Goal: Contribute content

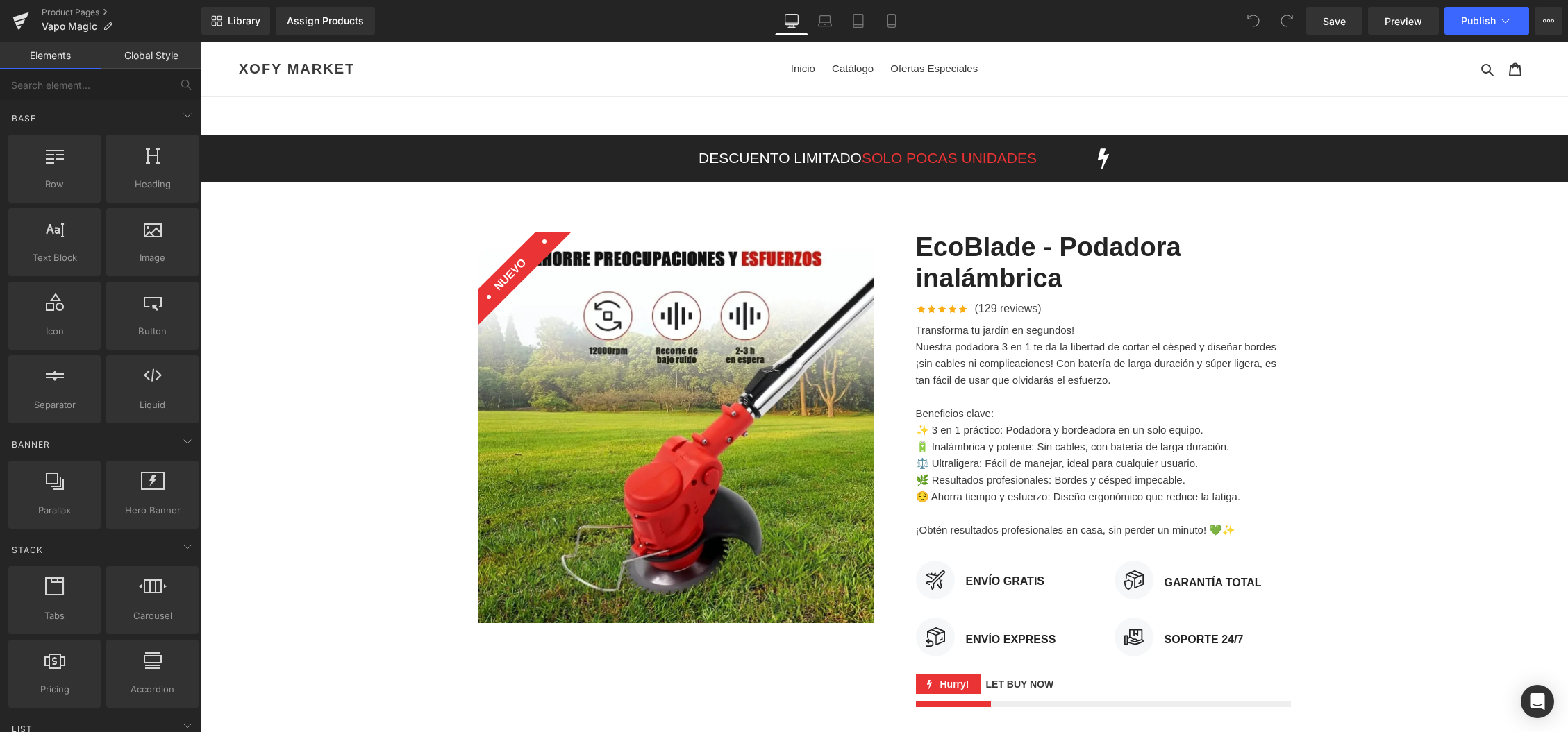
drag, startPoint x: 201, startPoint y: 42, endPoint x: 837, endPoint y: 186, distance: 652.1
click at [825, 153] on div "DESCUENTO LIMITADO SOLO POCAS UNIDADES Text Block" at bounding box center [868, 158] width 438 height 25
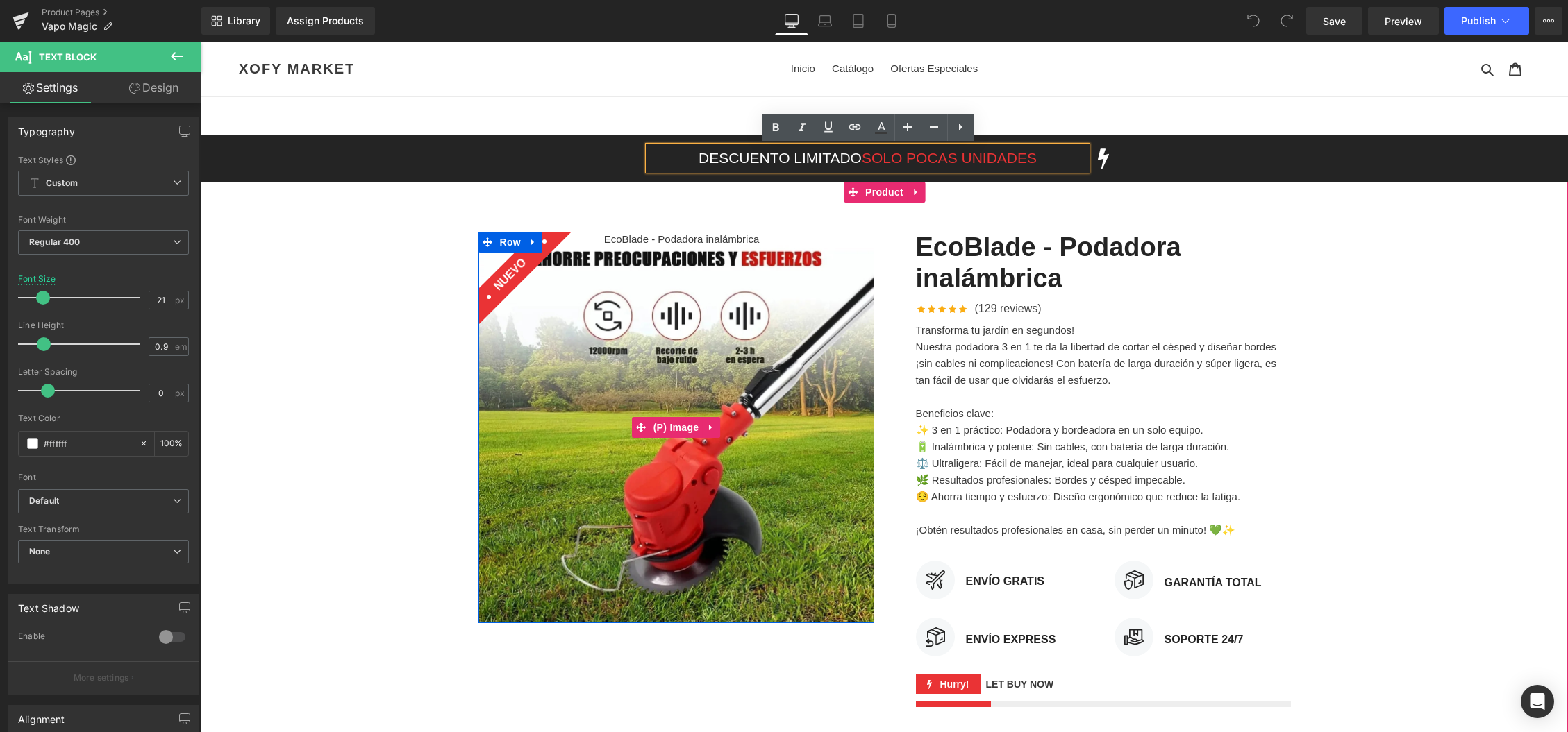
click at [820, 402] on img at bounding box center [675, 429] width 396 height 393
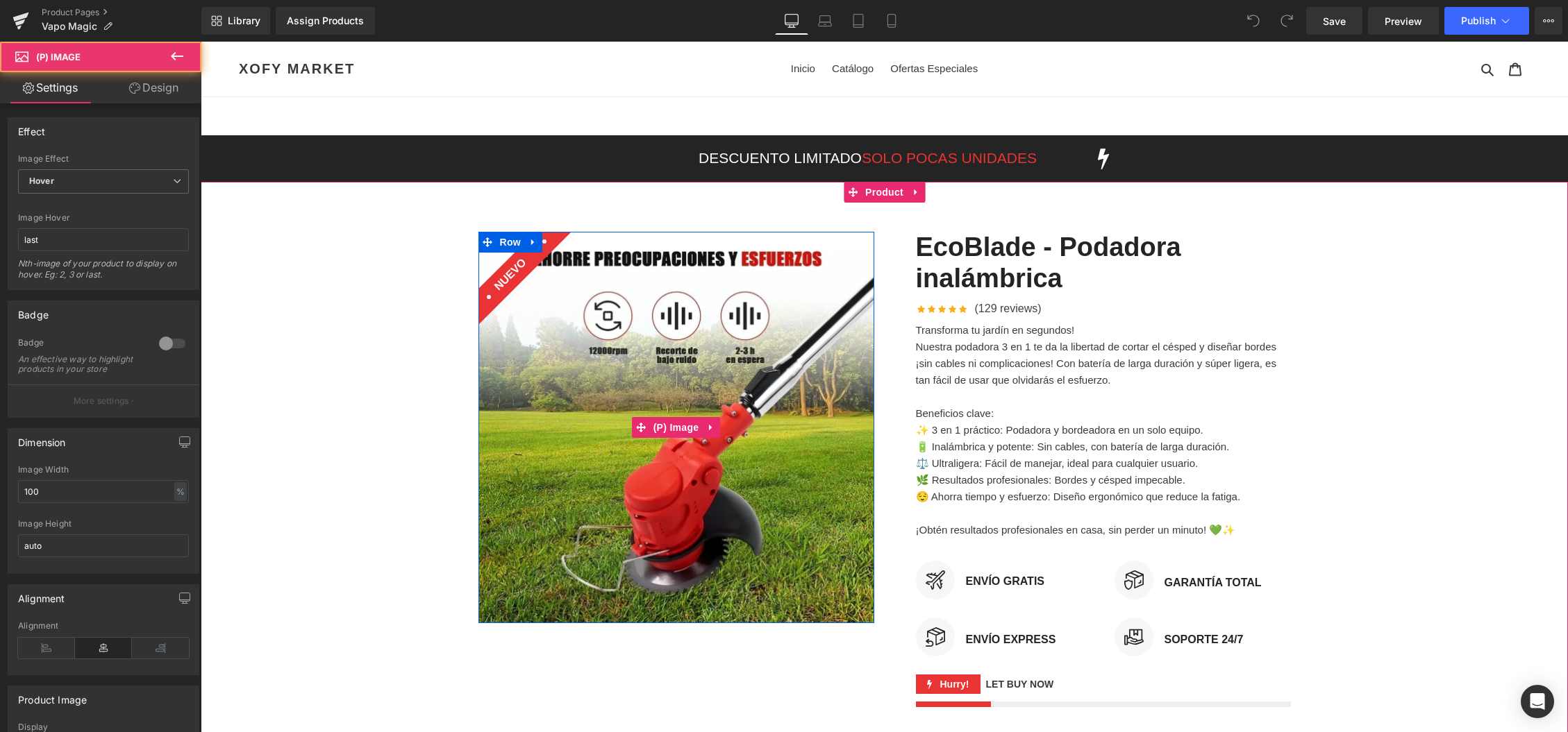
click at [875, 382] on div "Sale Off (P) Image NUEVO Text Block Row" at bounding box center [675, 429] width 416 height 393
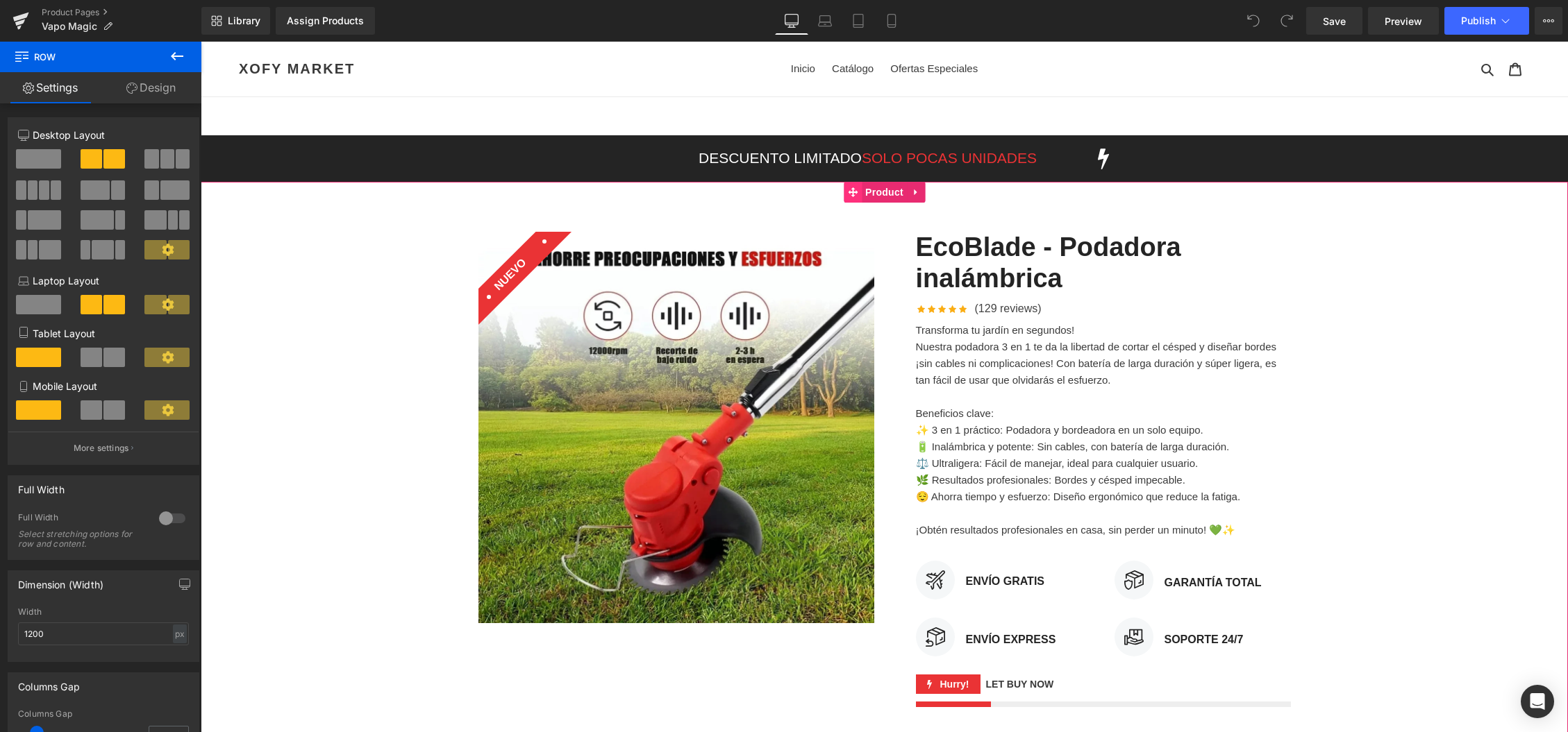
click at [857, 193] on icon at bounding box center [853, 192] width 9 height 9
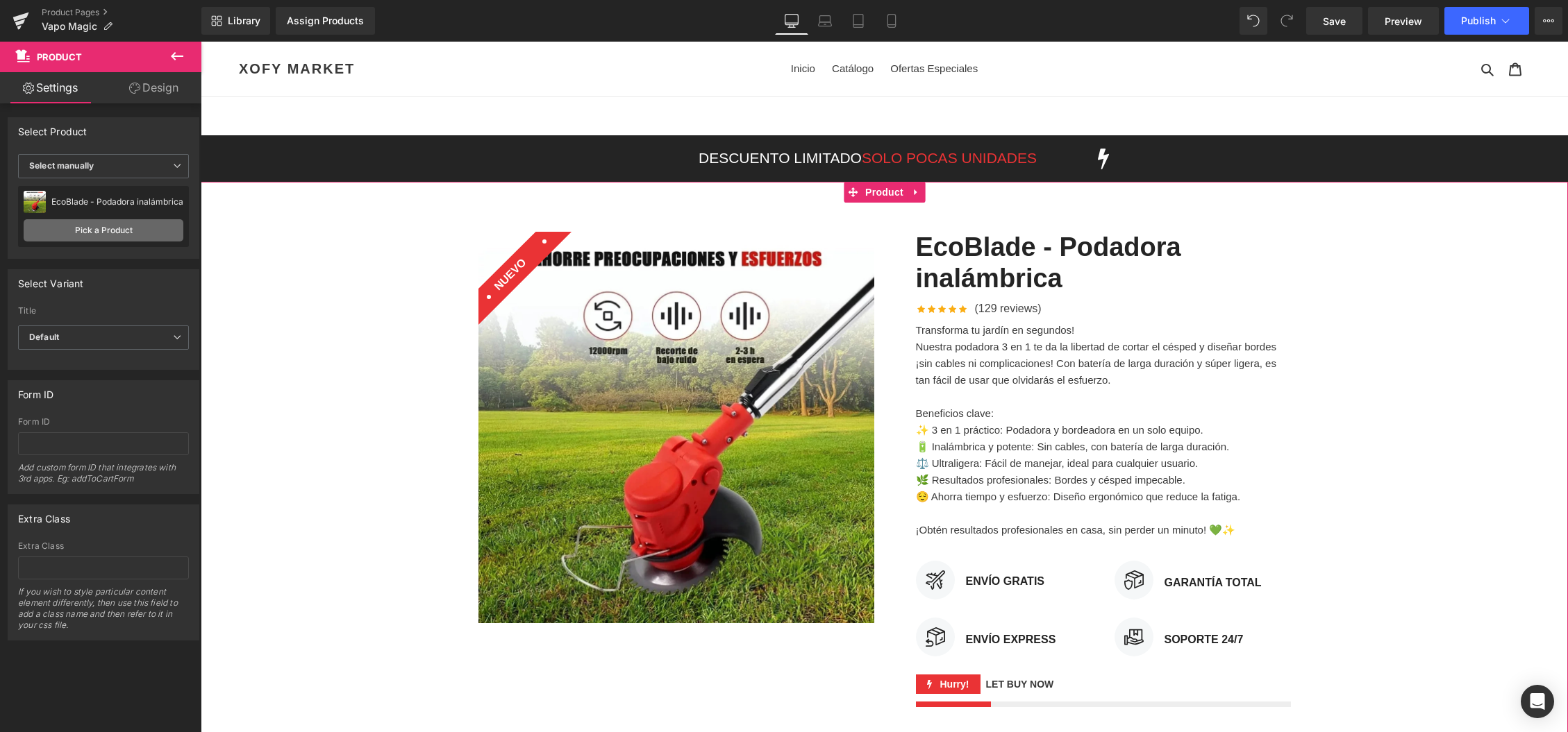
click at [68, 232] on link "Pick a Product" at bounding box center [103, 229] width 159 height 22
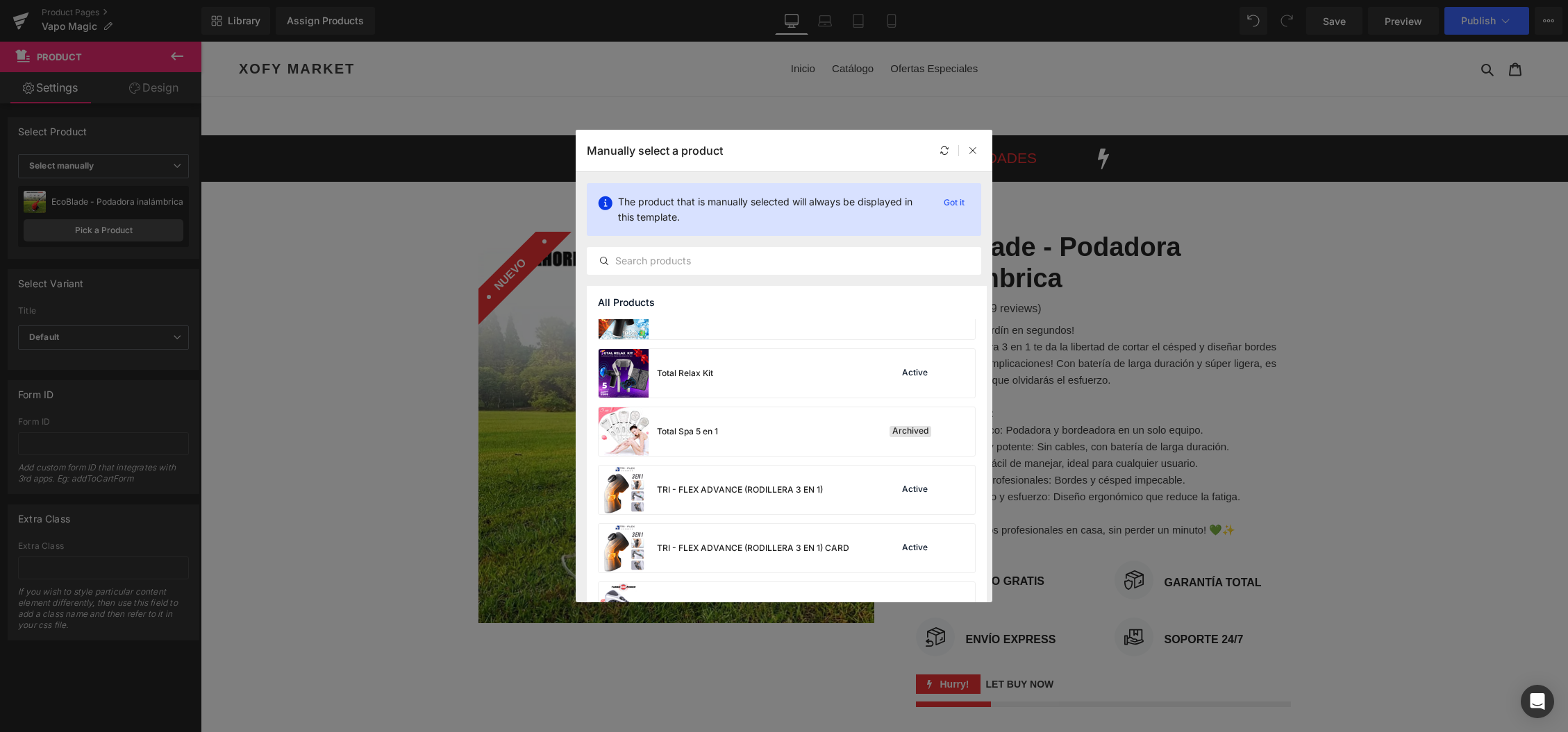
scroll to position [1585, 0]
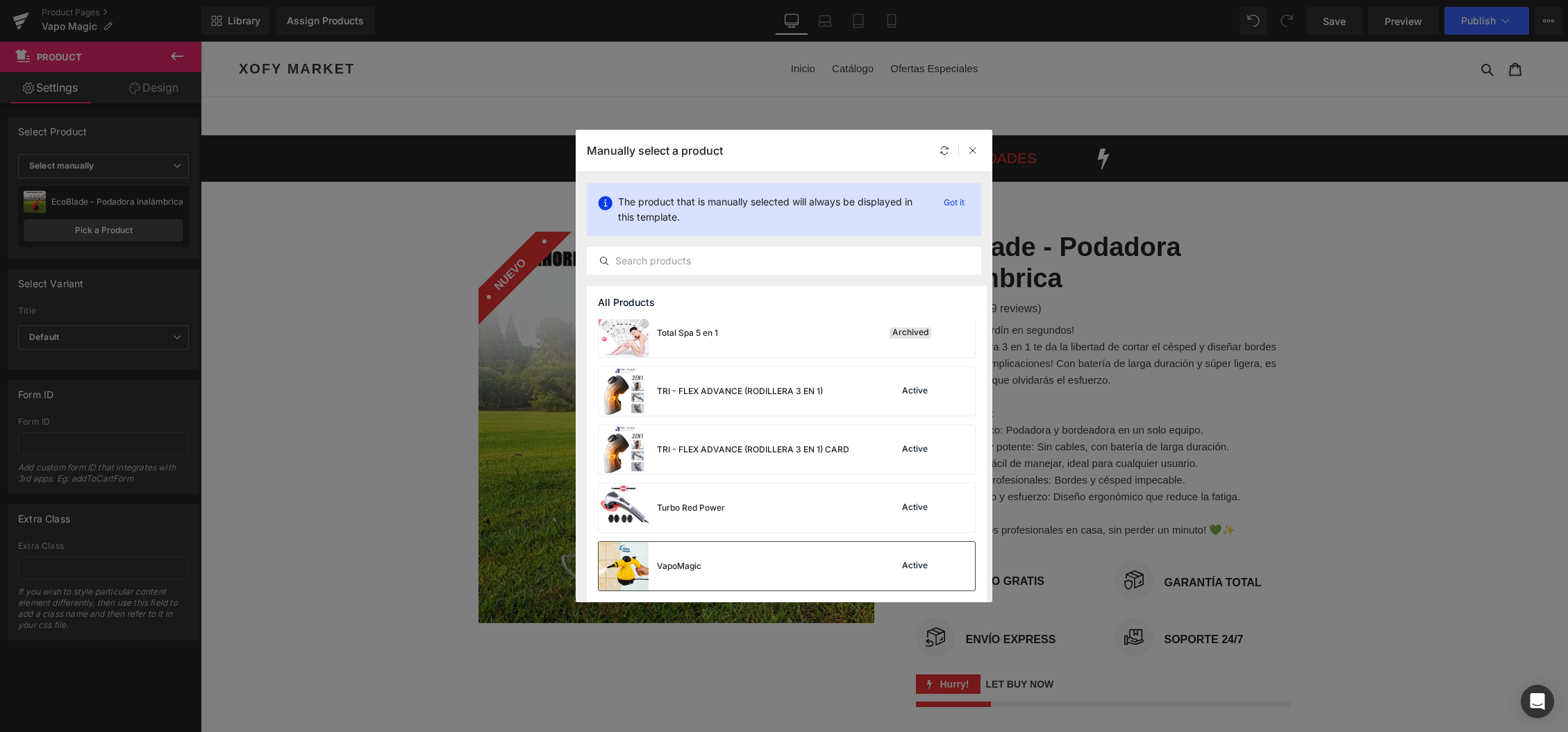
click at [665, 565] on div "VapoMagic" at bounding box center [679, 566] width 45 height 12
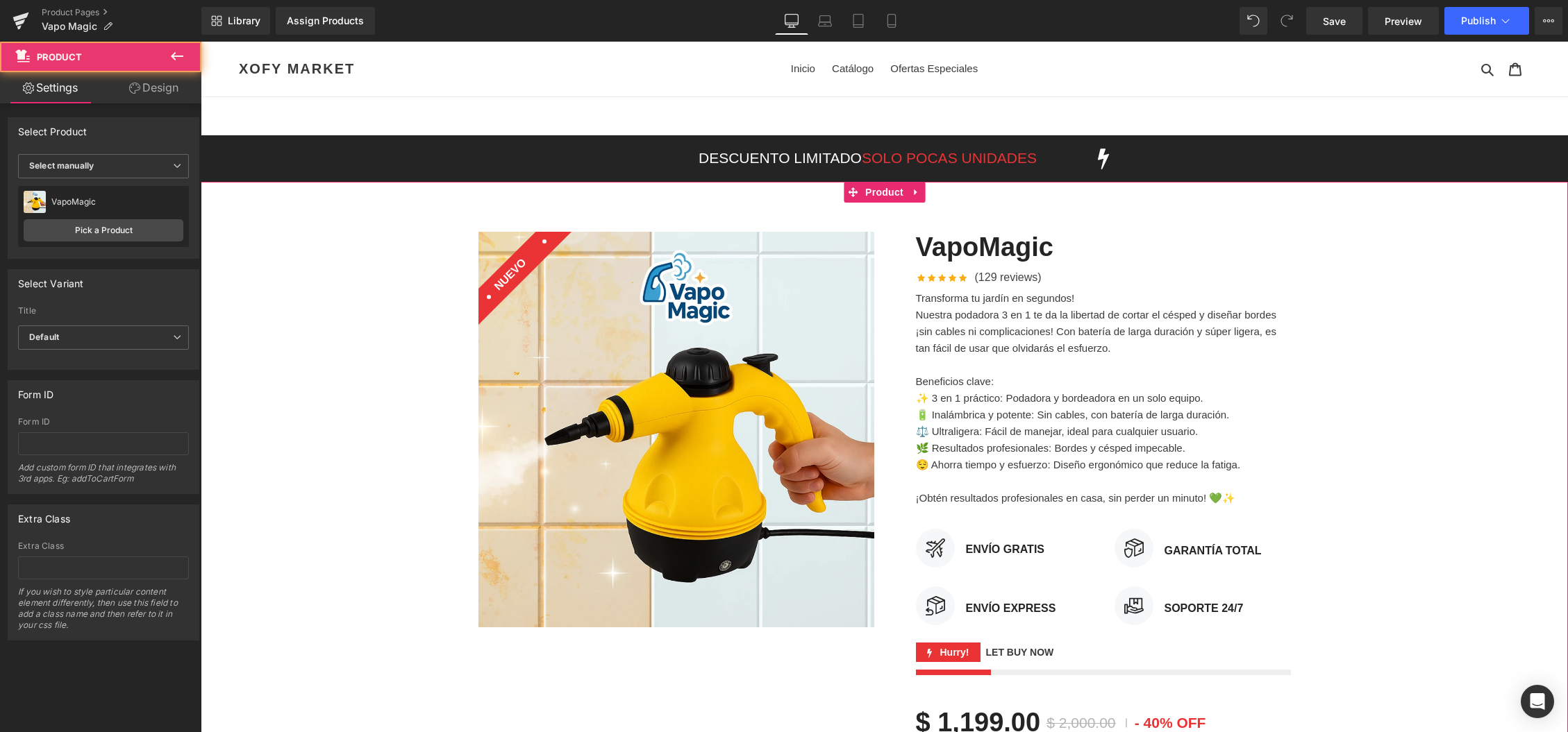
click at [1424, 368] on div "Sale Off (P) Image NUEVO Text Block Row VapoMagic (P) Title Icon Icon Icon" at bounding box center [885, 550] width 1368 height 677
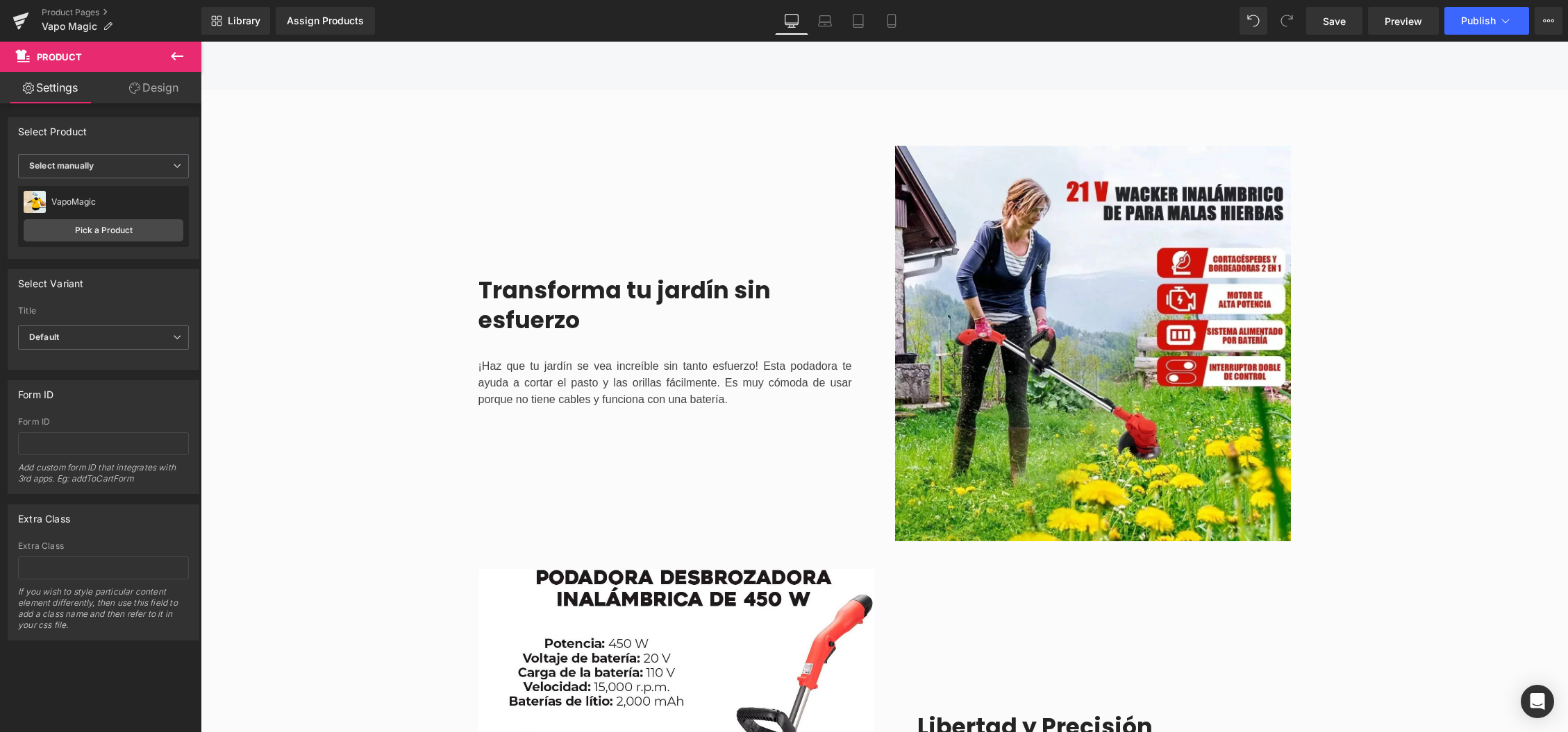
scroll to position [1058, 0]
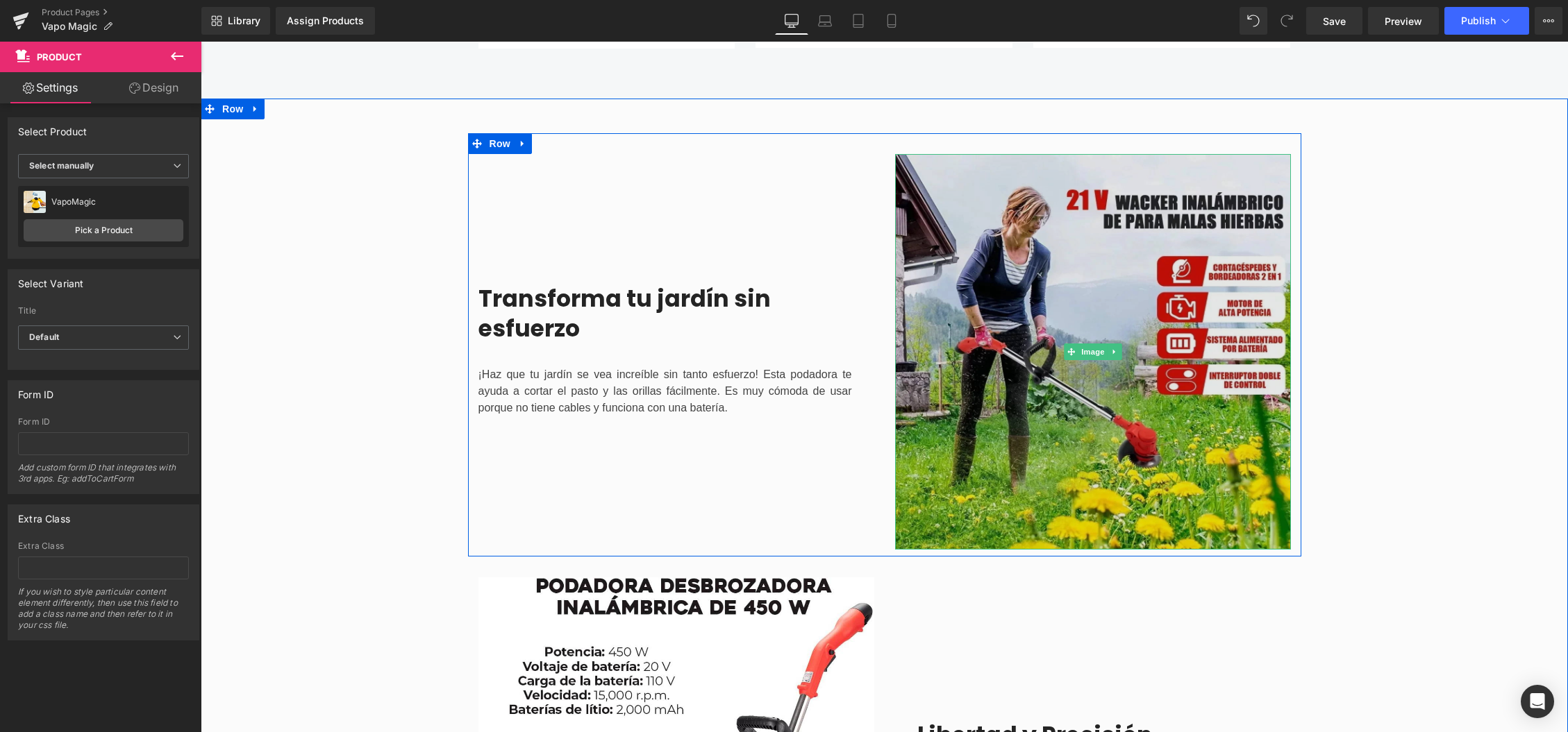
click at [1232, 364] on img at bounding box center [1093, 352] width 396 height 395
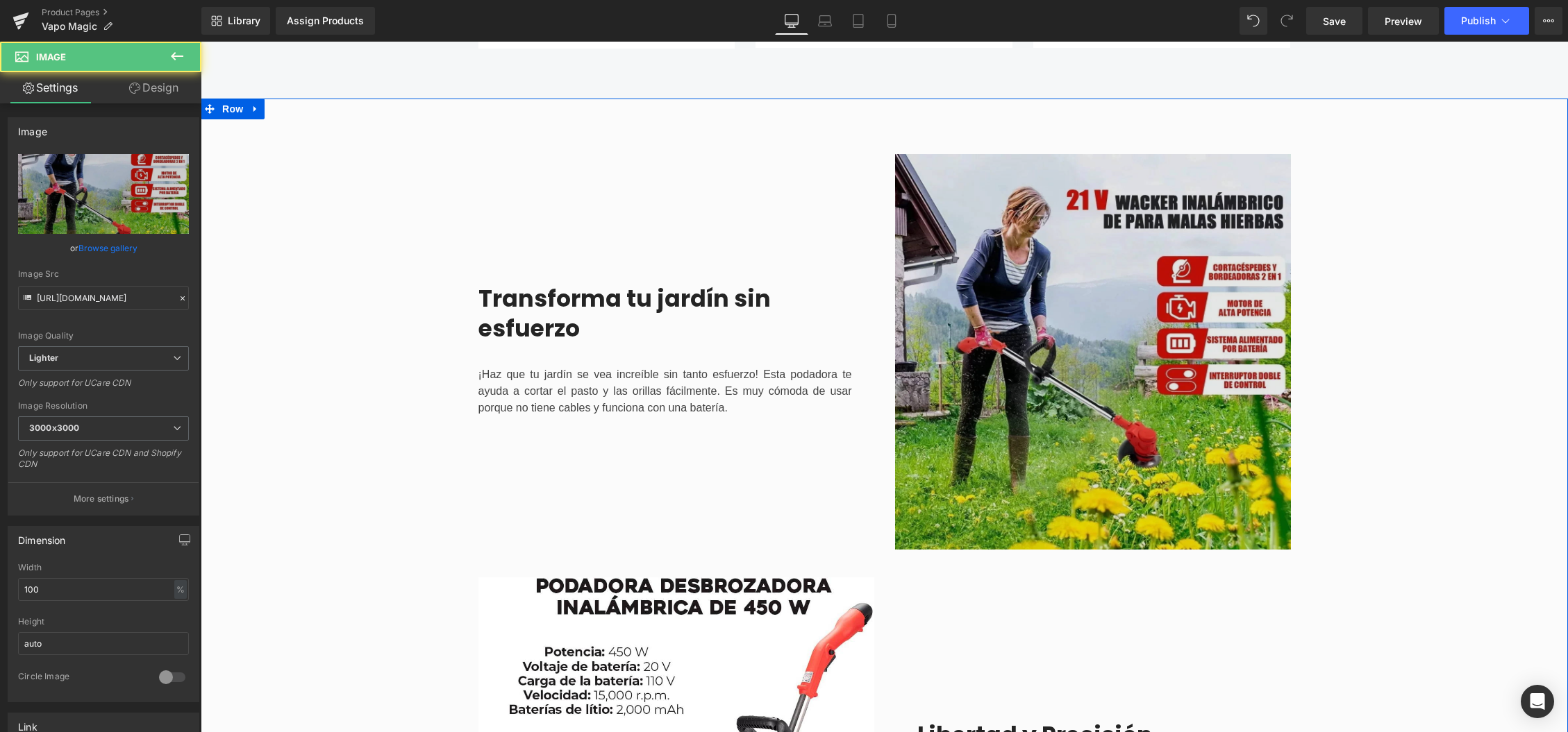
click at [1137, 243] on img at bounding box center [1093, 352] width 396 height 395
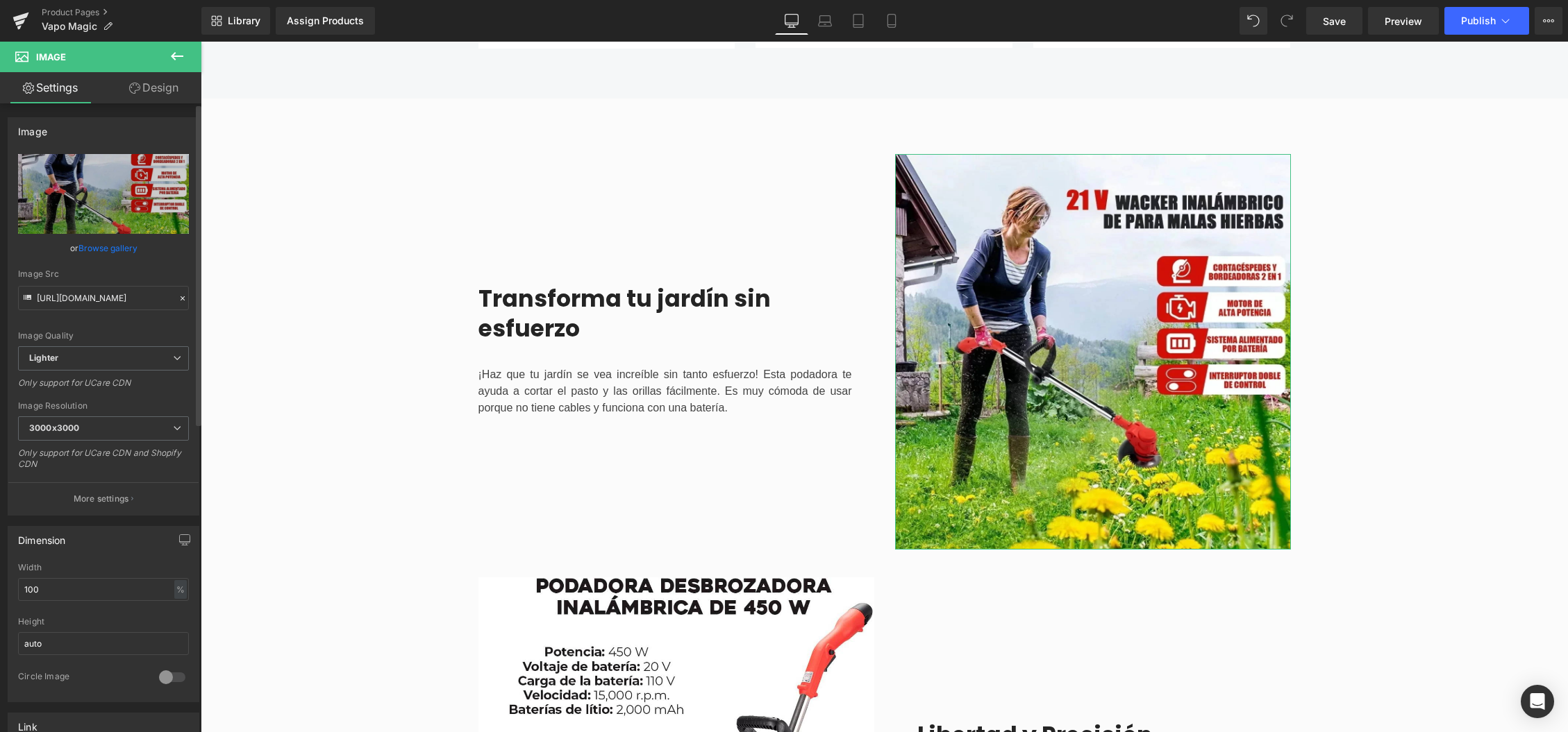
click at [120, 247] on link "Browse gallery" at bounding box center [108, 248] width 59 height 25
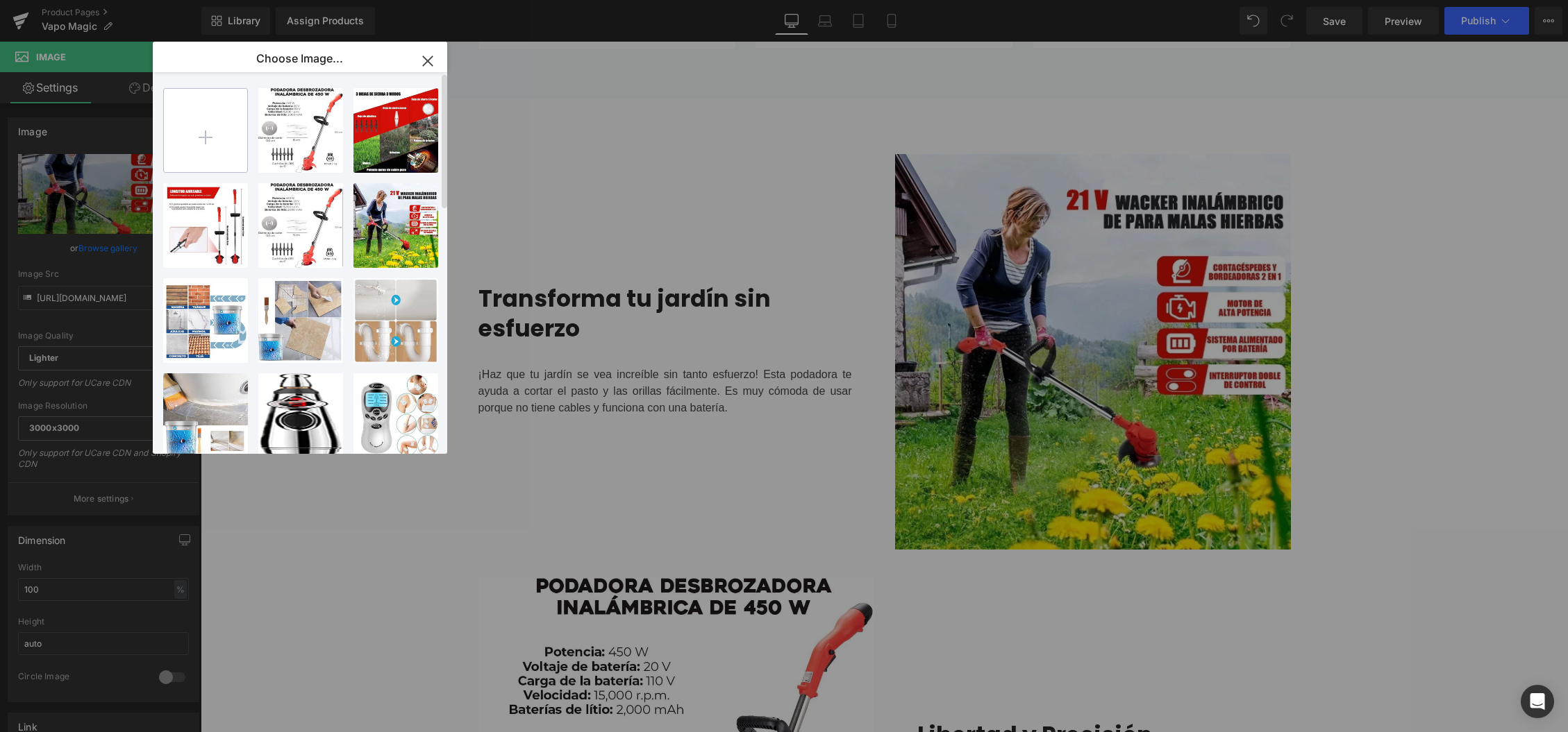
click at [229, 139] on input "file" at bounding box center [206, 131] width 83 height 83
type input "C:\fakepath\sin quimicos copia.webp"
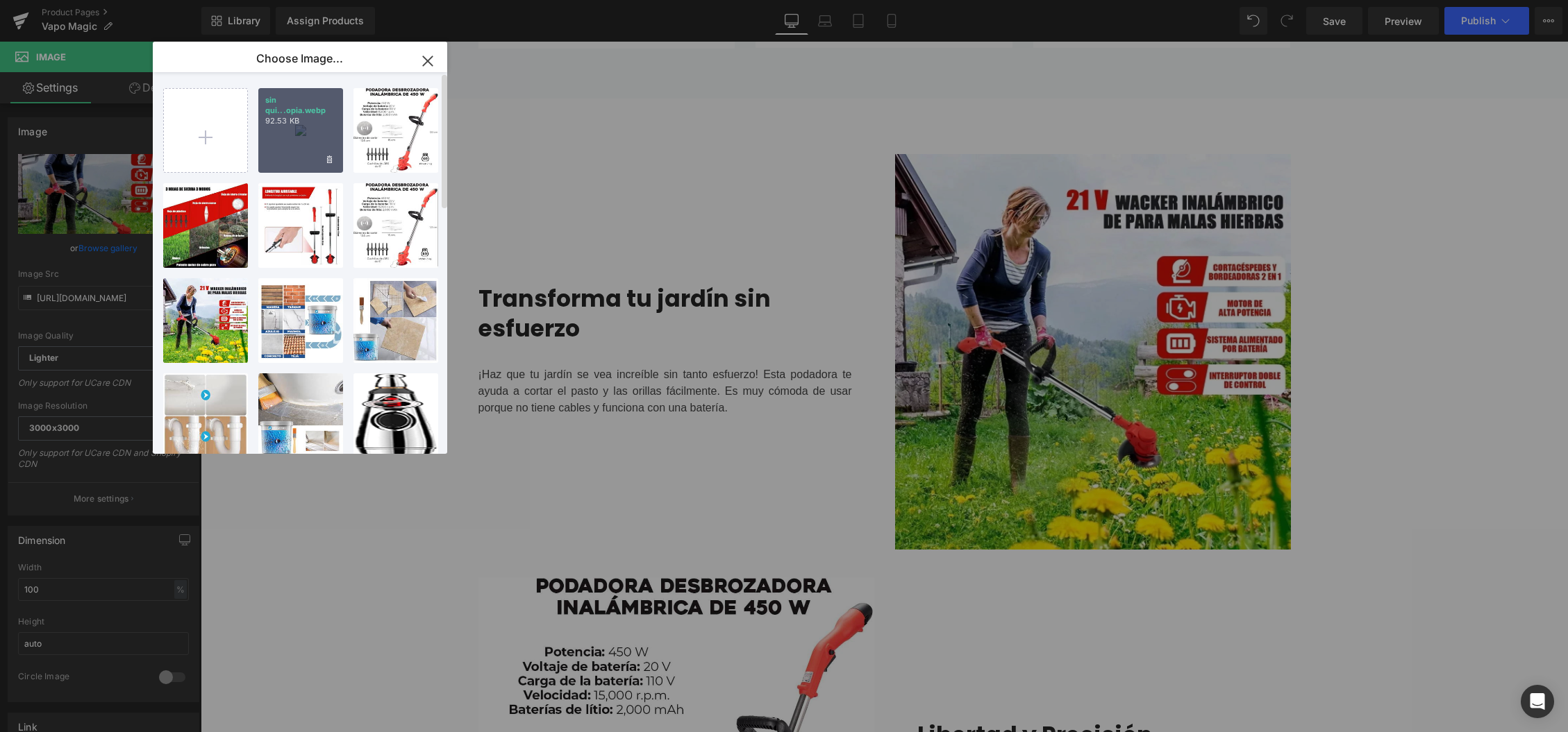
click at [302, 139] on div "sin qui...opia.webp 92.53 KB" at bounding box center [300, 130] width 84 height 84
type input "[URL][DOMAIN_NAME]"
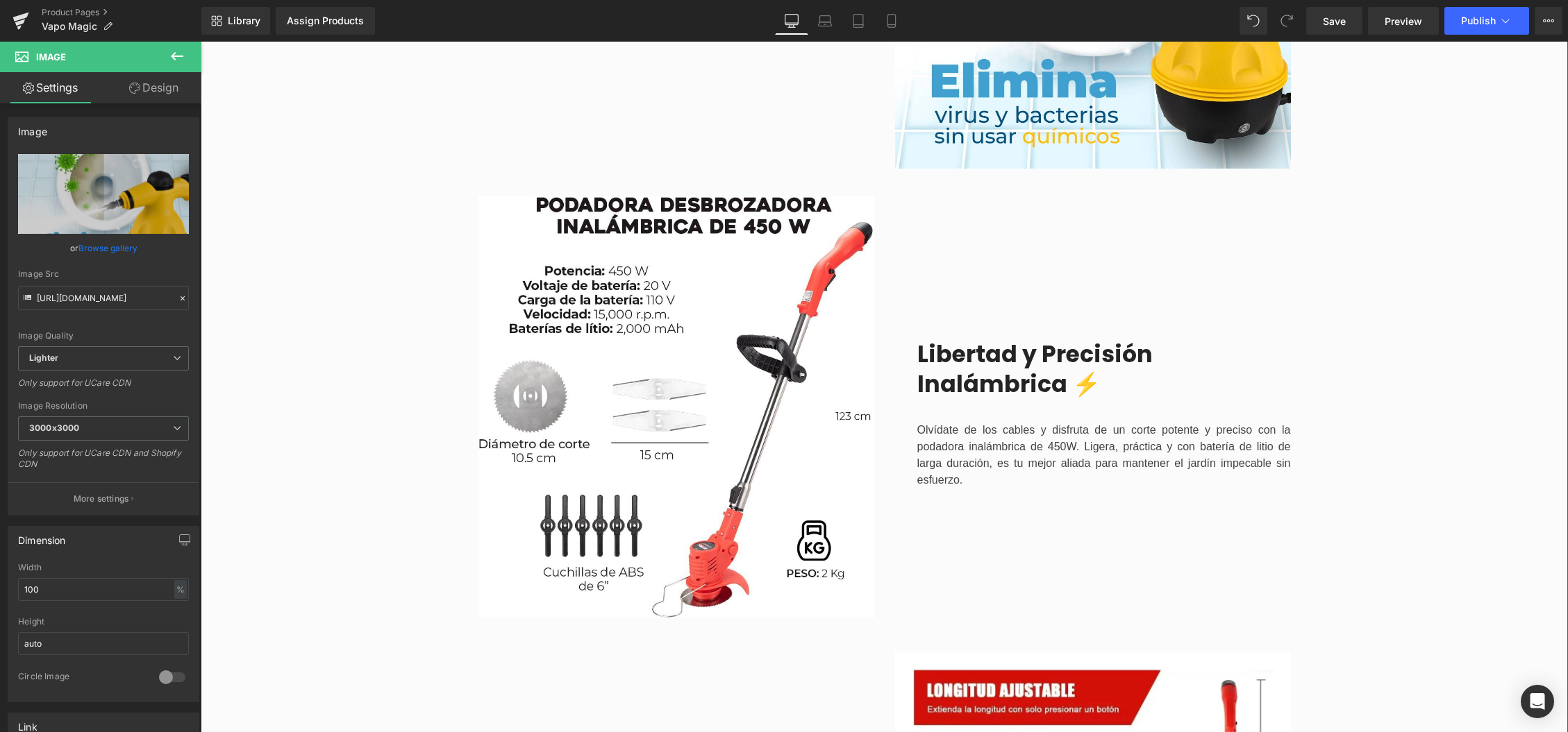
scroll to position [1450, 0]
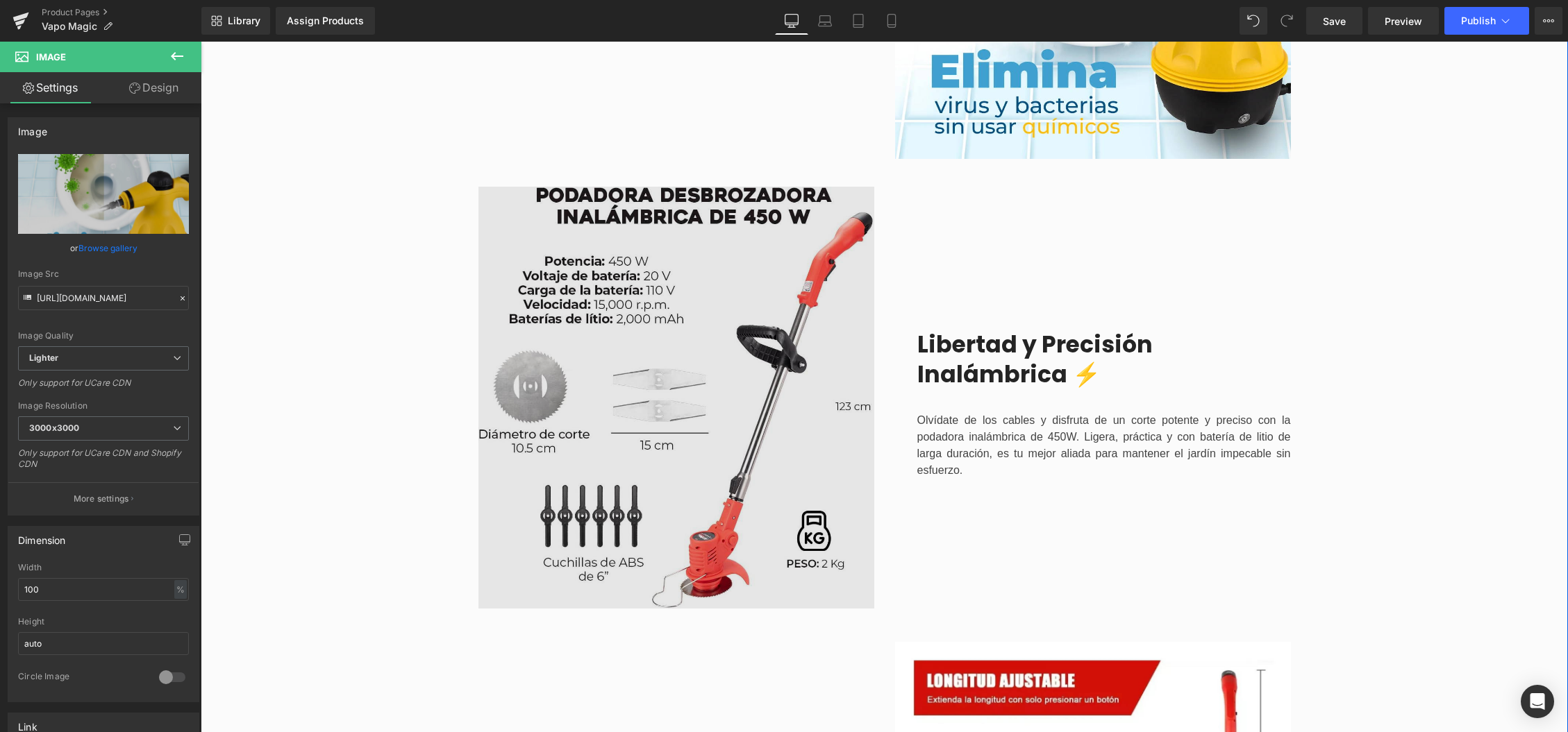
click at [529, 409] on img at bounding box center [675, 397] width 396 height 422
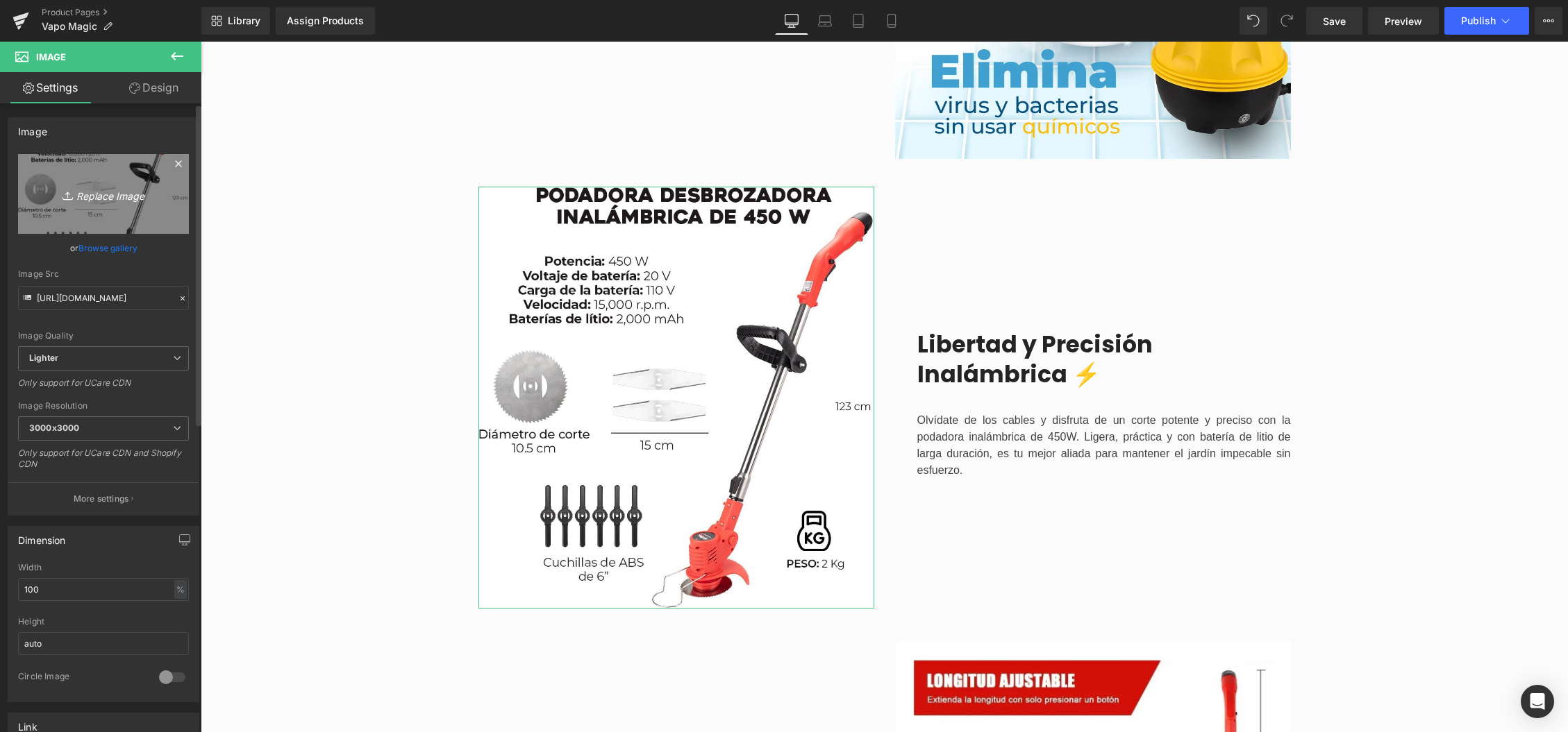
click at [89, 194] on icon "Replace Image" at bounding box center [103, 193] width 111 height 17
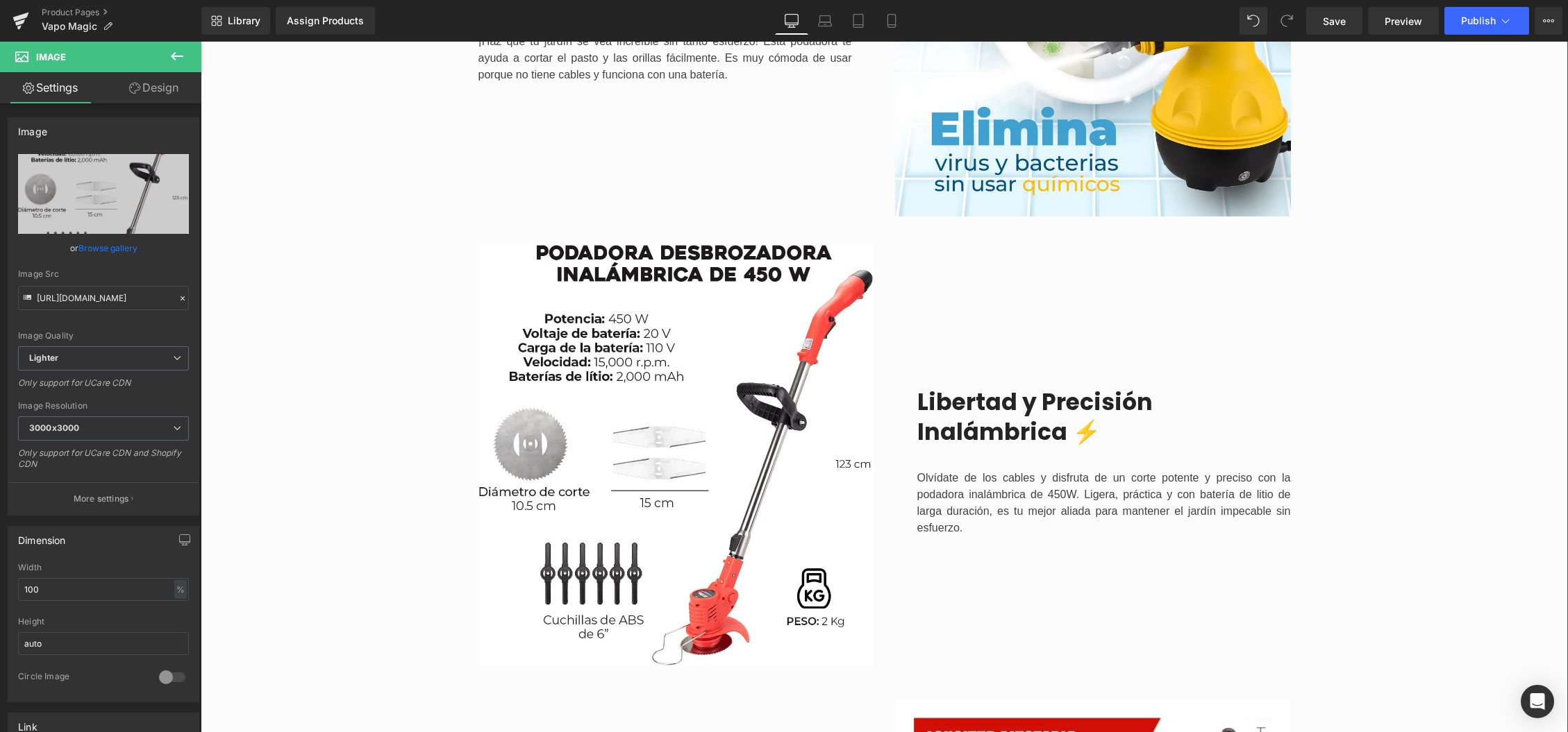
scroll to position [1387, 0]
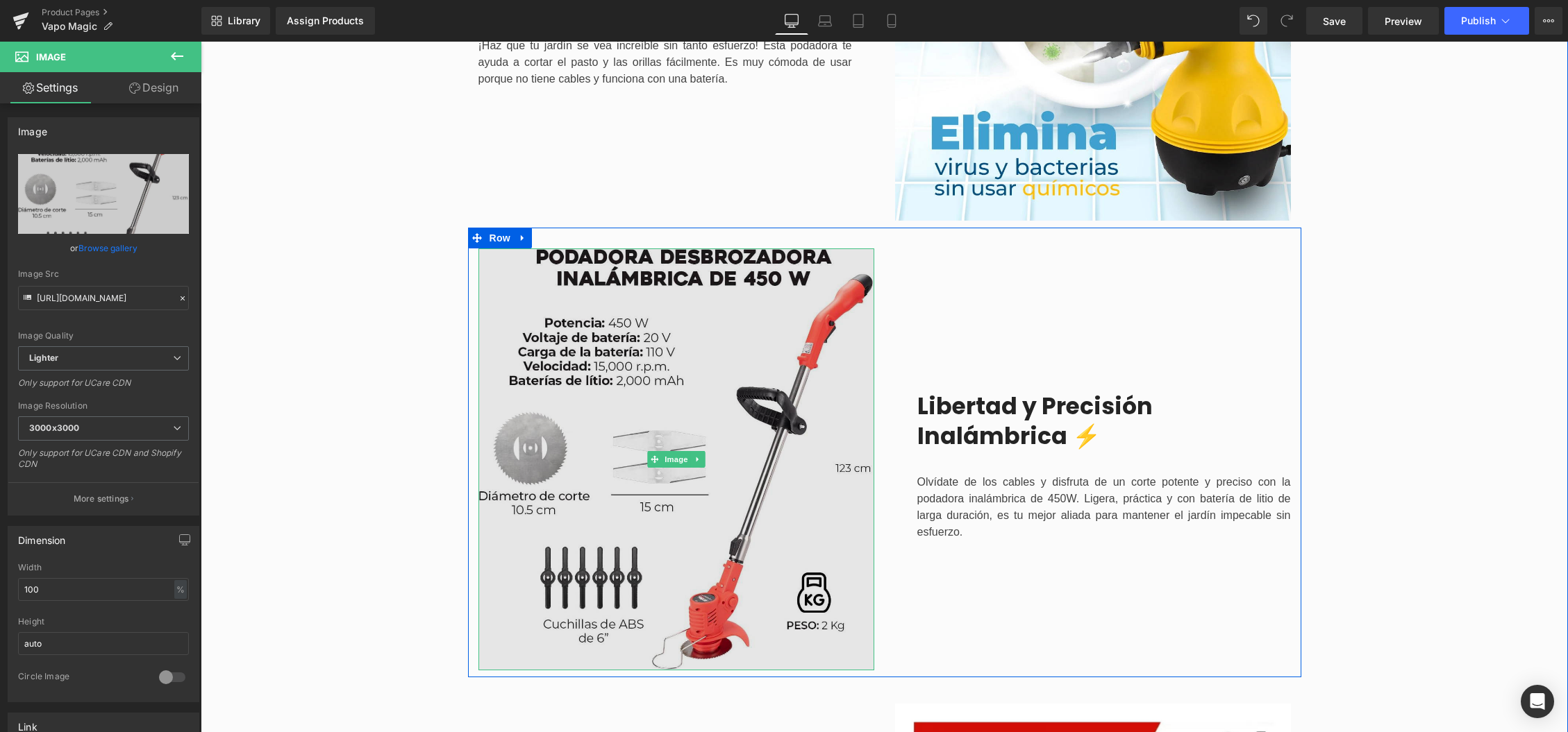
click at [652, 434] on img at bounding box center [675, 459] width 396 height 422
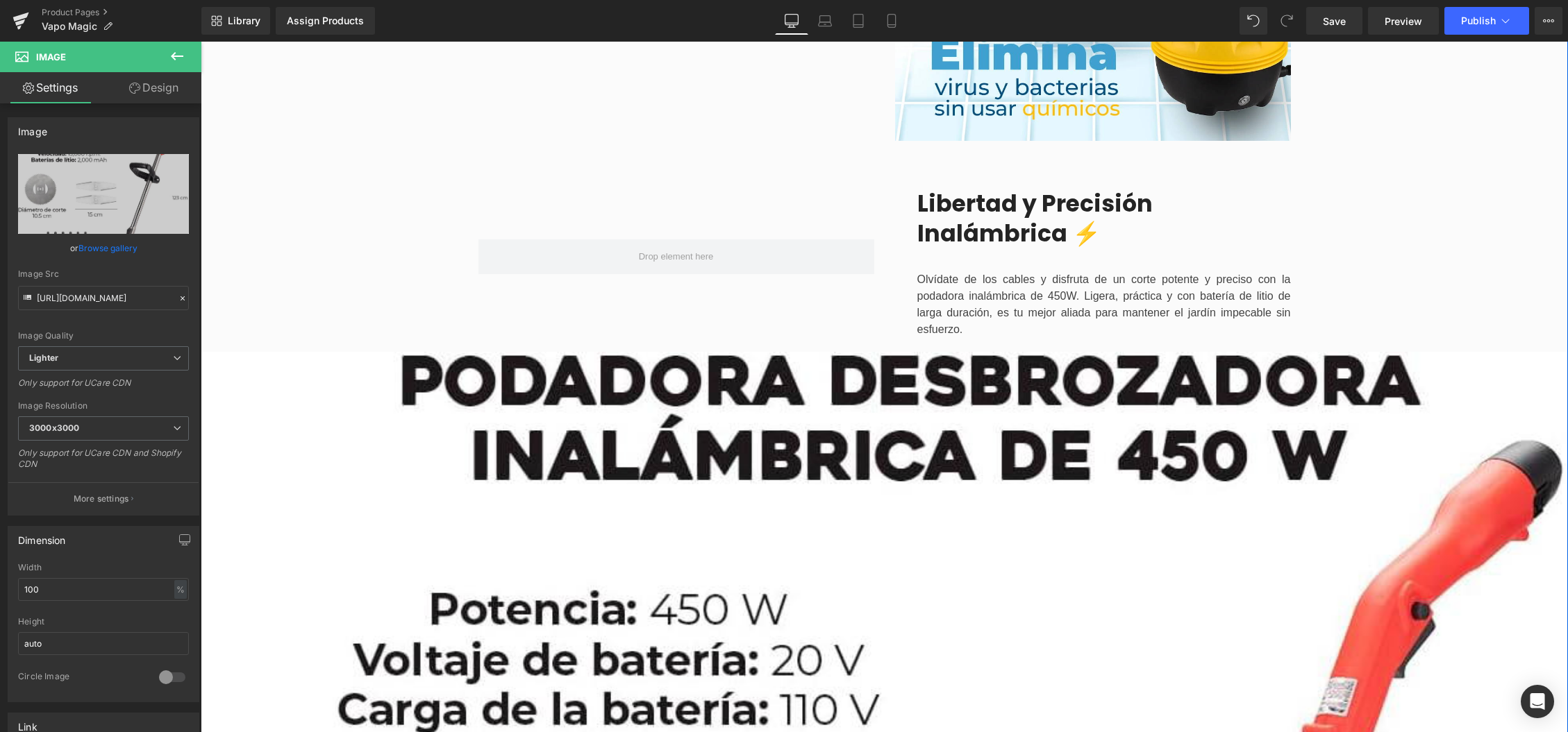
scroll to position [1488, 0]
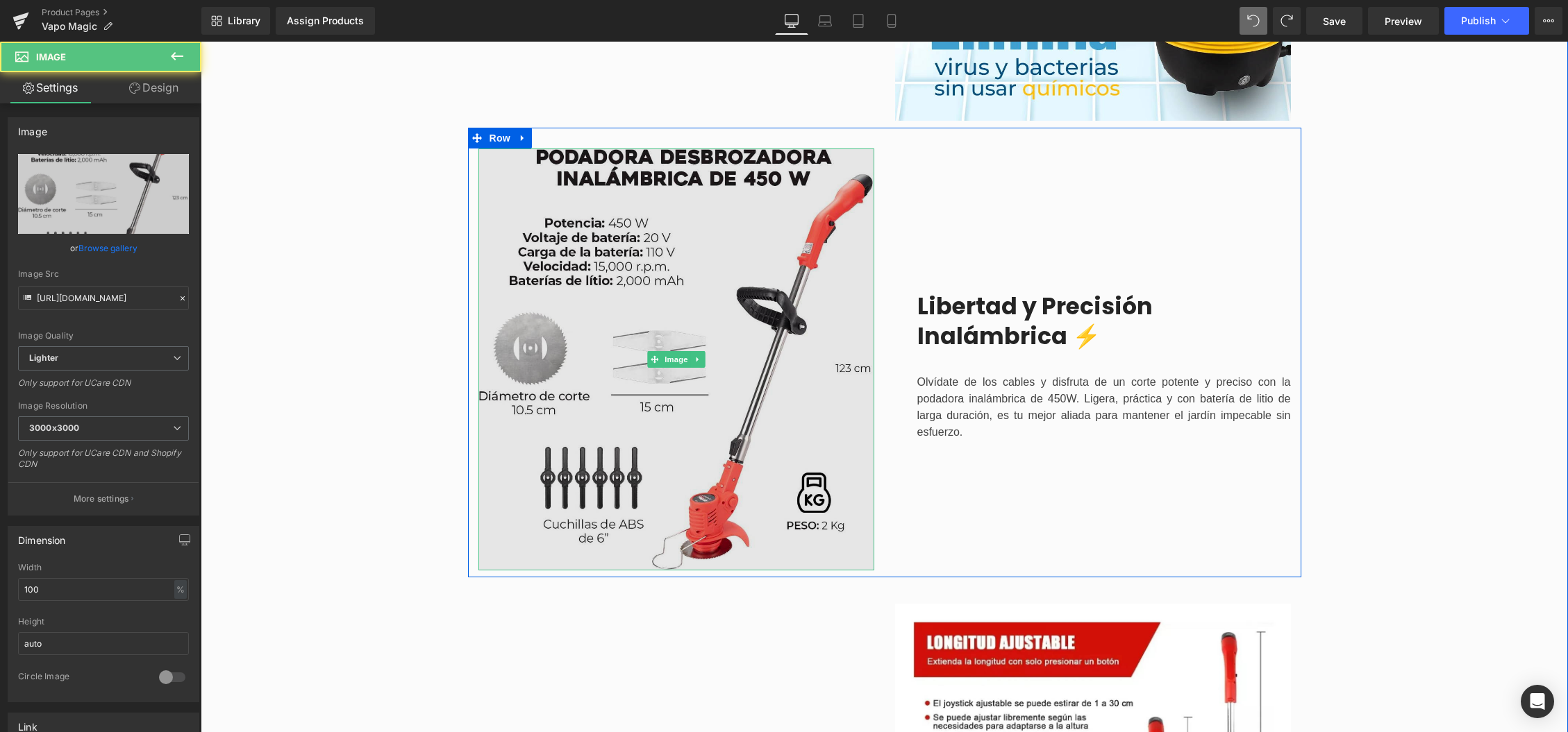
click at [603, 379] on img at bounding box center [675, 359] width 396 height 422
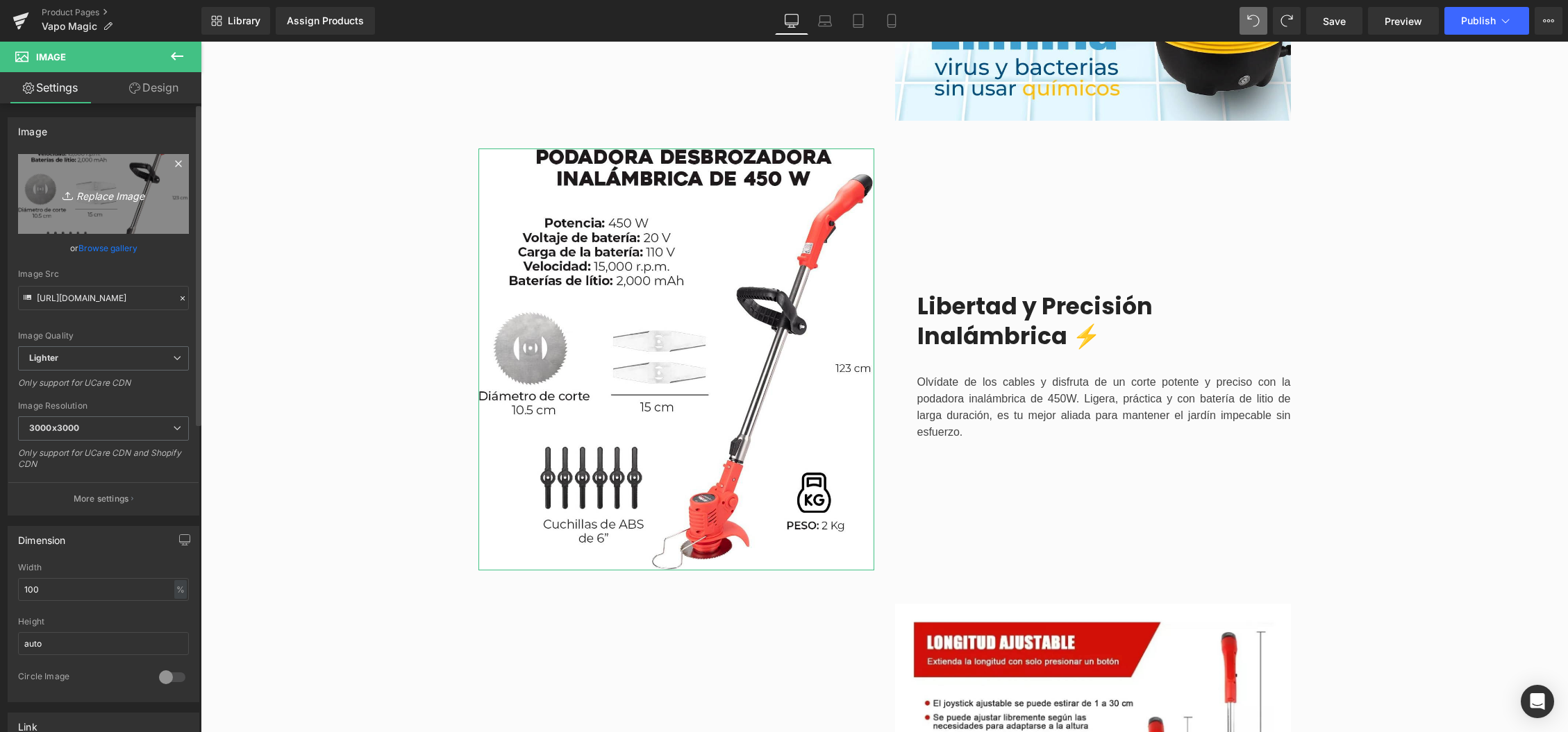
click at [118, 192] on icon "Replace Image" at bounding box center [103, 193] width 111 height 17
type input "C:\fakepath\Usos copia.webp"
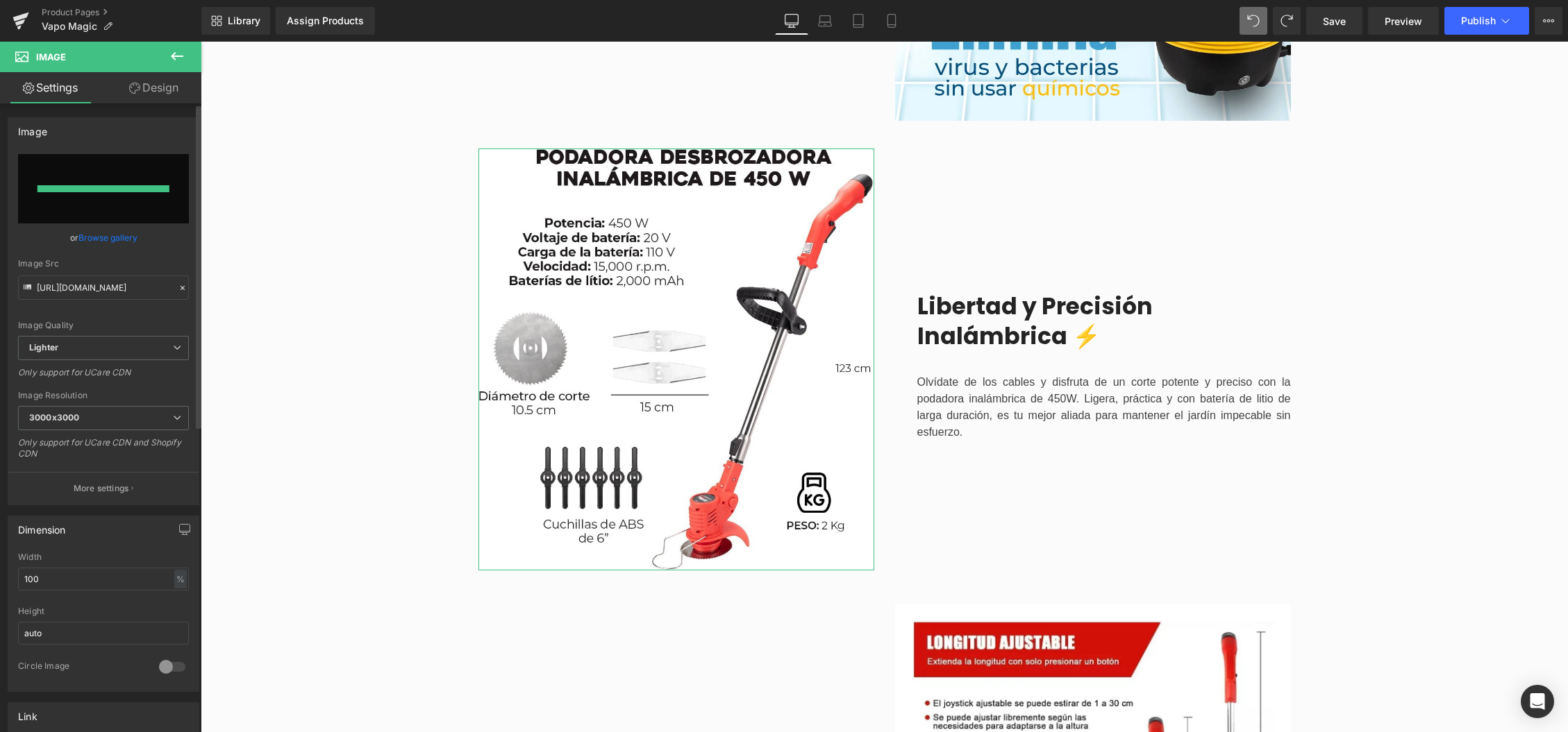
type input "[URL][DOMAIN_NAME]"
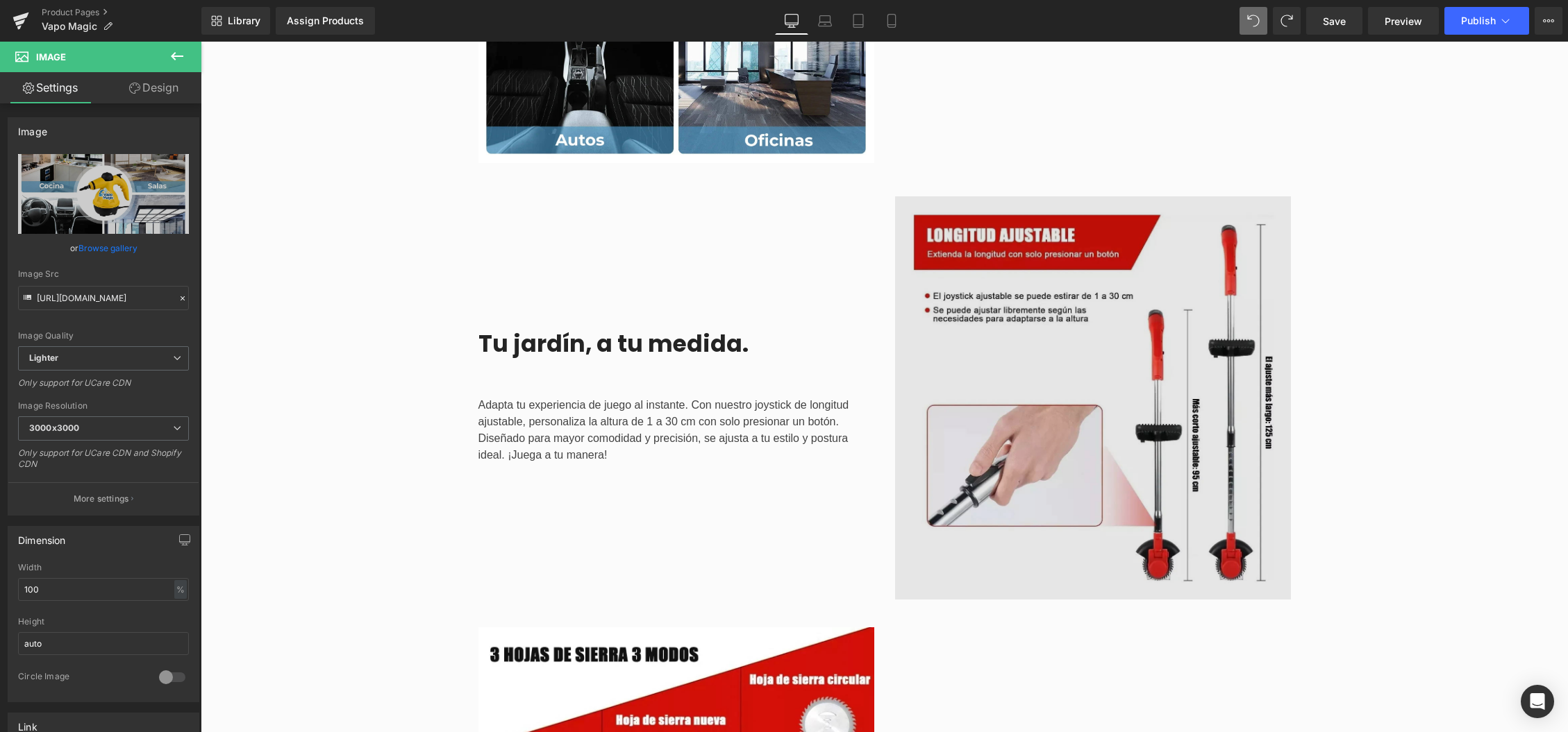
scroll to position [1857, 0]
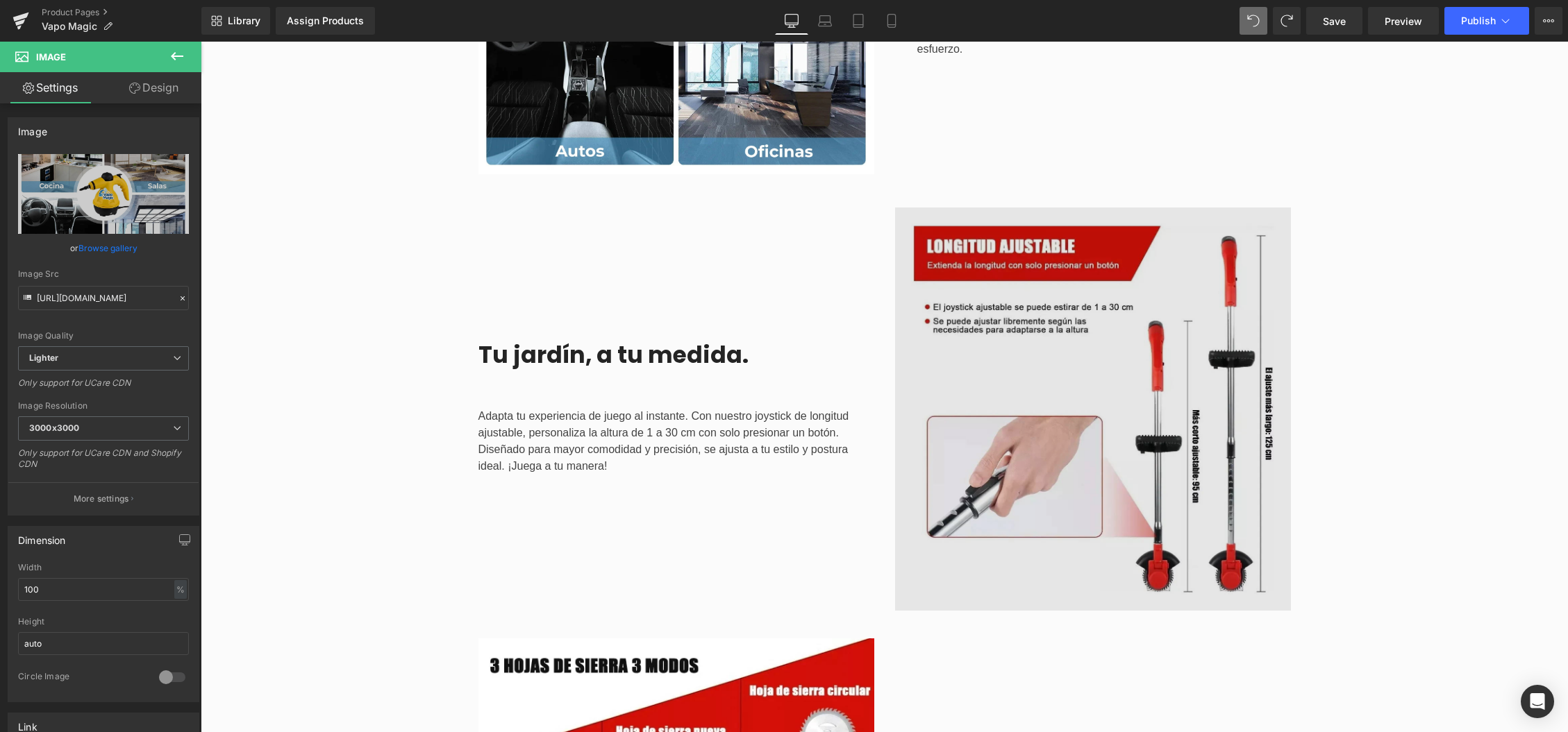
click at [1212, 400] on img at bounding box center [1093, 409] width 396 height 403
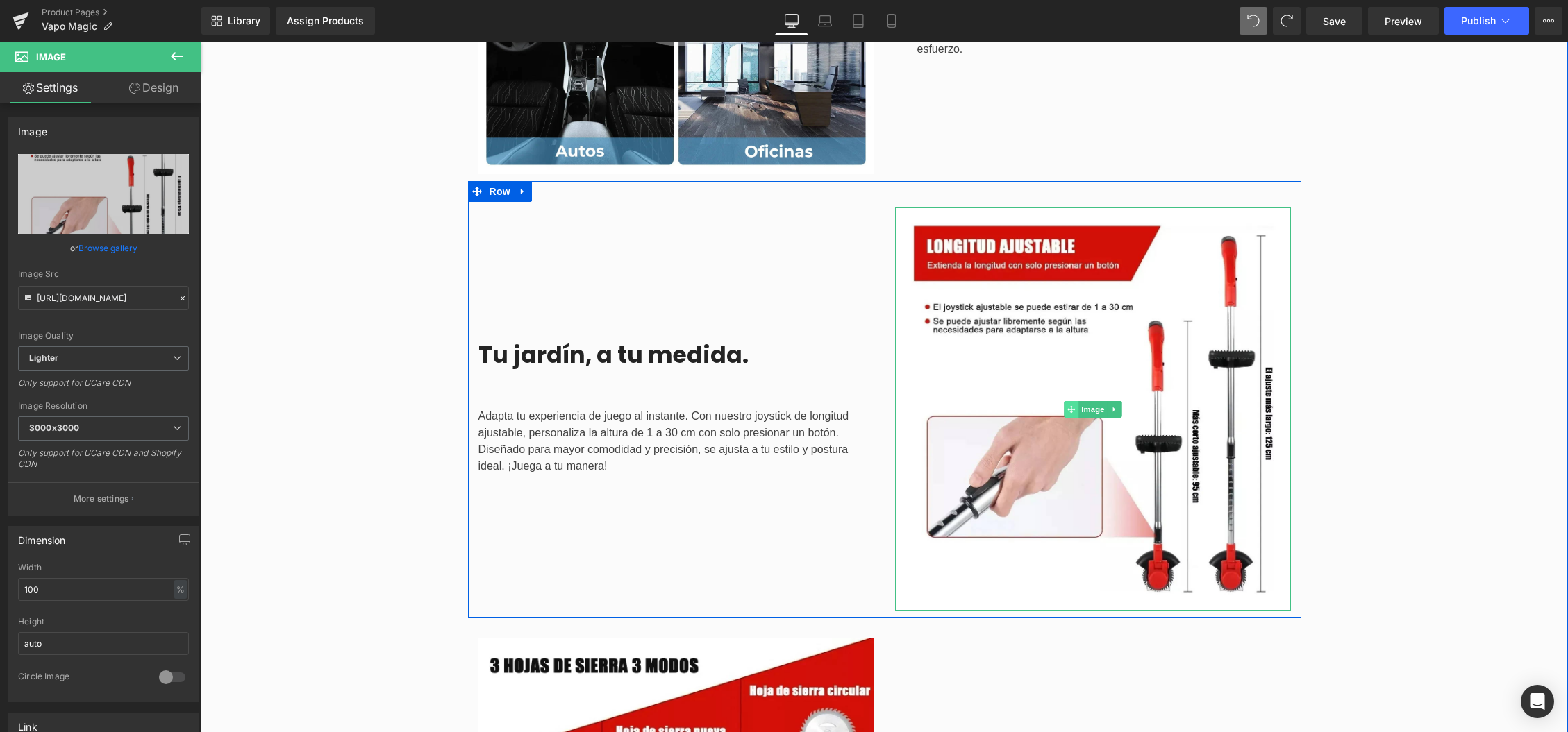
click at [1075, 410] on icon at bounding box center [1071, 410] width 8 height 8
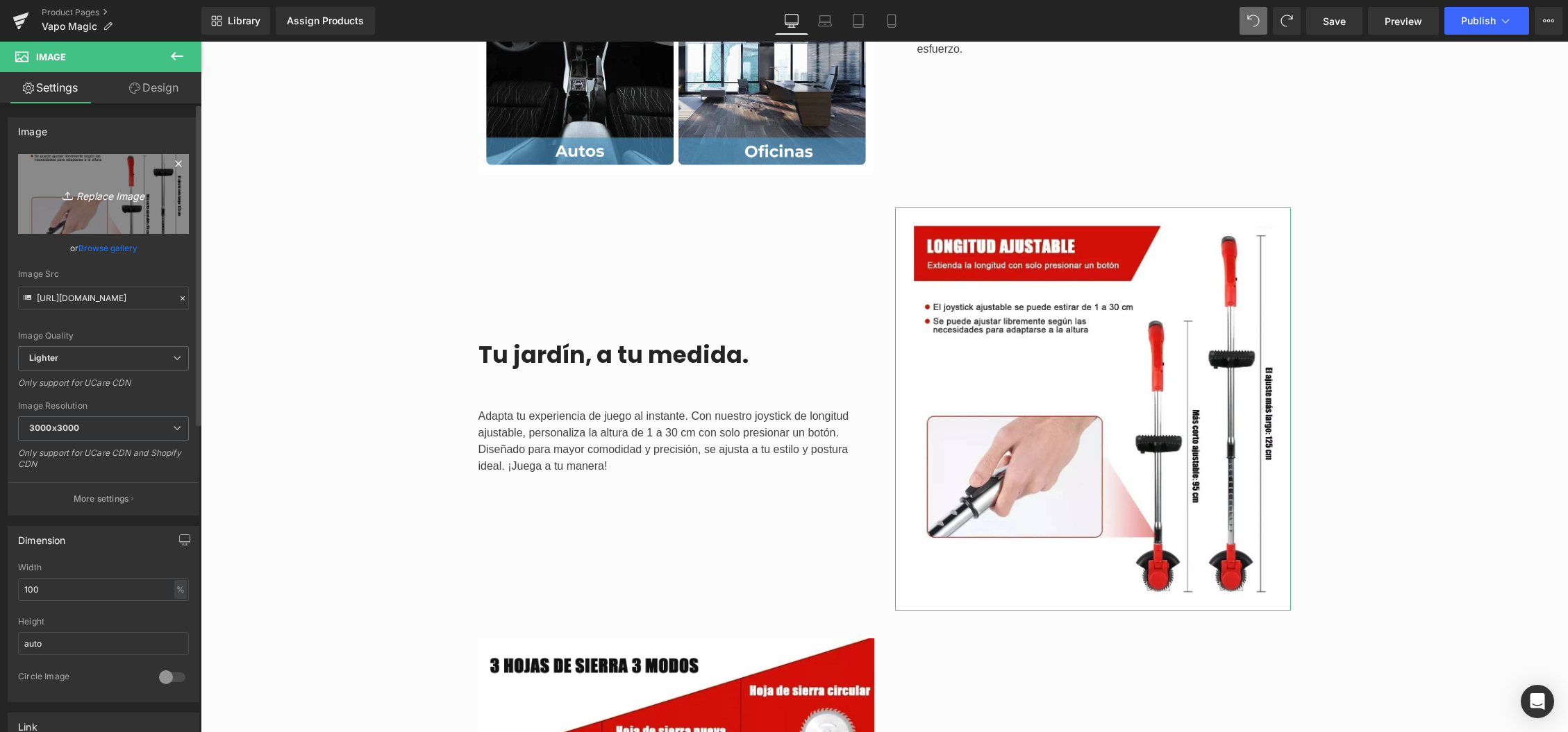
click at [116, 193] on icon "Replace Image" at bounding box center [103, 193] width 111 height 17
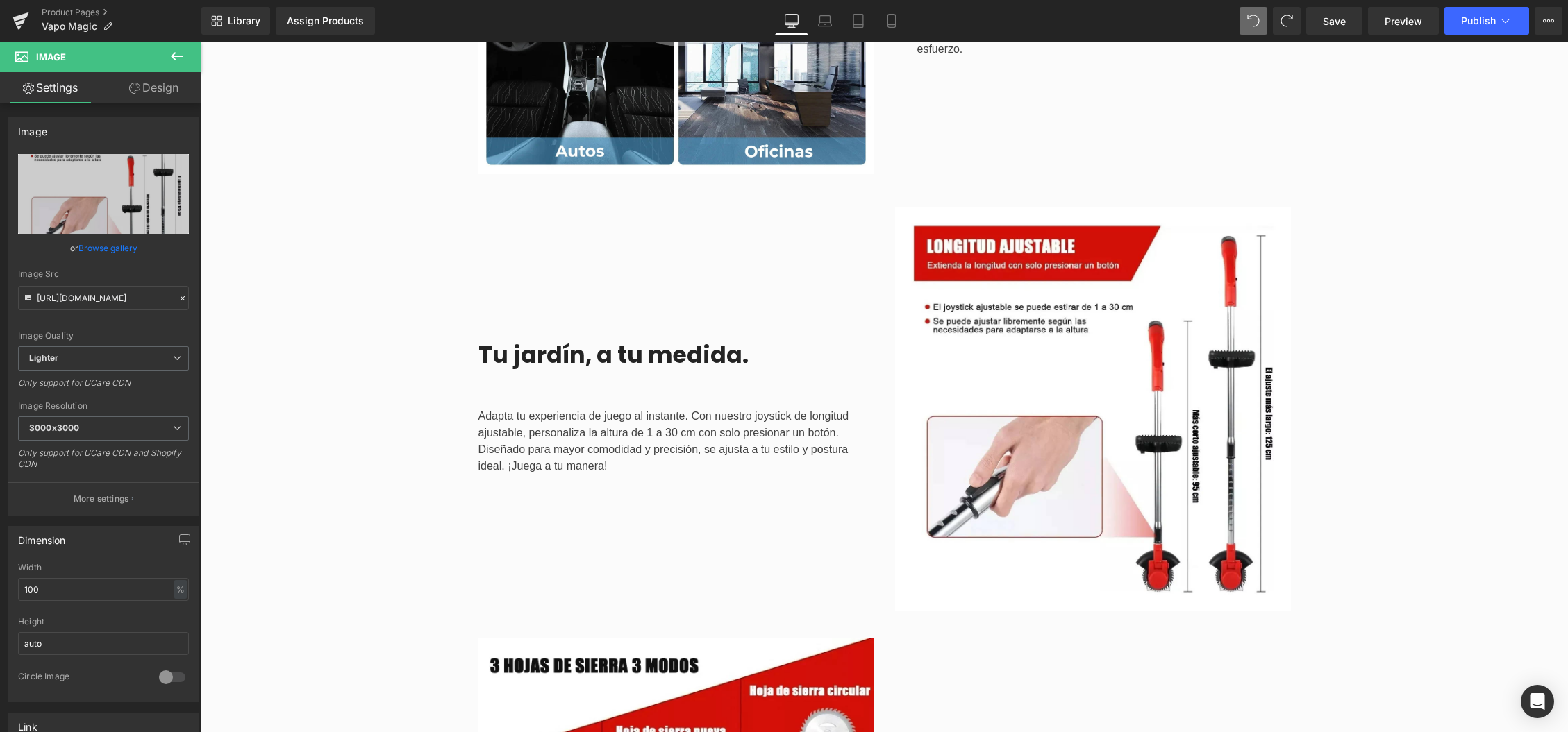
type input "C:\fakepath\Boquillas copia.webp"
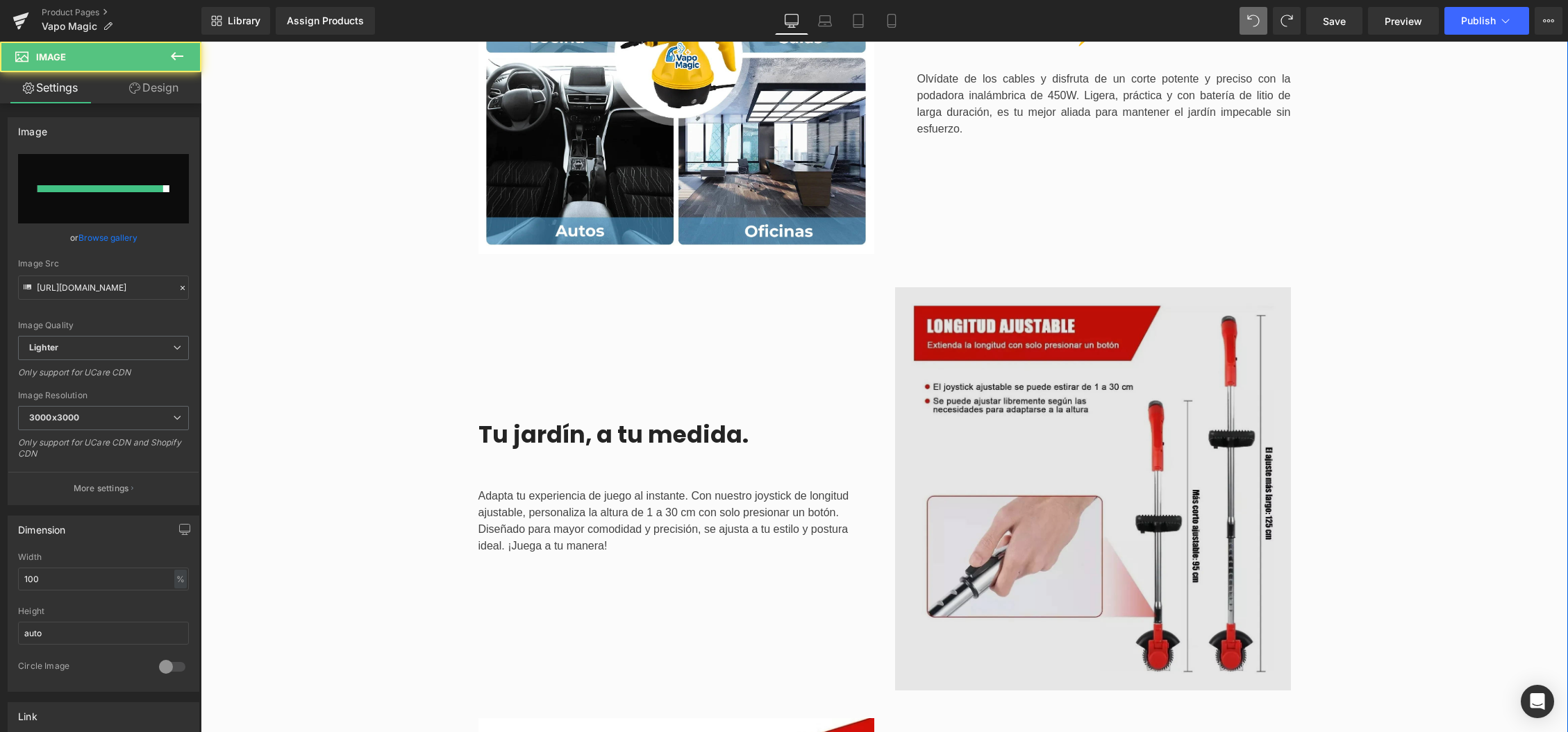
click at [1130, 550] on img at bounding box center [1093, 488] width 396 height 403
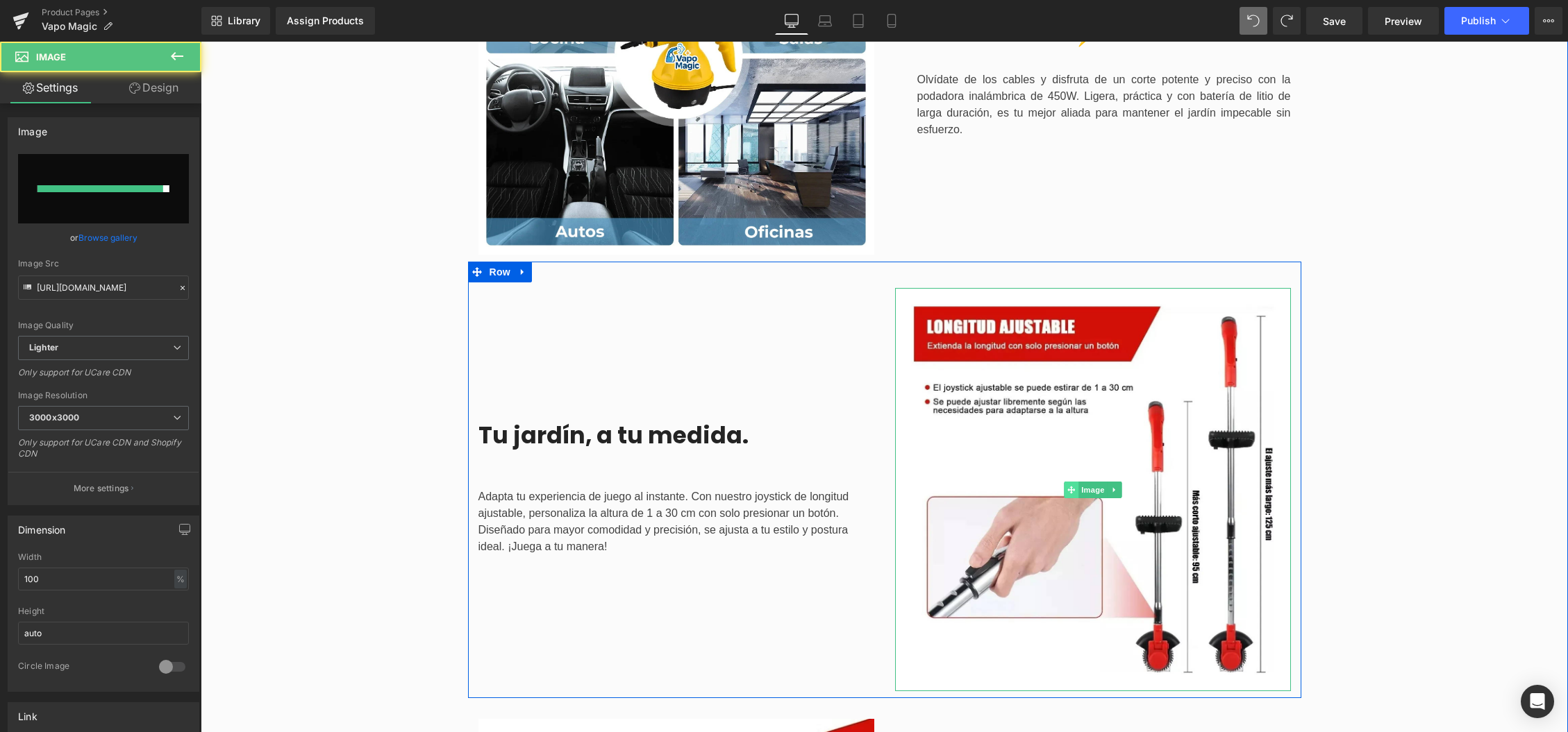
click at [1076, 490] on span at bounding box center [1071, 490] width 14 height 17
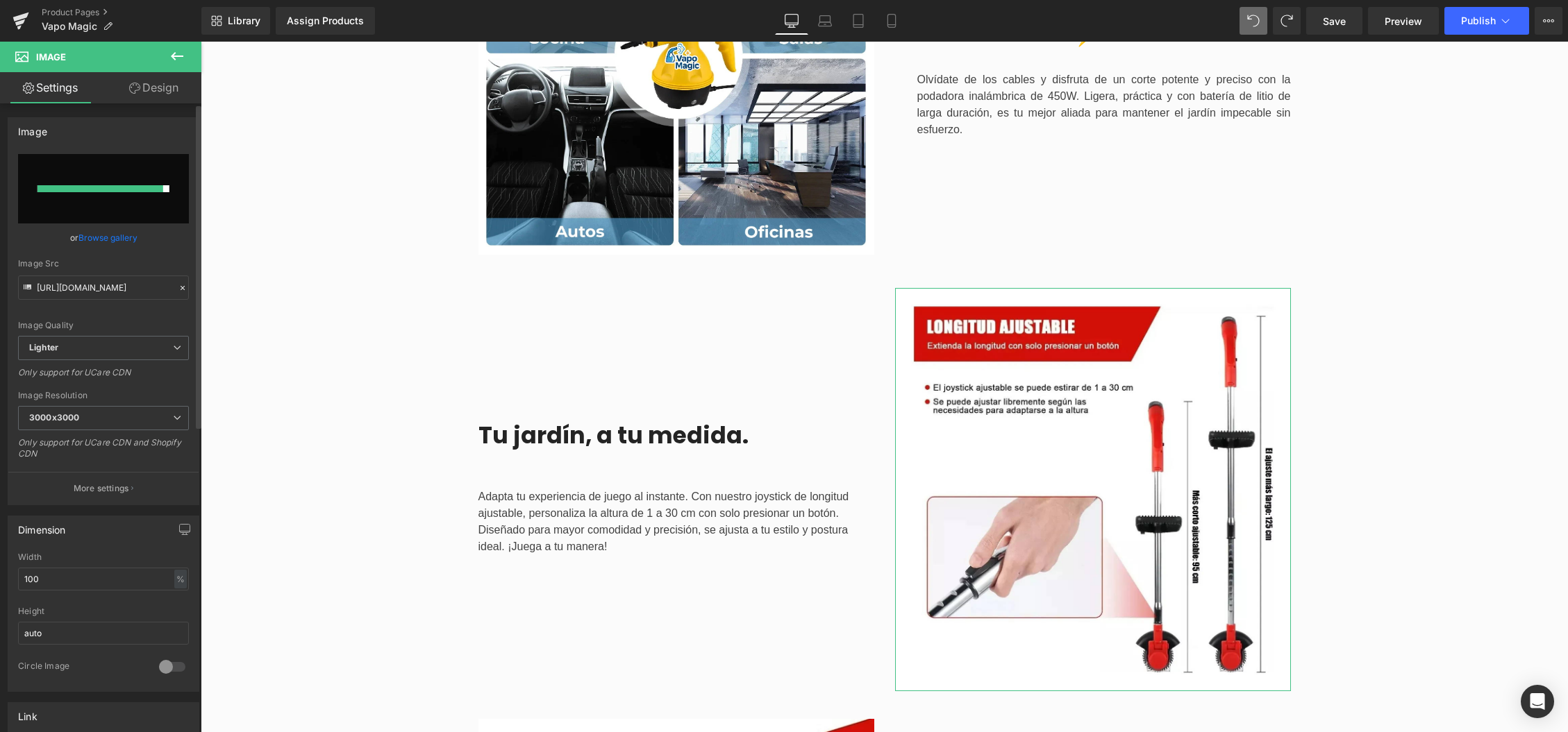
click at [111, 240] on link "Browse gallery" at bounding box center [108, 238] width 59 height 25
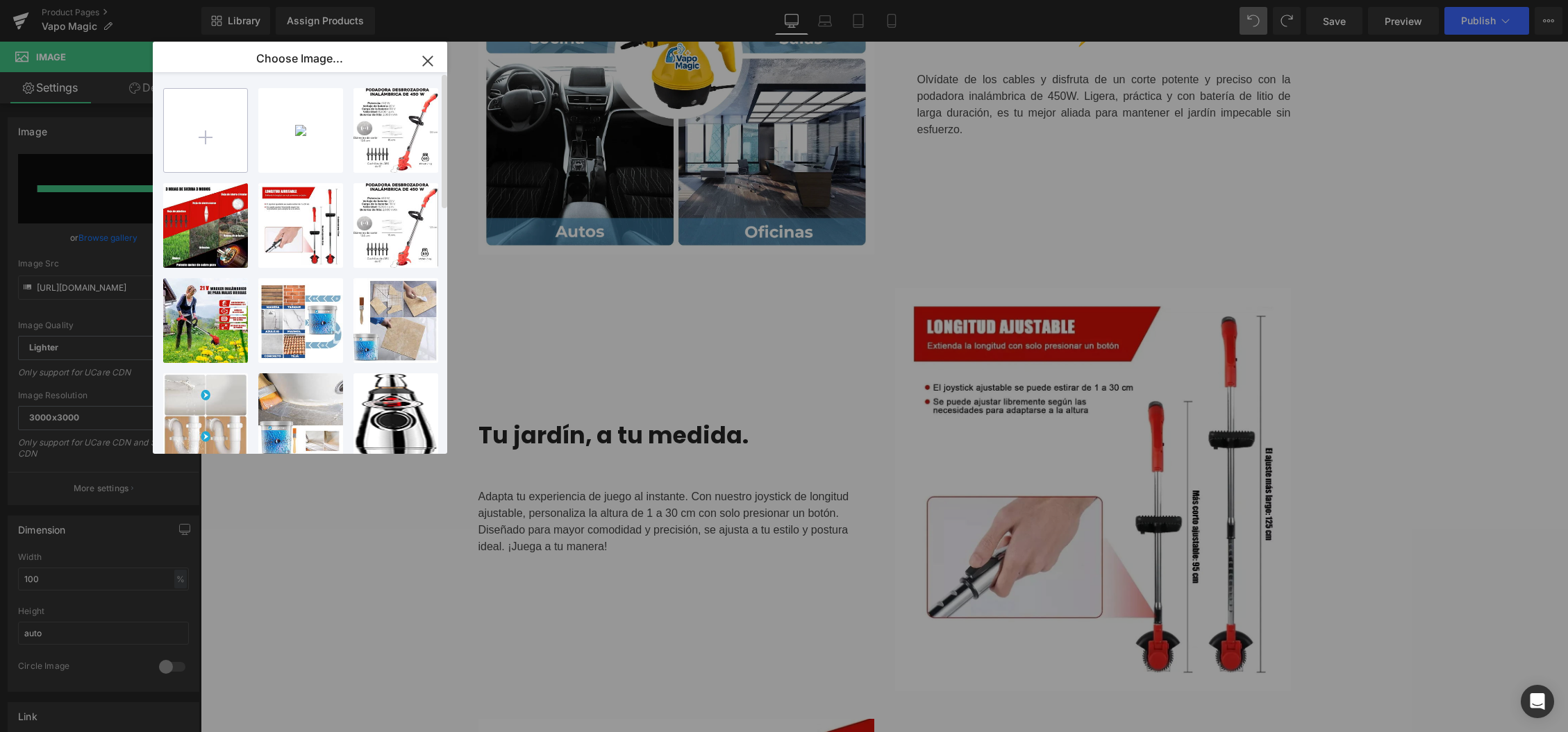
click at [247, 156] on input "file" at bounding box center [206, 131] width 83 height 83
type input "C:\fakepath\Boquillas copia.webp"
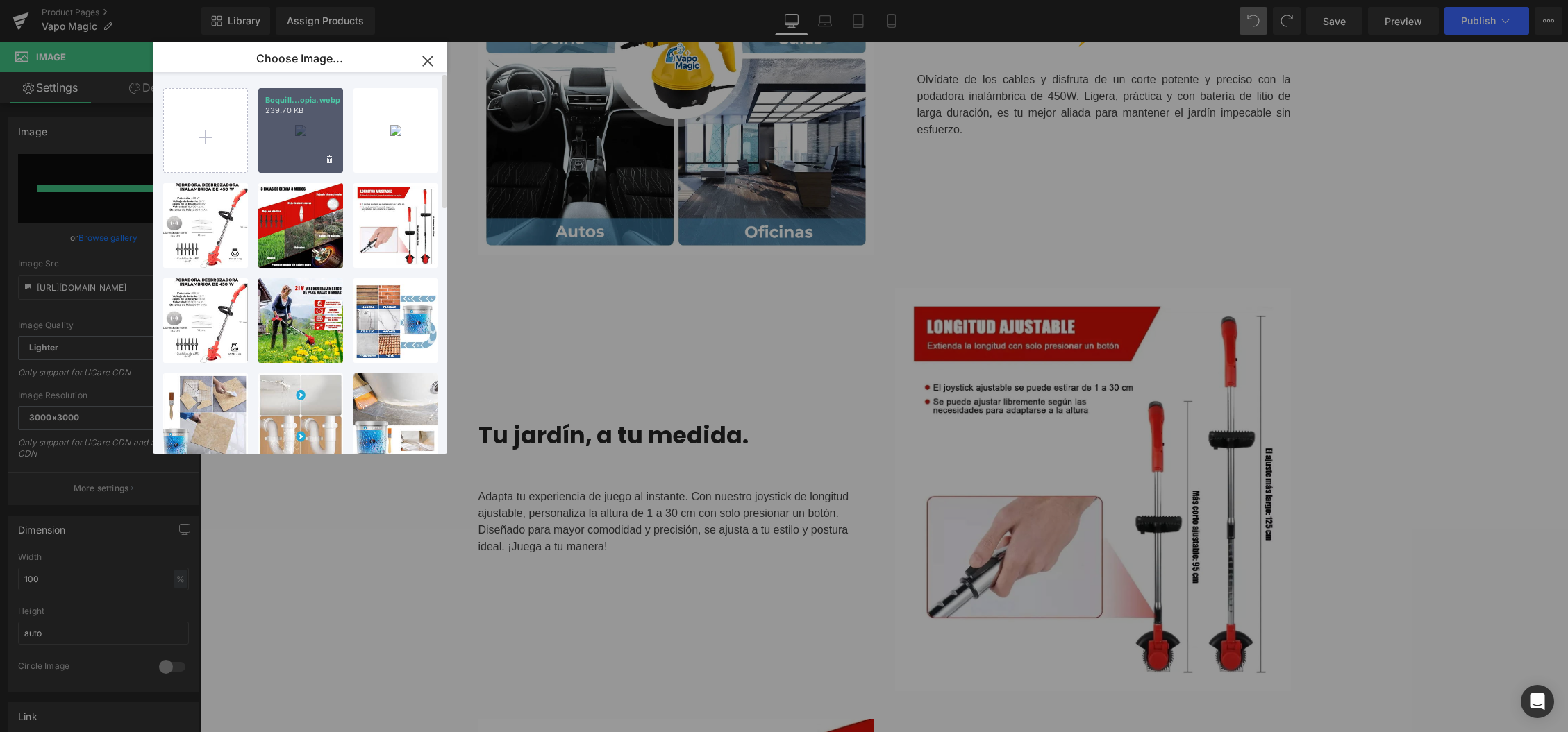
click at [283, 123] on div "Boquill...opia.webp 239.70 KB" at bounding box center [300, 130] width 84 height 84
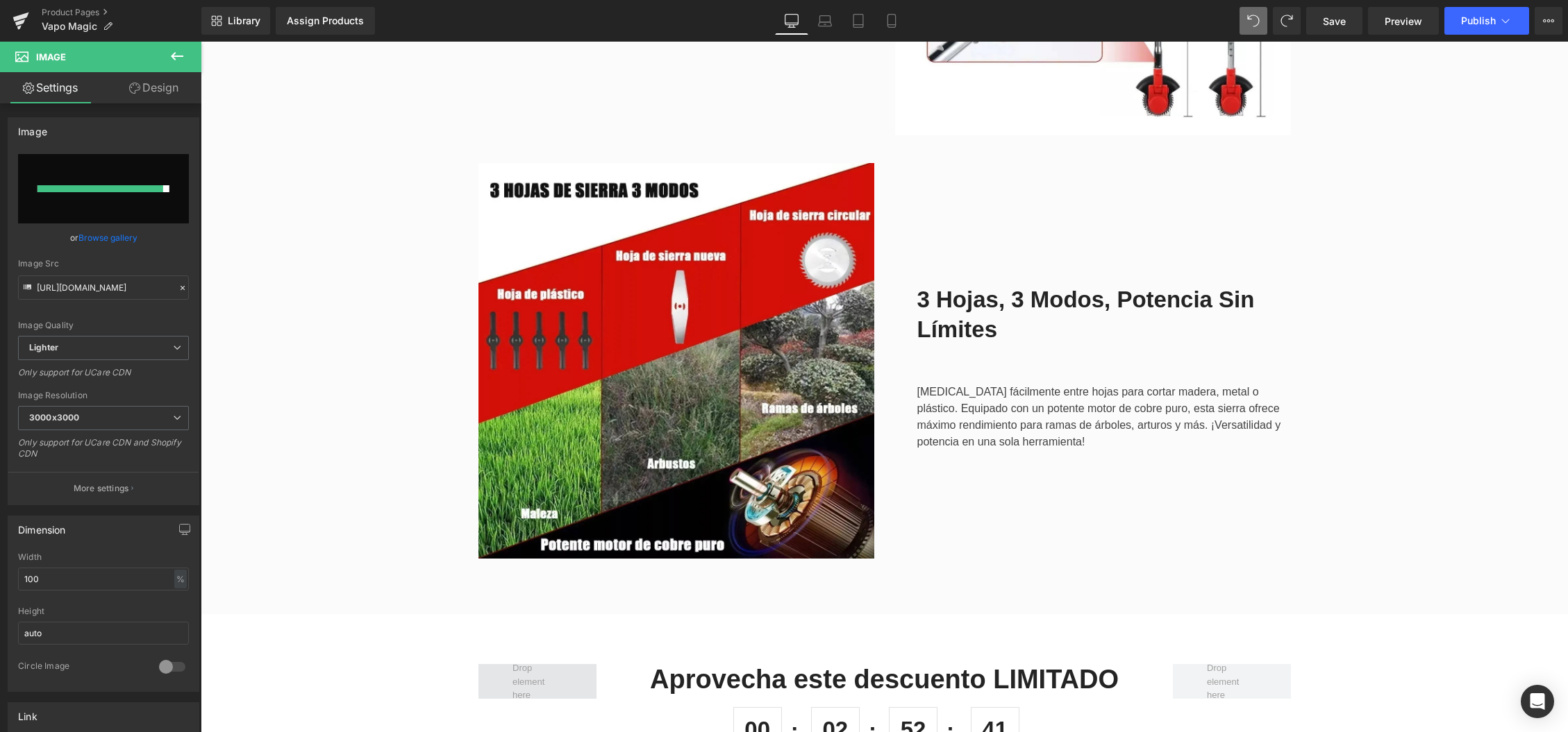
scroll to position [2305, 0]
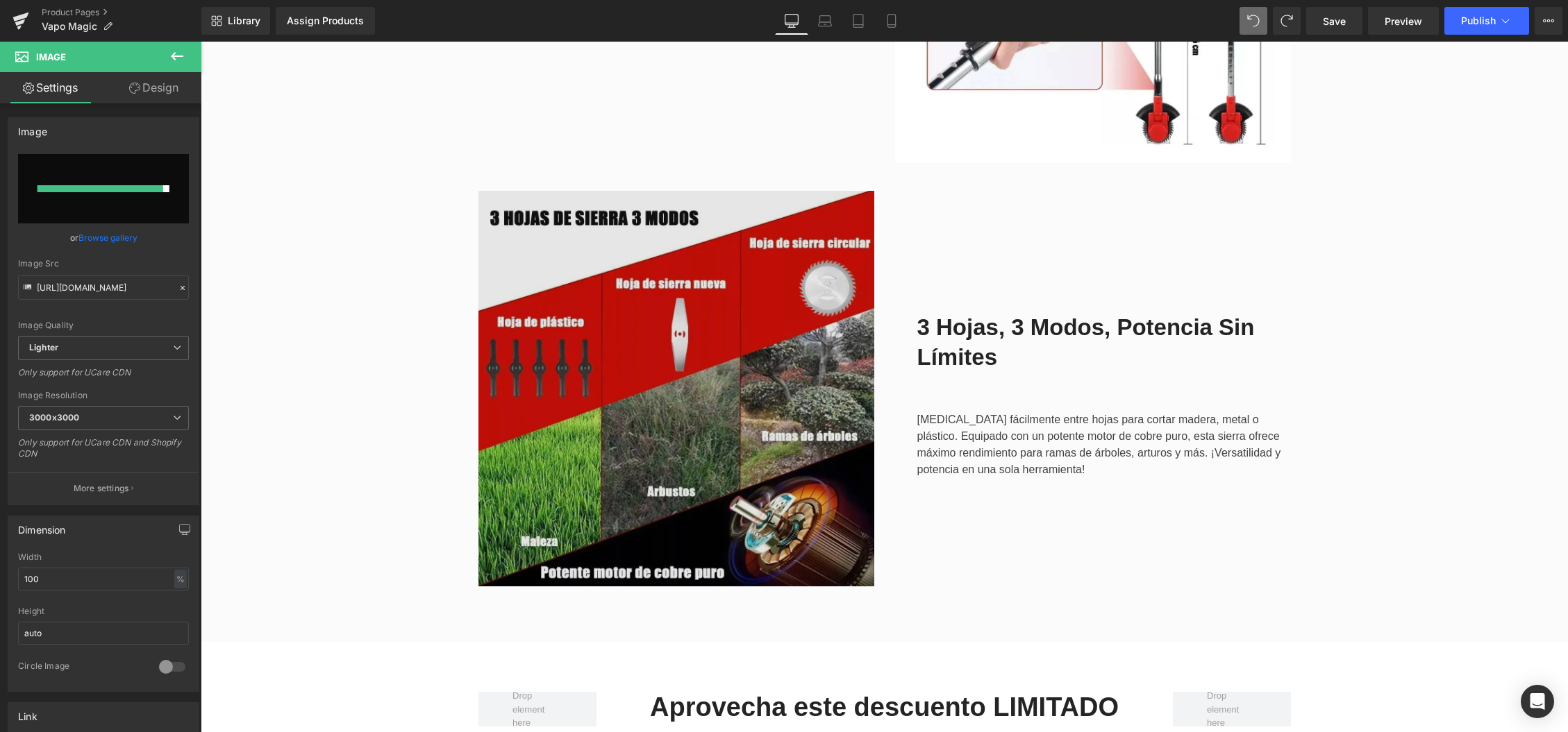
click at [705, 339] on img at bounding box center [675, 388] width 396 height 395
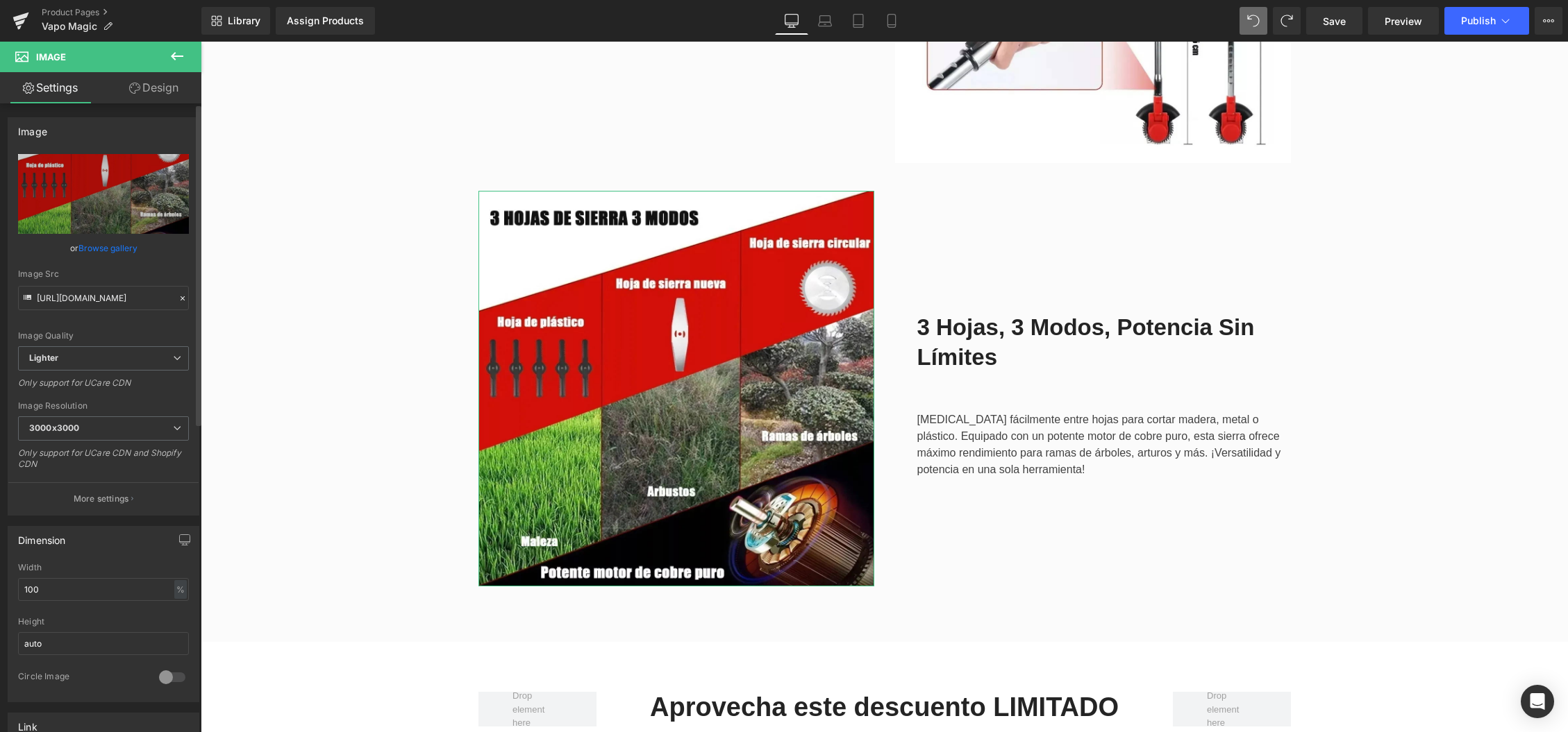
click at [93, 252] on link "Browse gallery" at bounding box center [108, 248] width 59 height 25
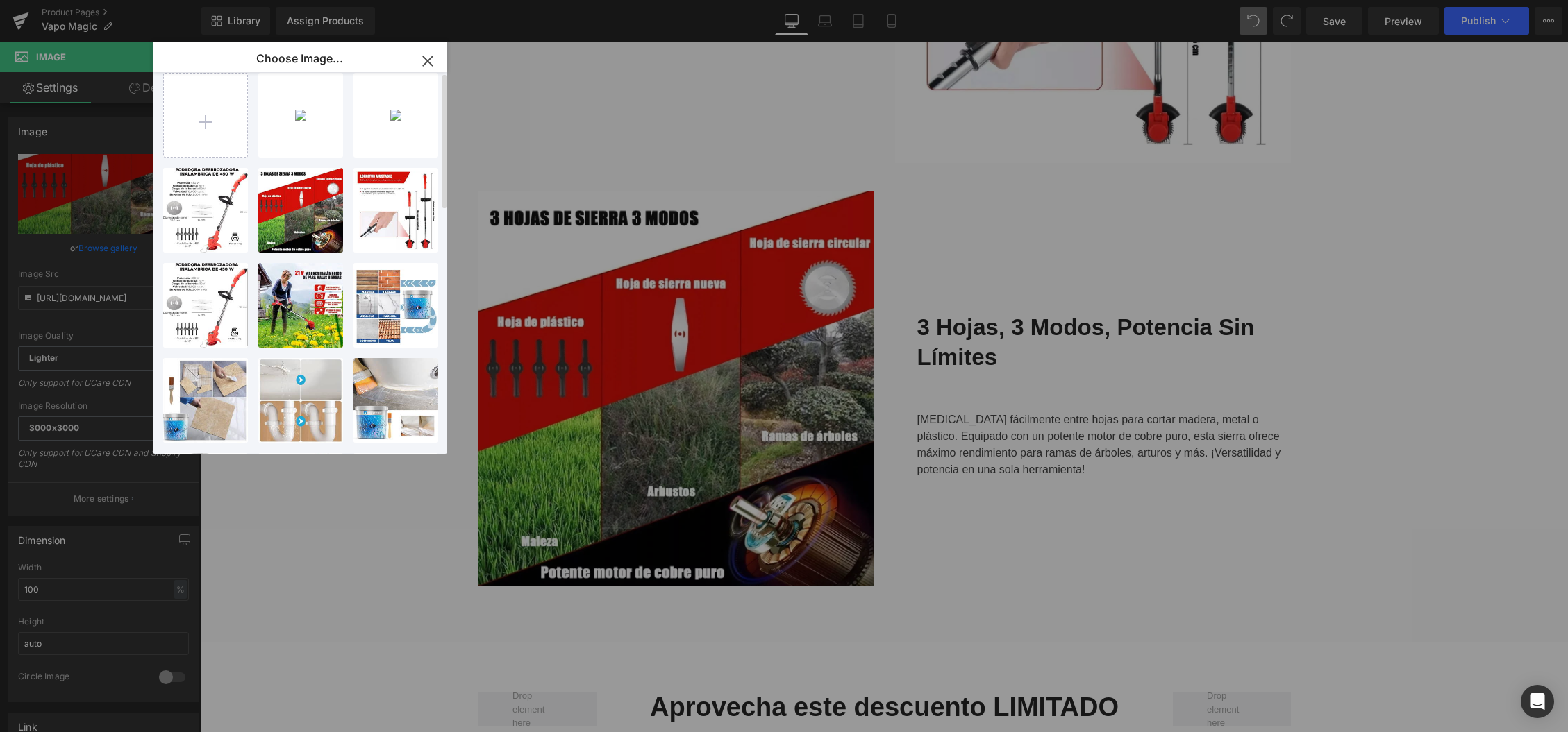
scroll to position [0, 0]
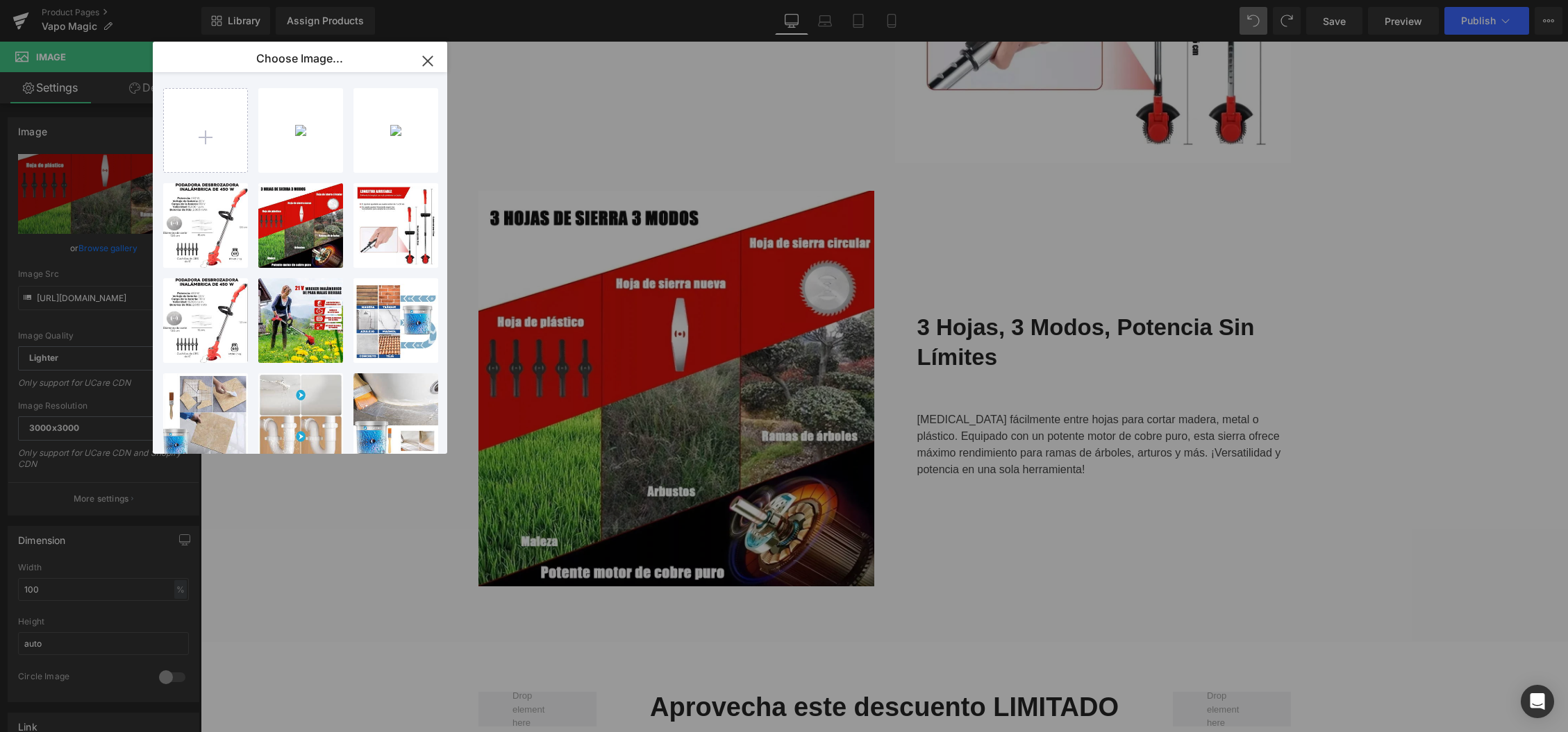
click at [161, 105] on div "Boquill...opia.webp 239.70 KB Delete image? Yes No sin qui...opia.webp 92.53 KB…" at bounding box center [300, 263] width 294 height 382
click at [193, 126] on input "file" at bounding box center [206, 131] width 83 height 83
type input "C:\fakepath\Vapomagic portada.webp"
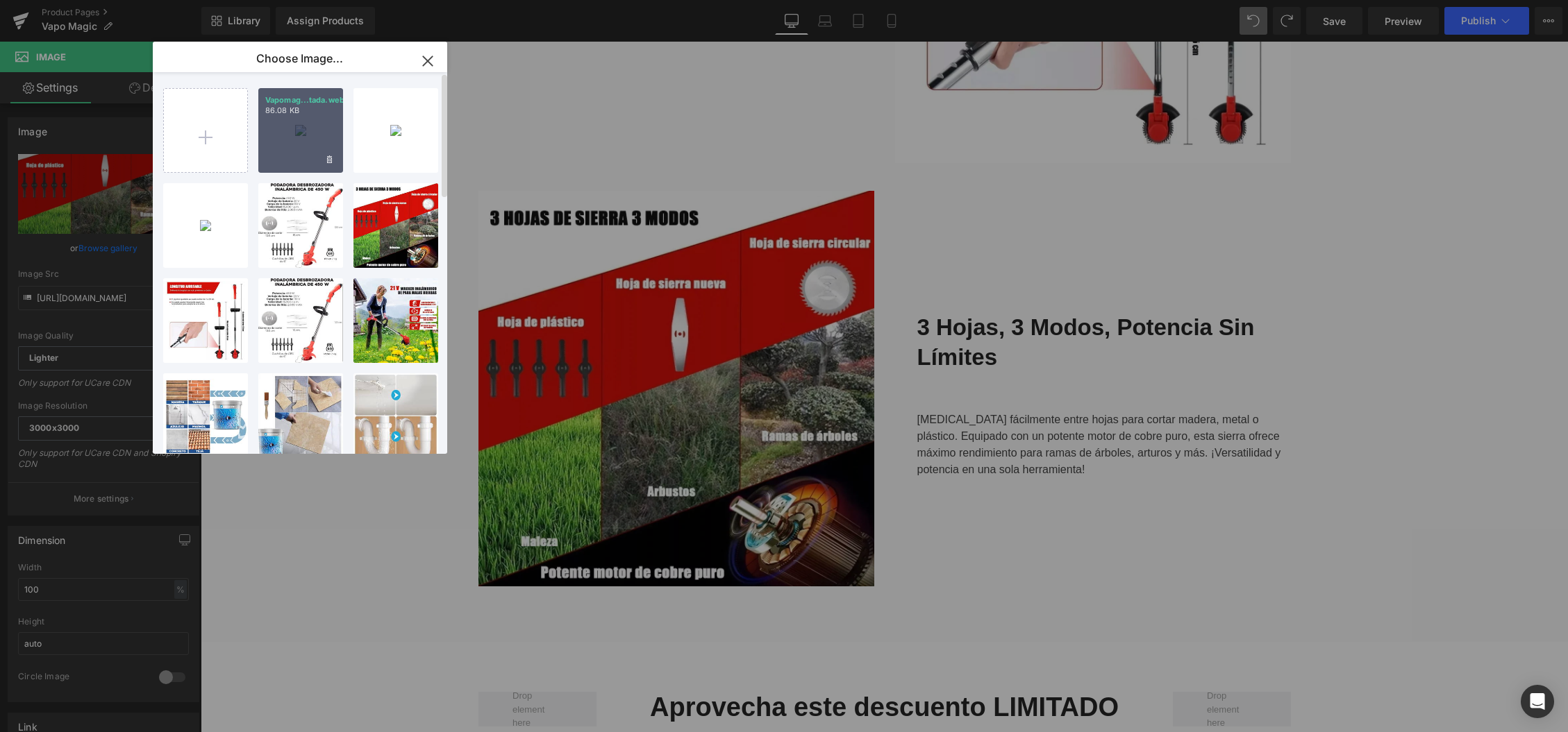
click at [291, 136] on div "Vapomag...tada.webp 86.08 KB" at bounding box center [300, 130] width 84 height 84
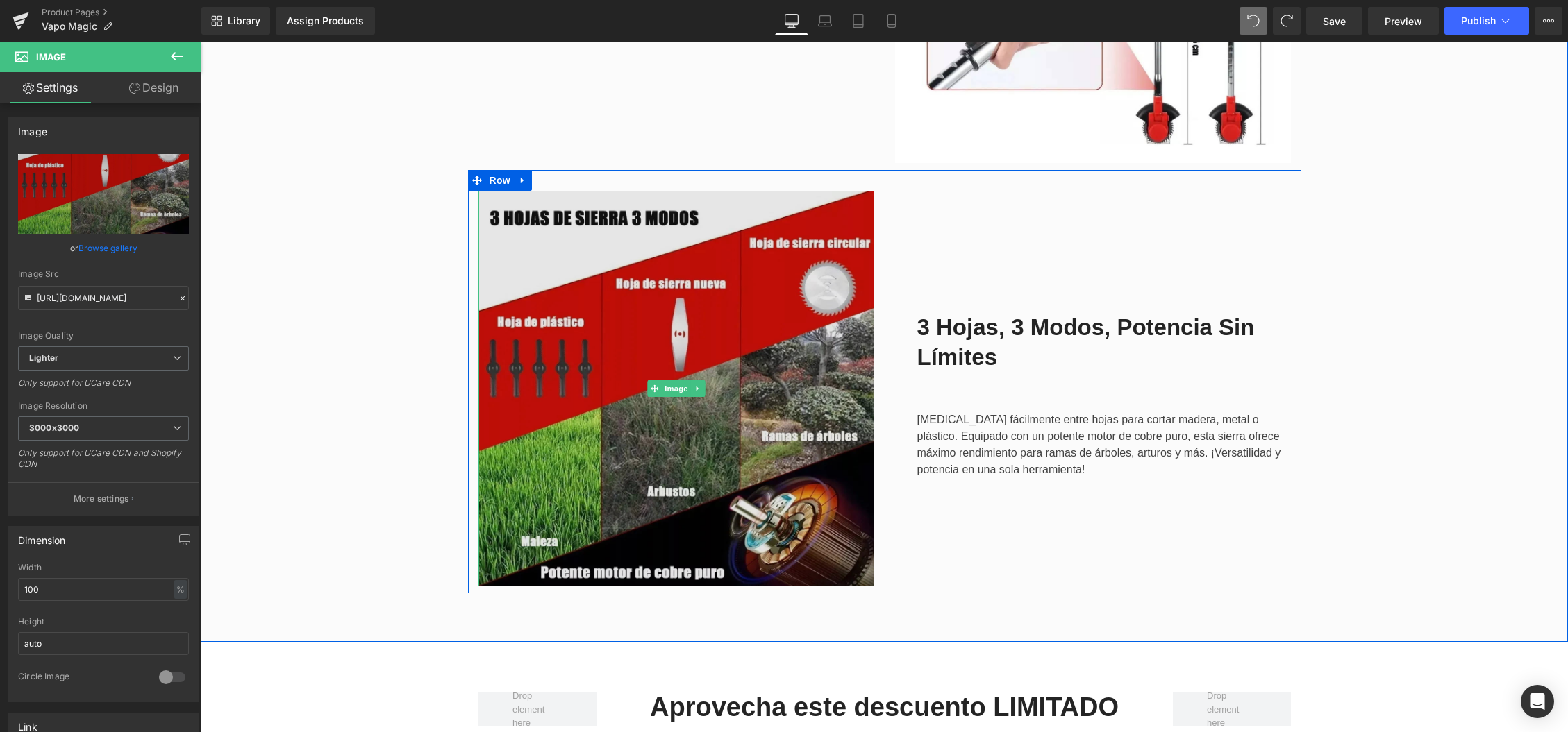
click at [651, 346] on img at bounding box center [675, 388] width 396 height 395
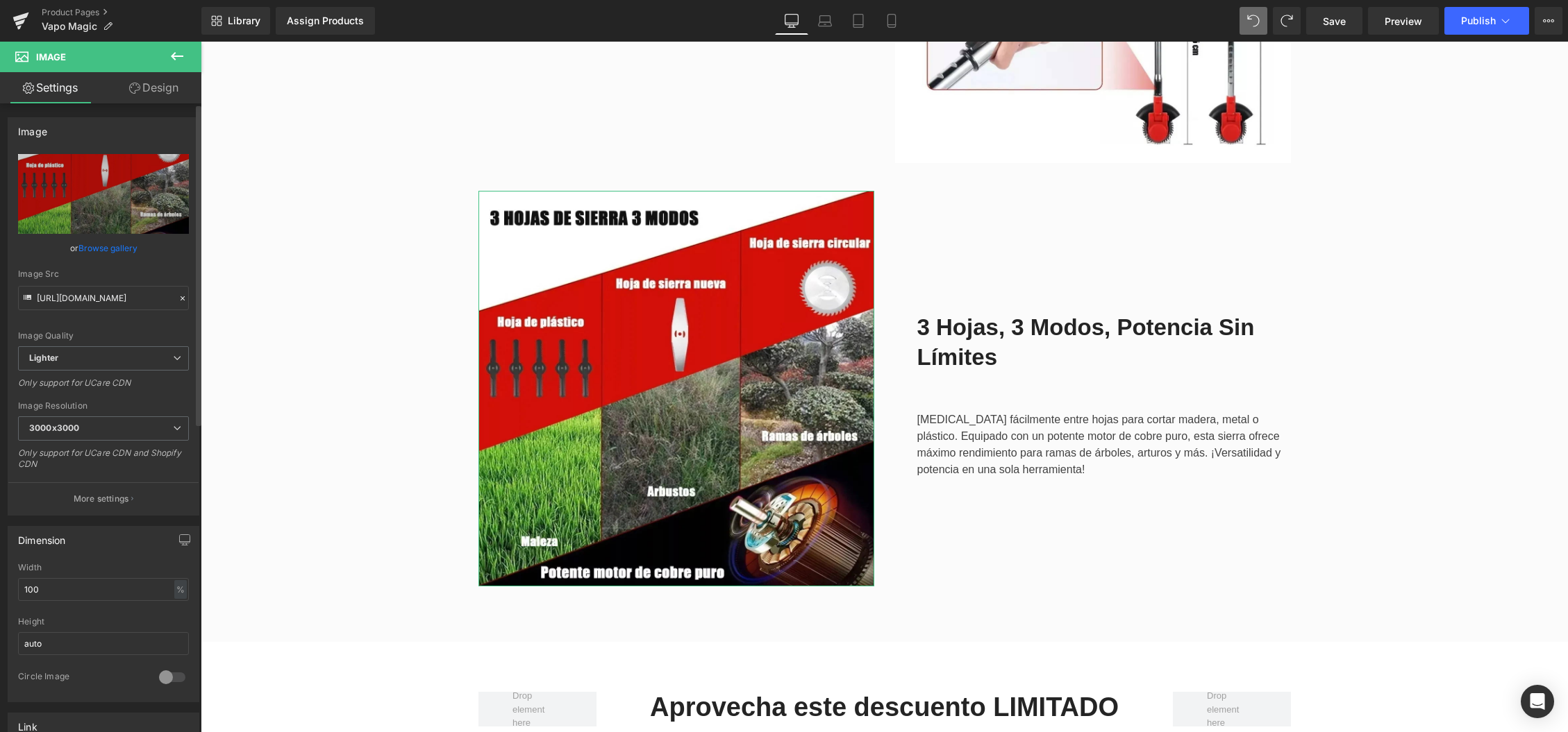
click at [100, 247] on link "Browse gallery" at bounding box center [108, 248] width 59 height 25
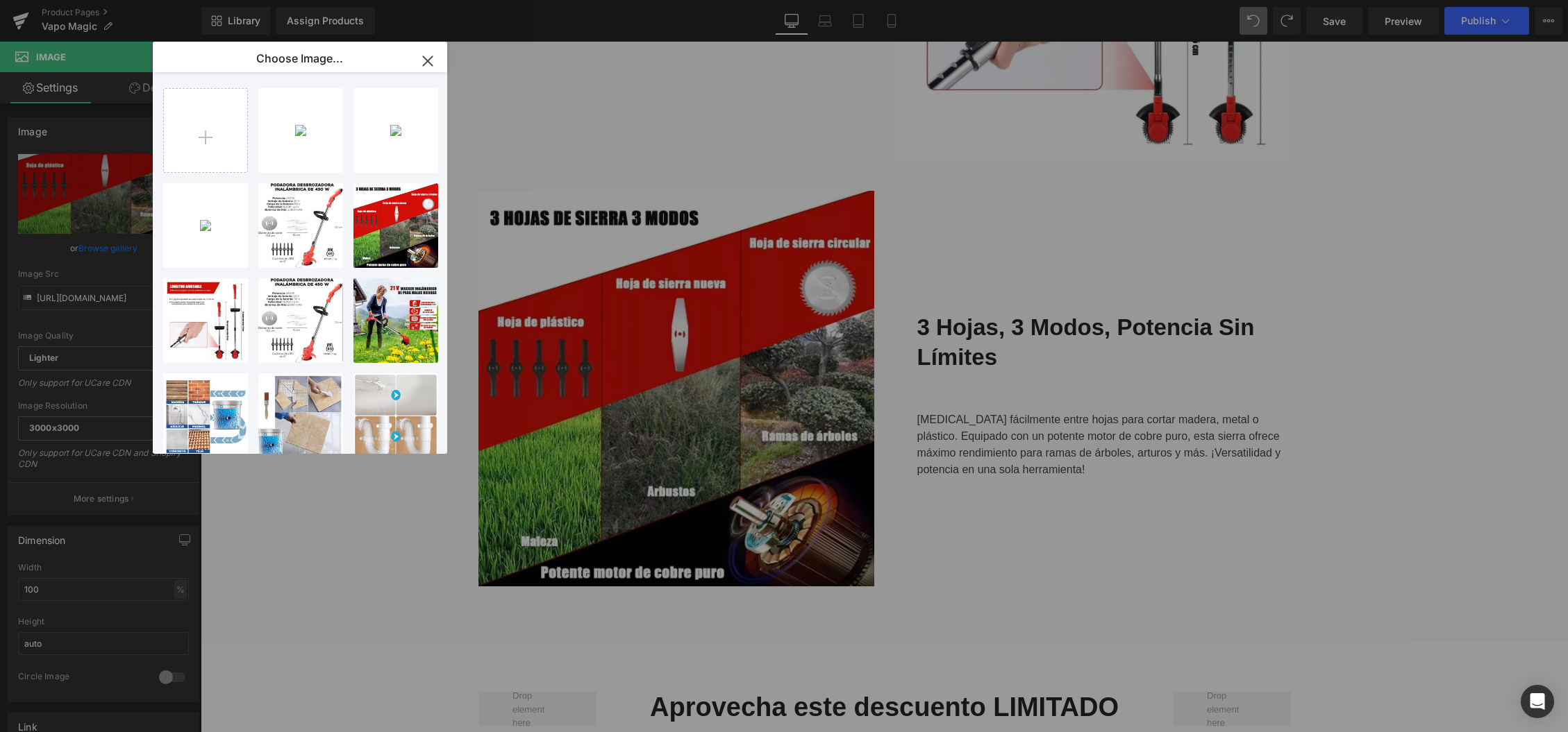
click at [349, 153] on div "Vapomag...tada.webp 86.08 KB Delete image? Yes No Boquill...opia.webp 239.70 KB…" at bounding box center [307, 265] width 289 height 388
click at [271, 115] on p "86.08 KB" at bounding box center [301, 110] width 71 height 10
type input "[URL][DOMAIN_NAME]"
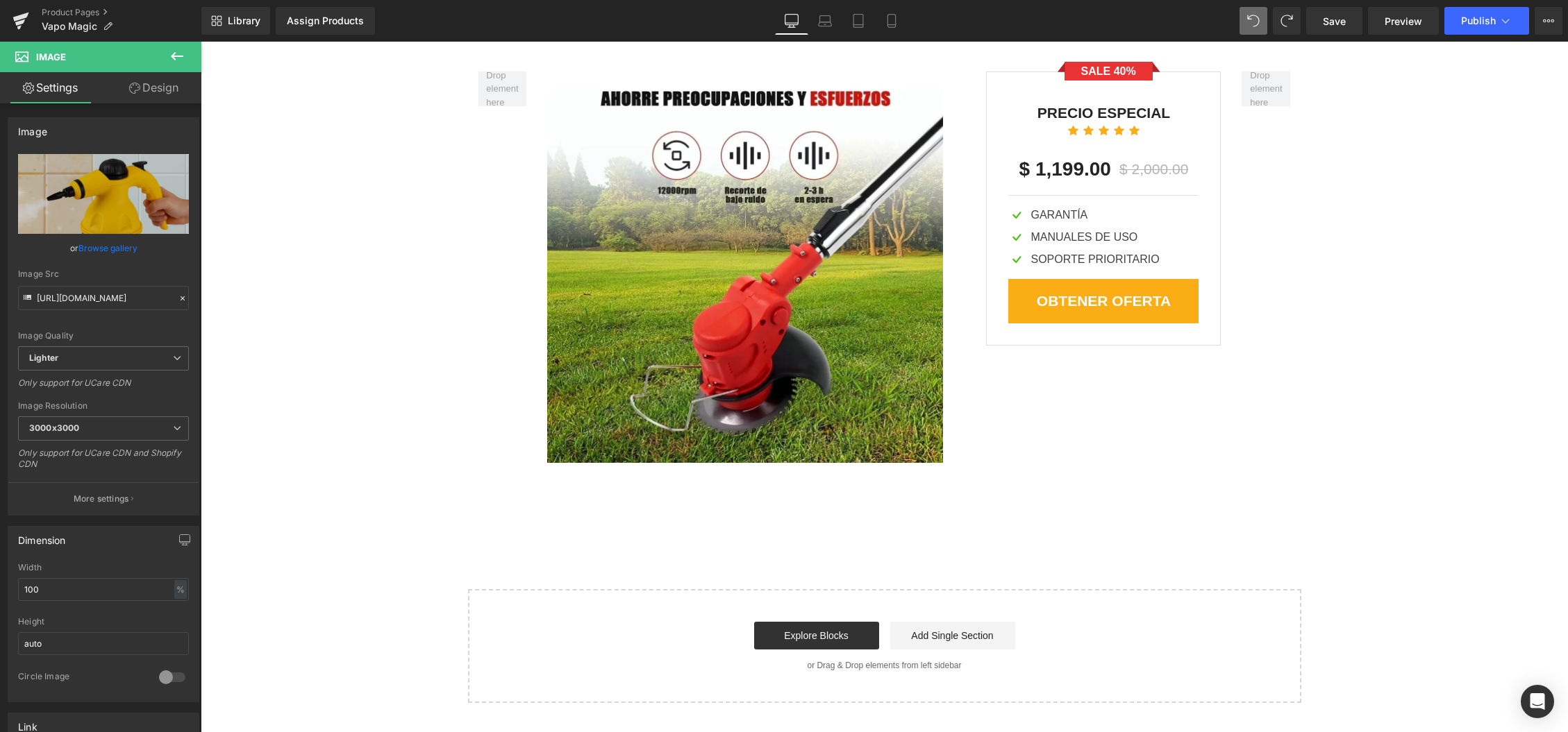
scroll to position [3023, 0]
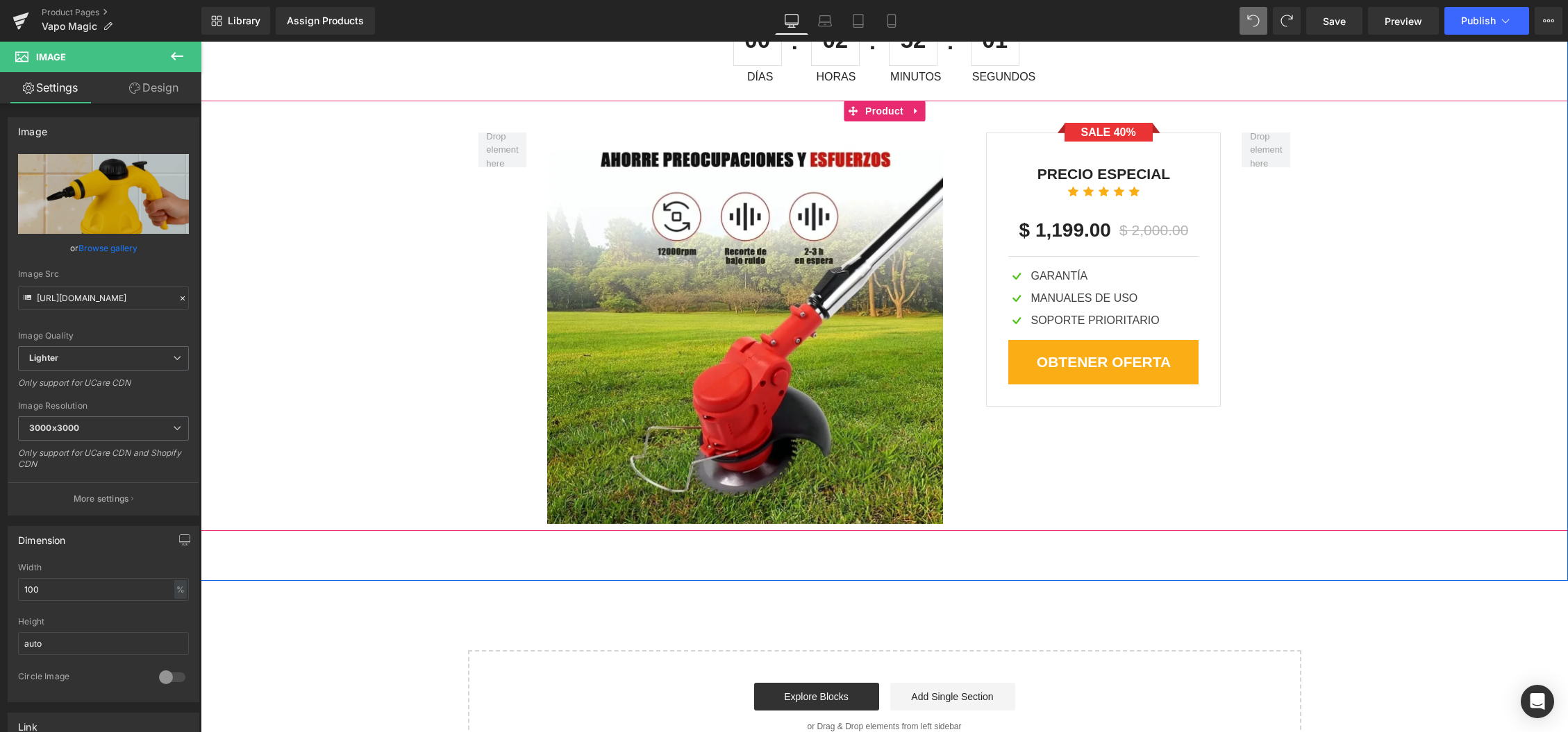
drag, startPoint x: 857, startPoint y: 110, endPoint x: 617, endPoint y: 116, distance: 240.1
click at [857, 110] on icon at bounding box center [853, 111] width 9 height 9
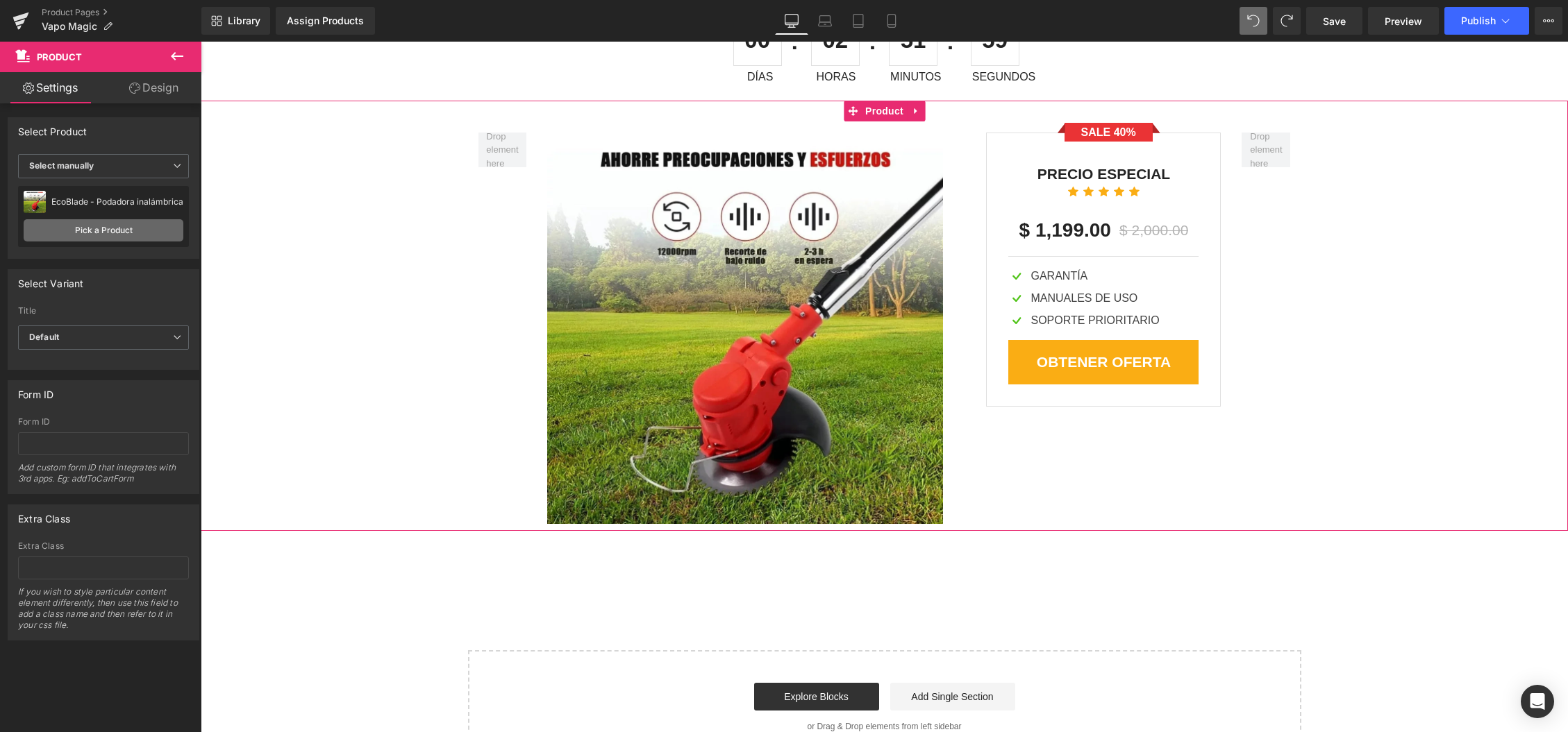
click at [100, 231] on link "Pick a Product" at bounding box center [103, 229] width 159 height 22
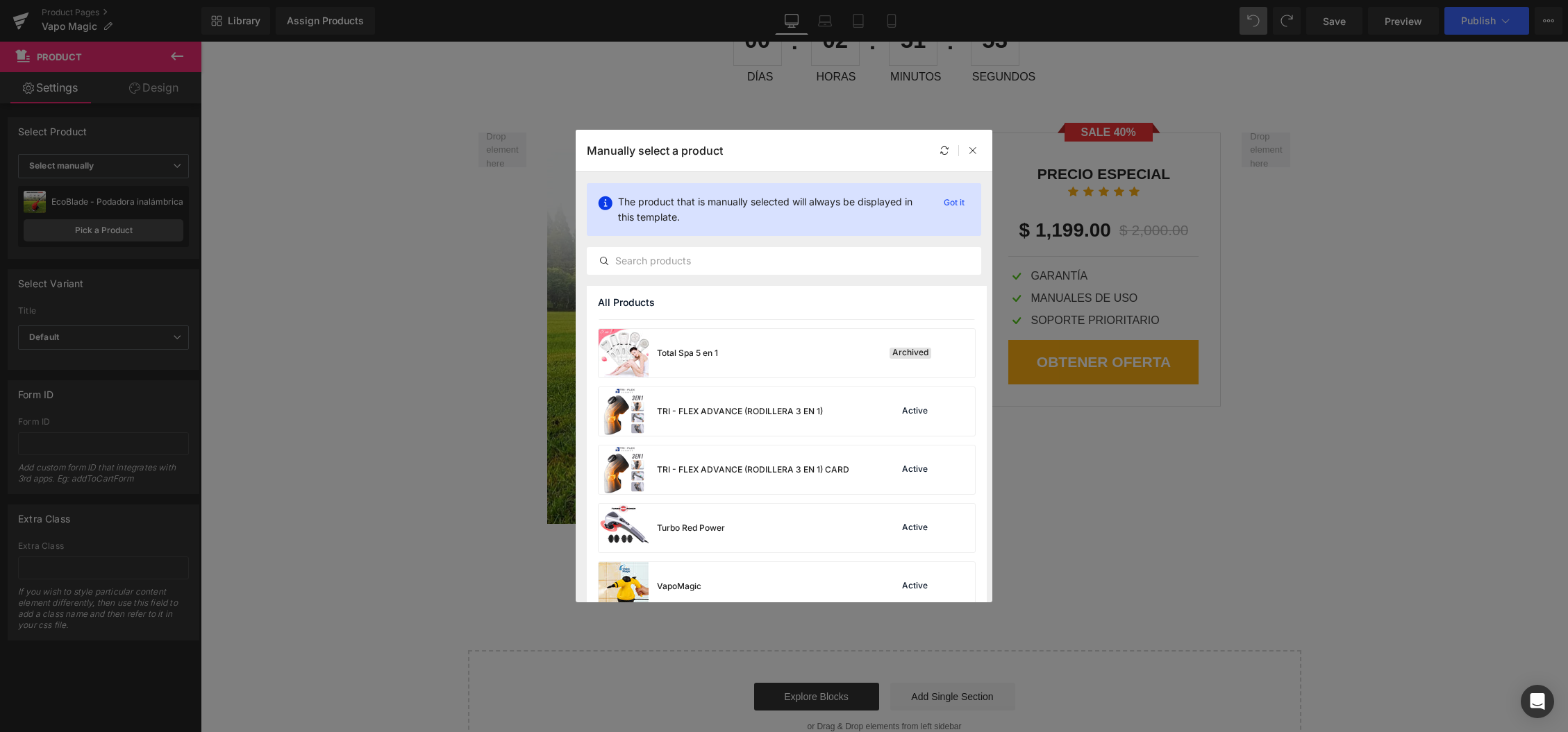
scroll to position [1585, 0]
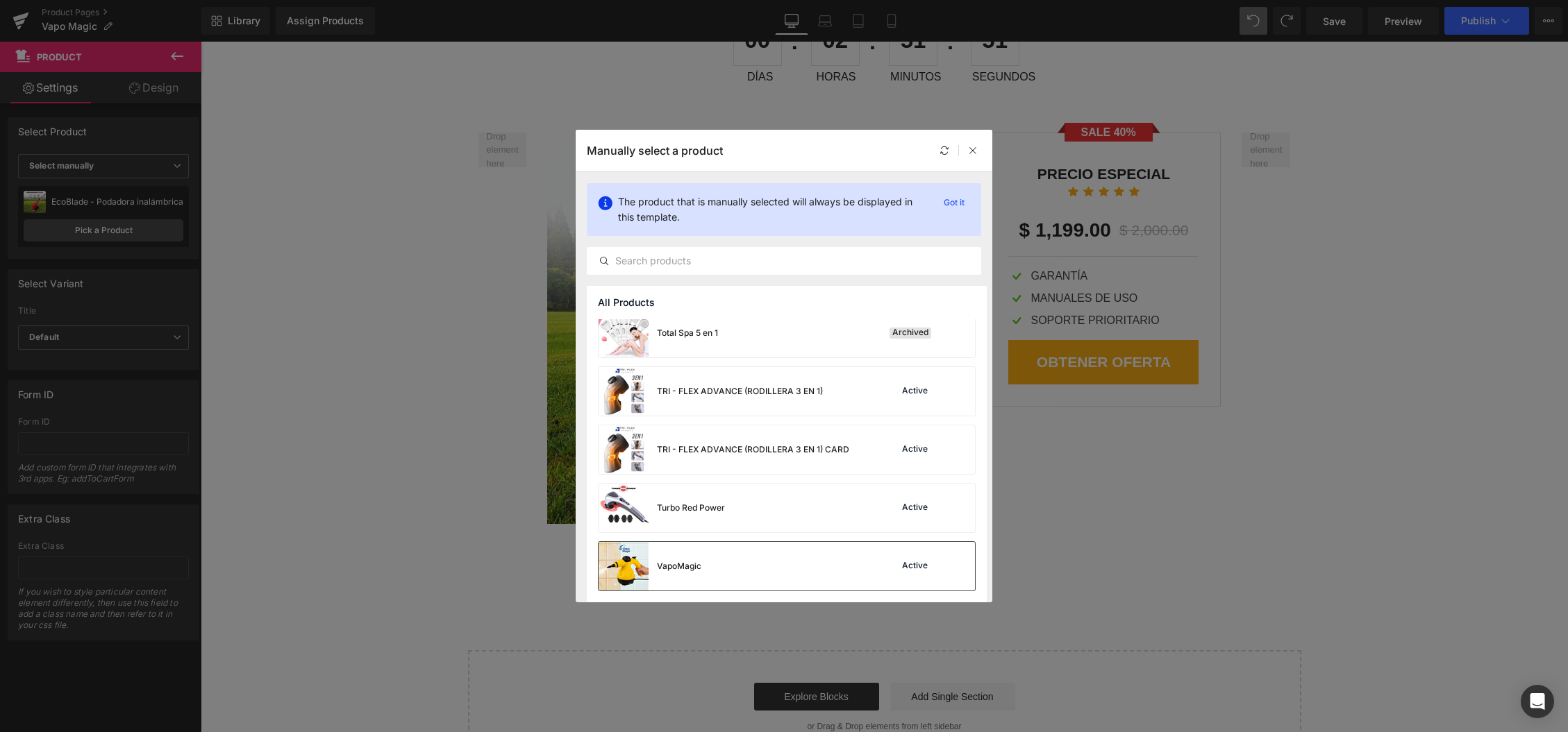
click at [687, 567] on div "VapoMagic" at bounding box center [679, 566] width 45 height 12
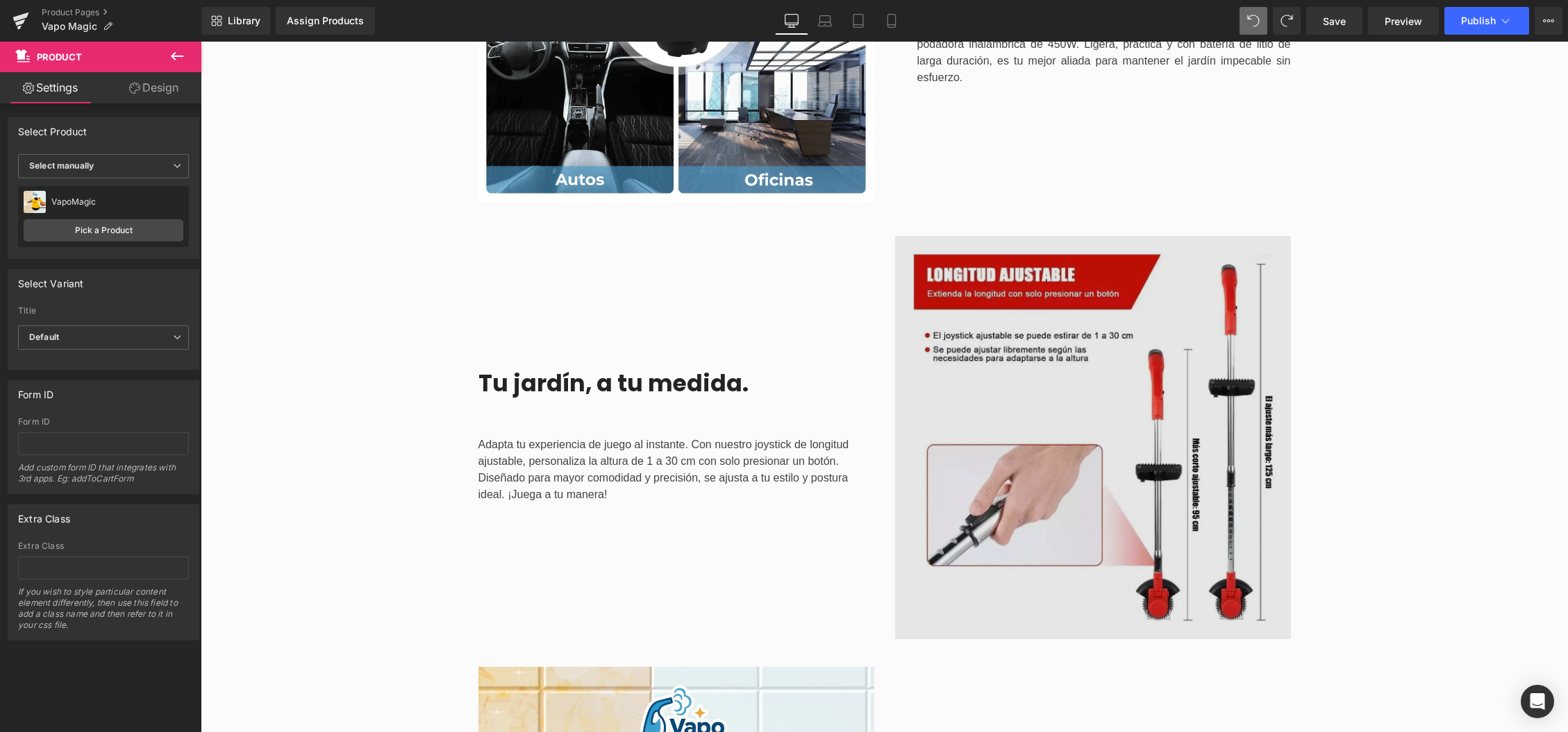
click at [1105, 473] on img at bounding box center [1093, 437] width 396 height 403
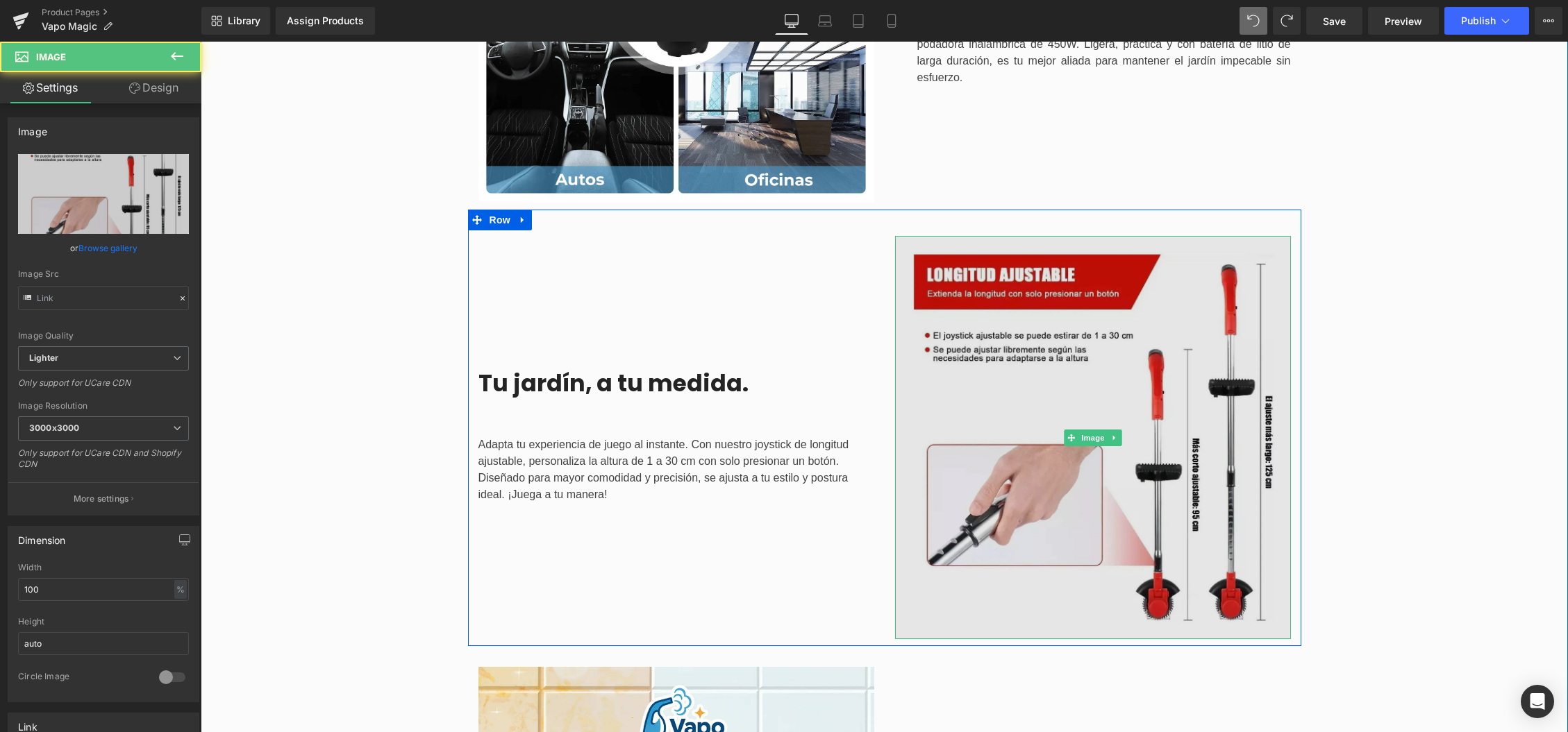
type input "[URL][DOMAIN_NAME]"
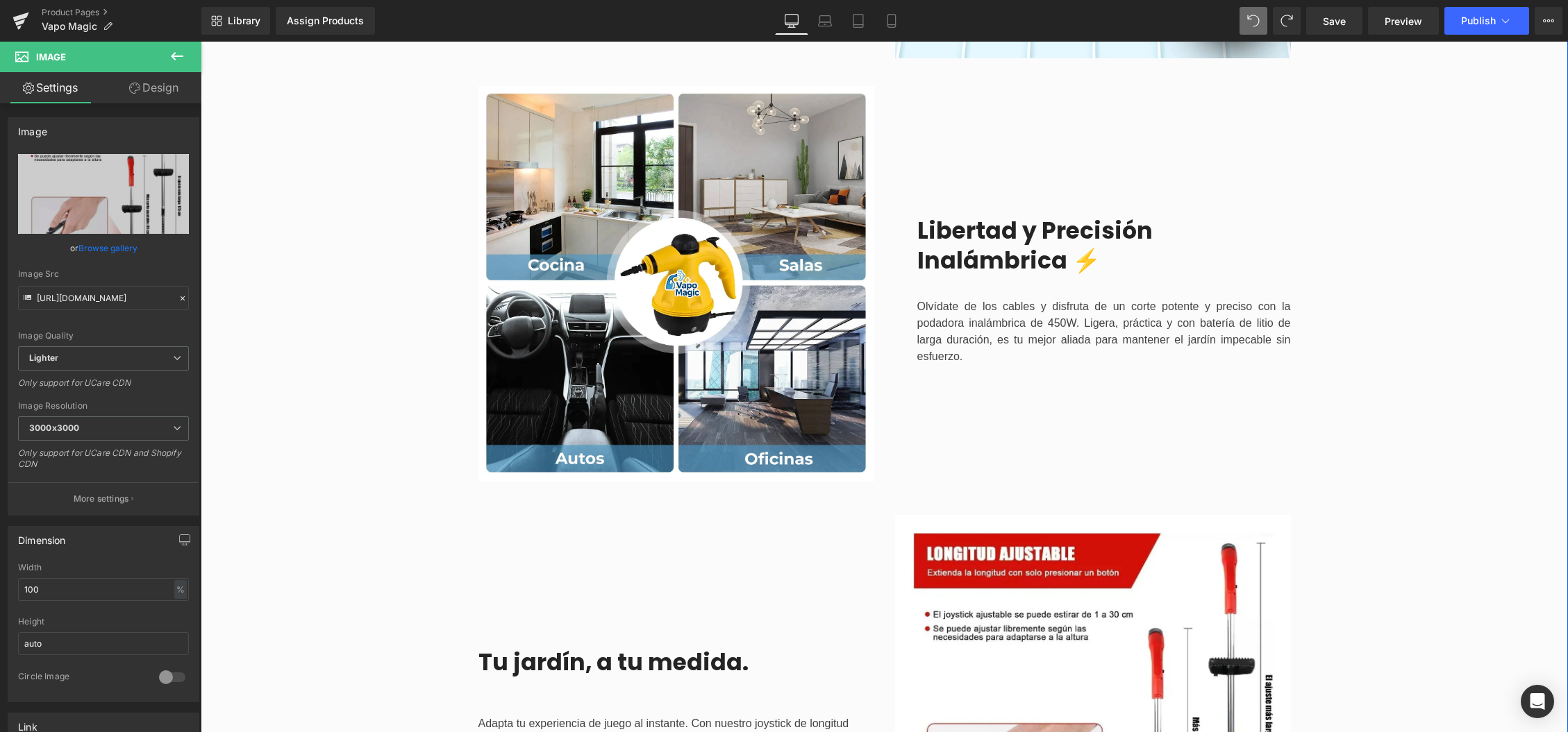
scroll to position [1510, 0]
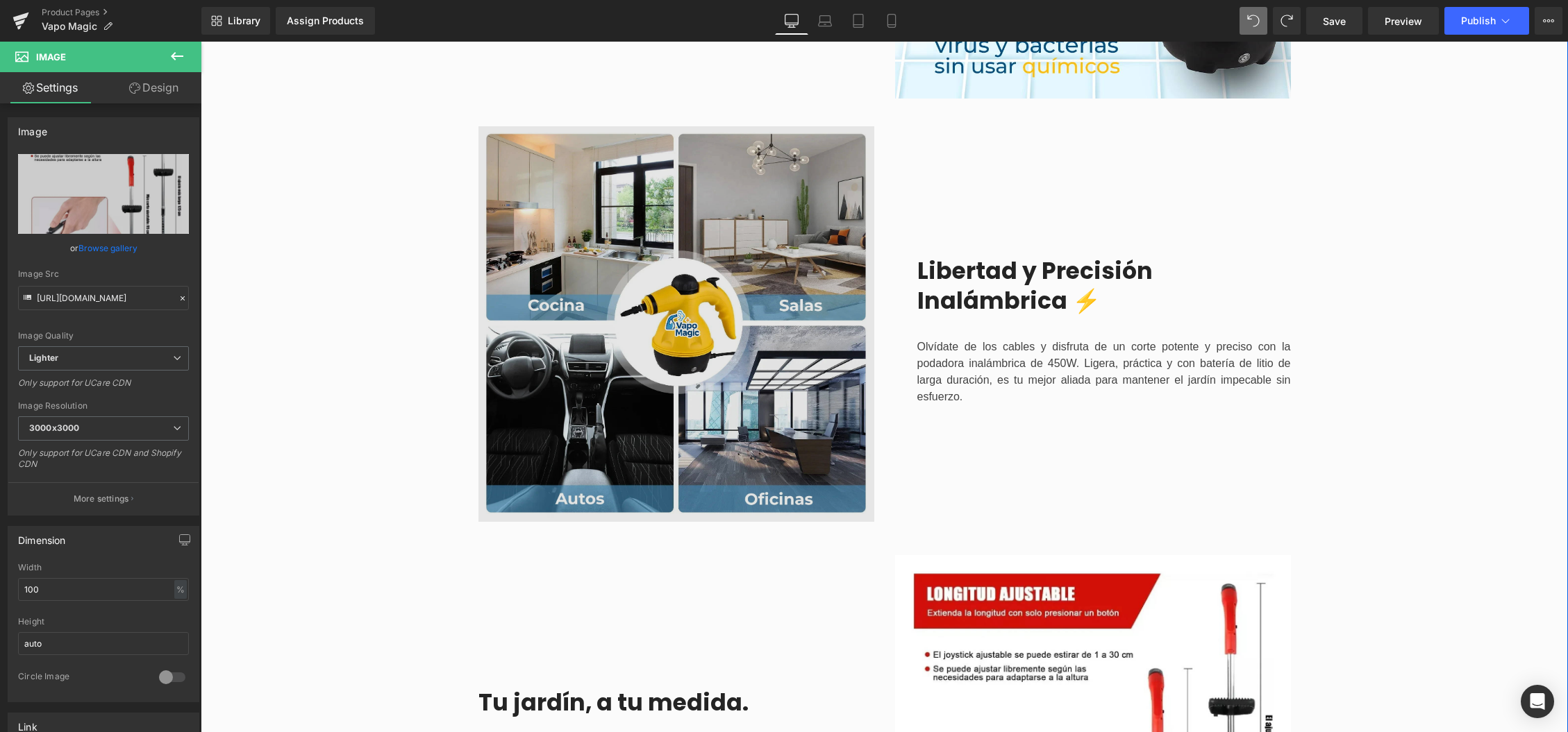
click at [681, 300] on img at bounding box center [675, 323] width 396 height 395
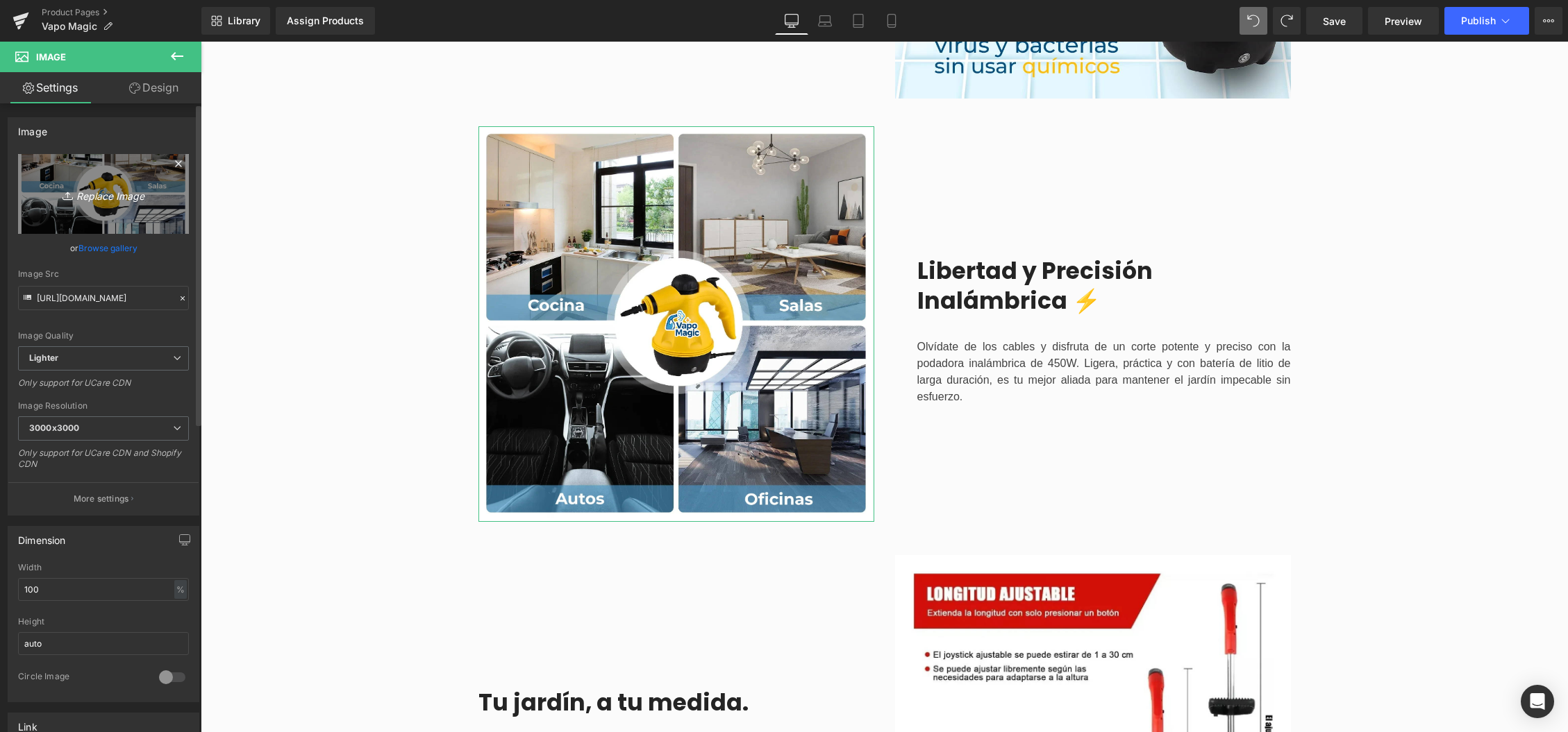
click at [102, 200] on icon "Replace Image" at bounding box center [103, 193] width 111 height 17
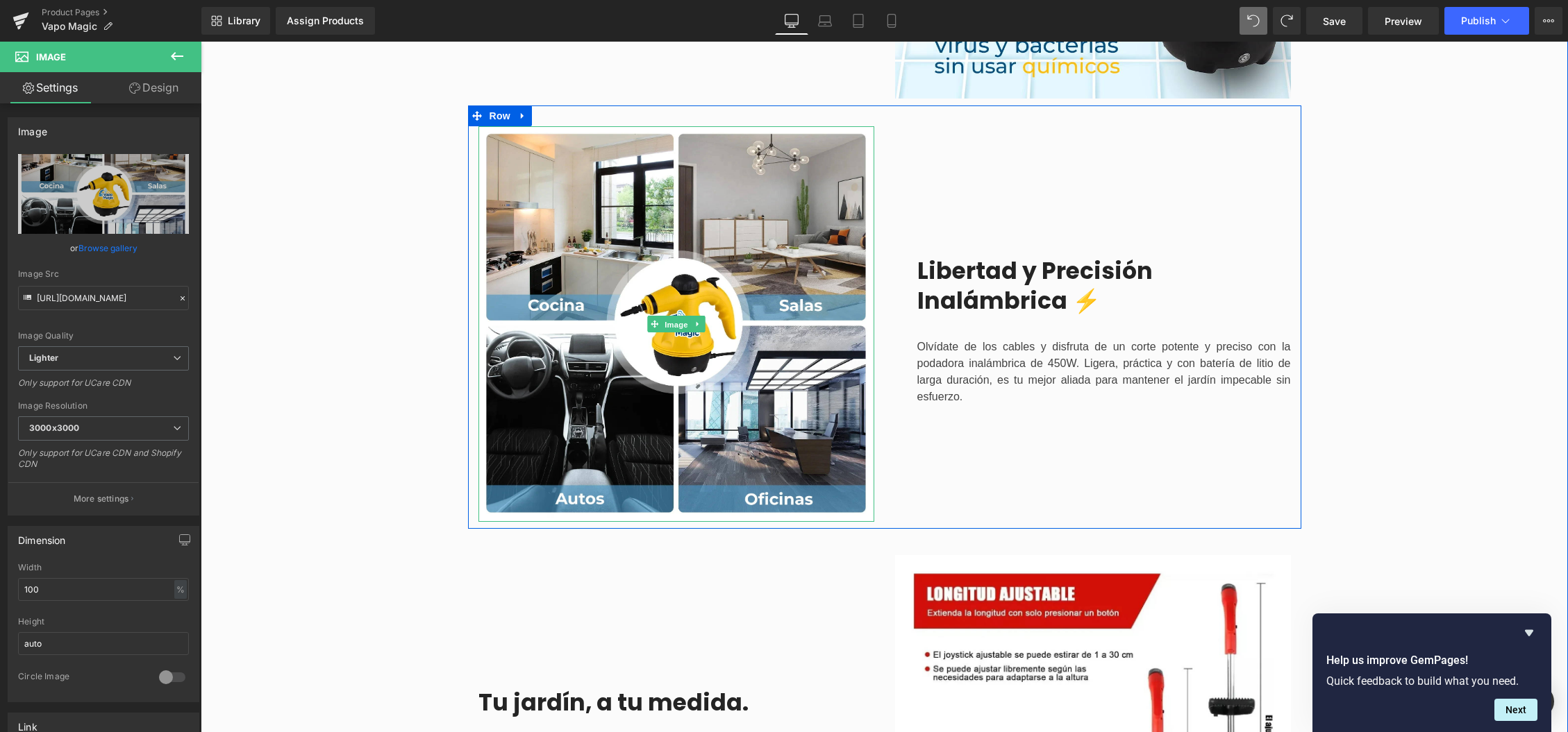
drag, startPoint x: 679, startPoint y: 322, endPoint x: 442, endPoint y: 300, distance: 238.0
click at [679, 322] on span "Image" at bounding box center [676, 325] width 29 height 17
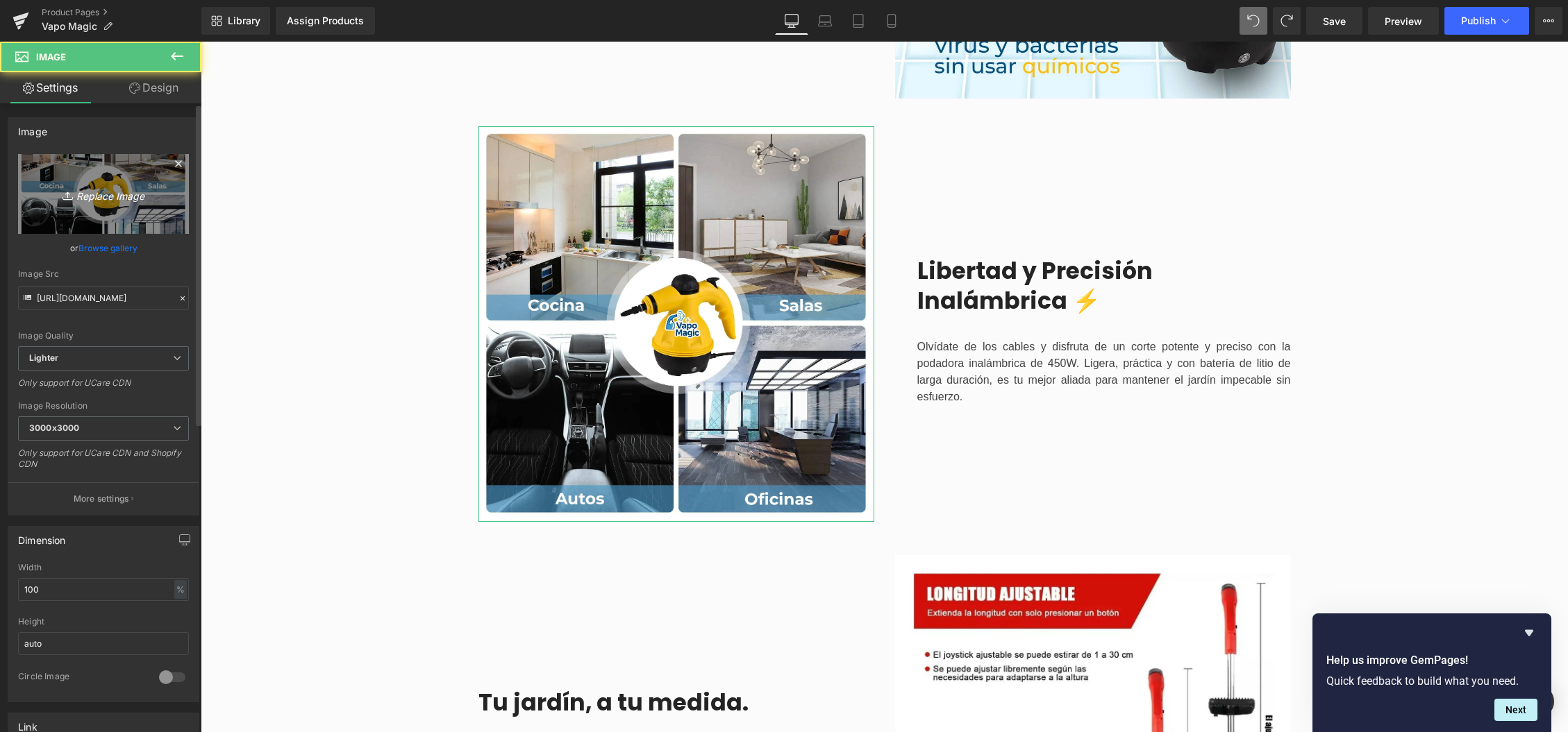
click at [121, 201] on icon "Replace Image" at bounding box center [103, 193] width 111 height 17
type input "C:\fakepath\Usos copia.webp"
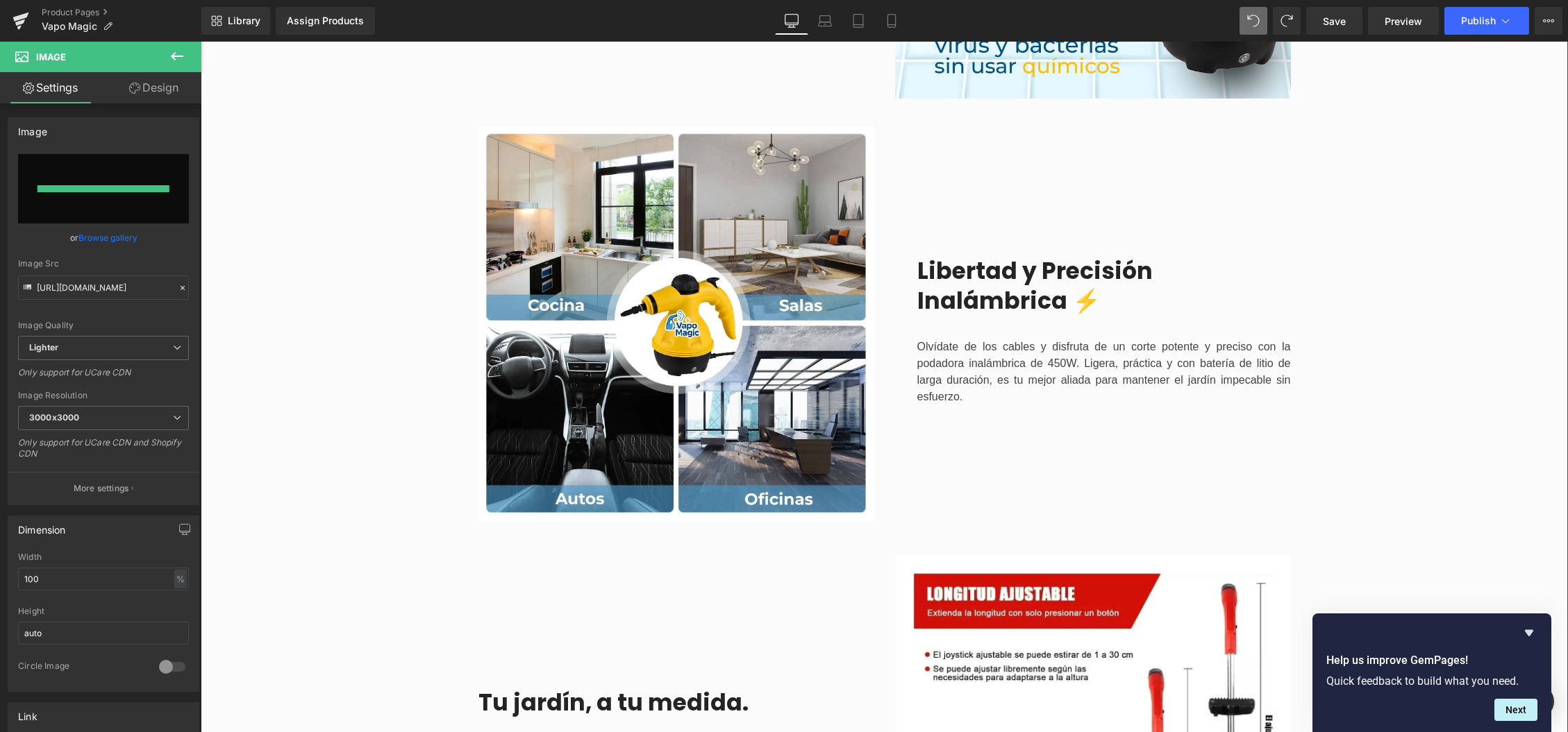
type input "[URL][DOMAIN_NAME]"
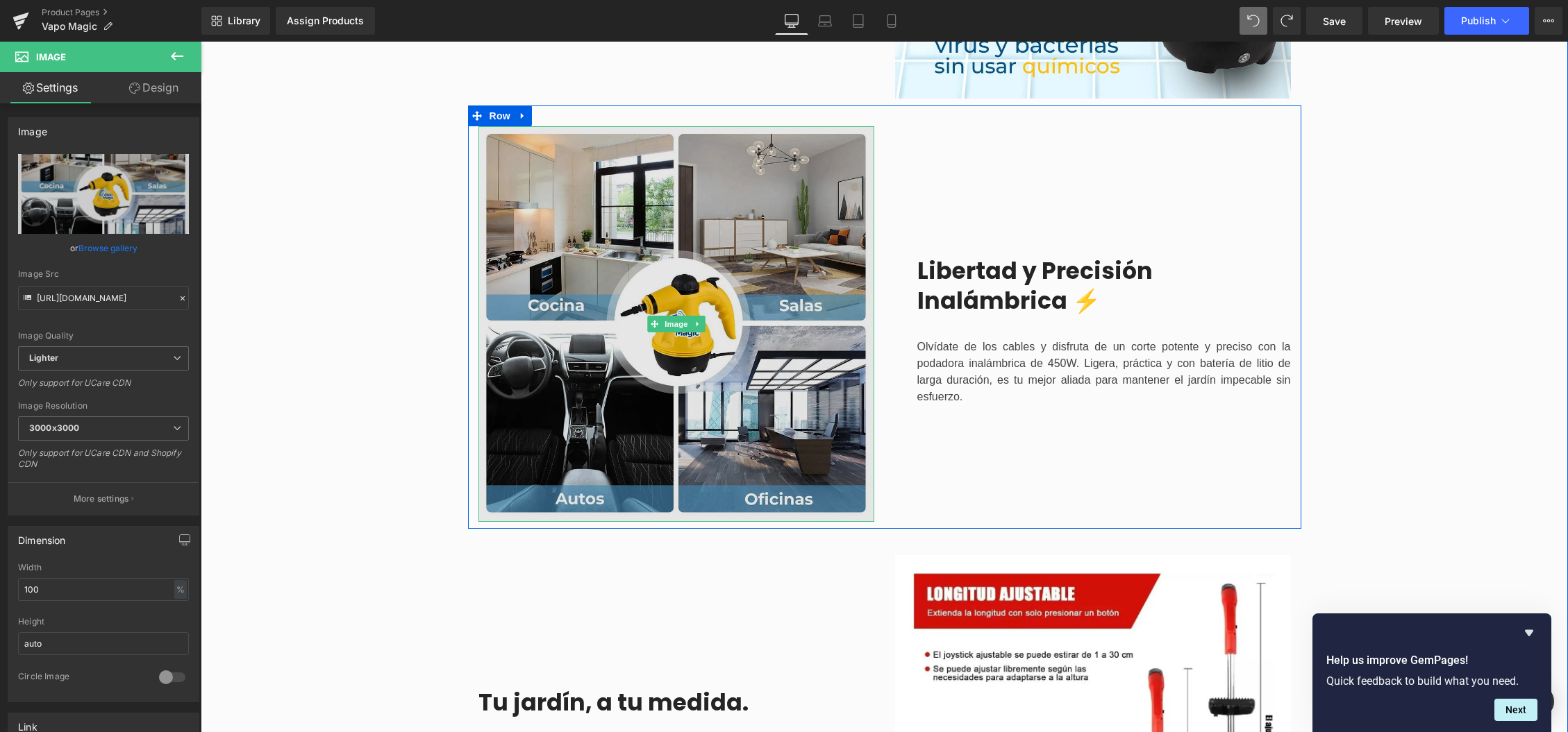
click at [711, 257] on img at bounding box center [675, 323] width 396 height 395
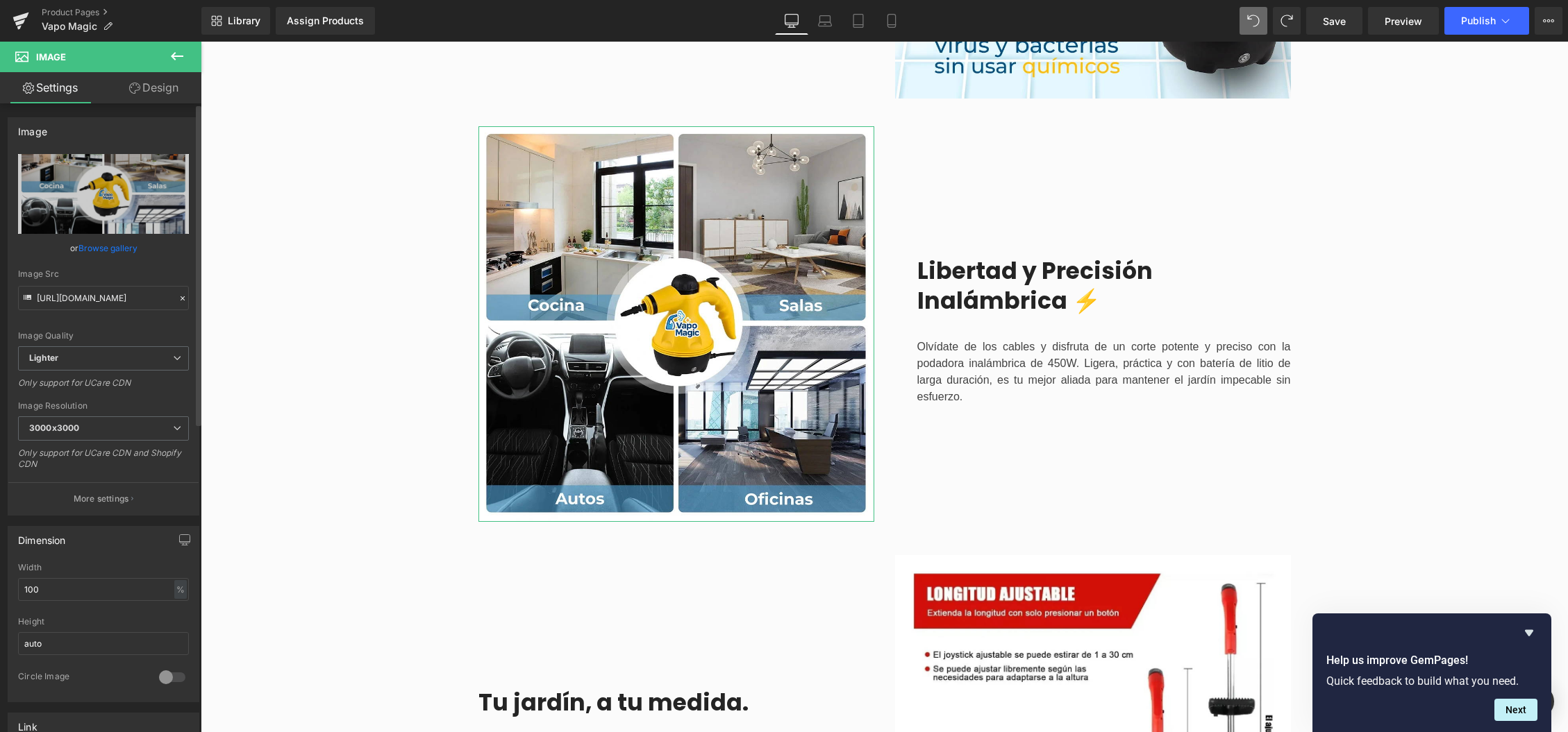
click at [94, 245] on link "Browse gallery" at bounding box center [108, 248] width 59 height 25
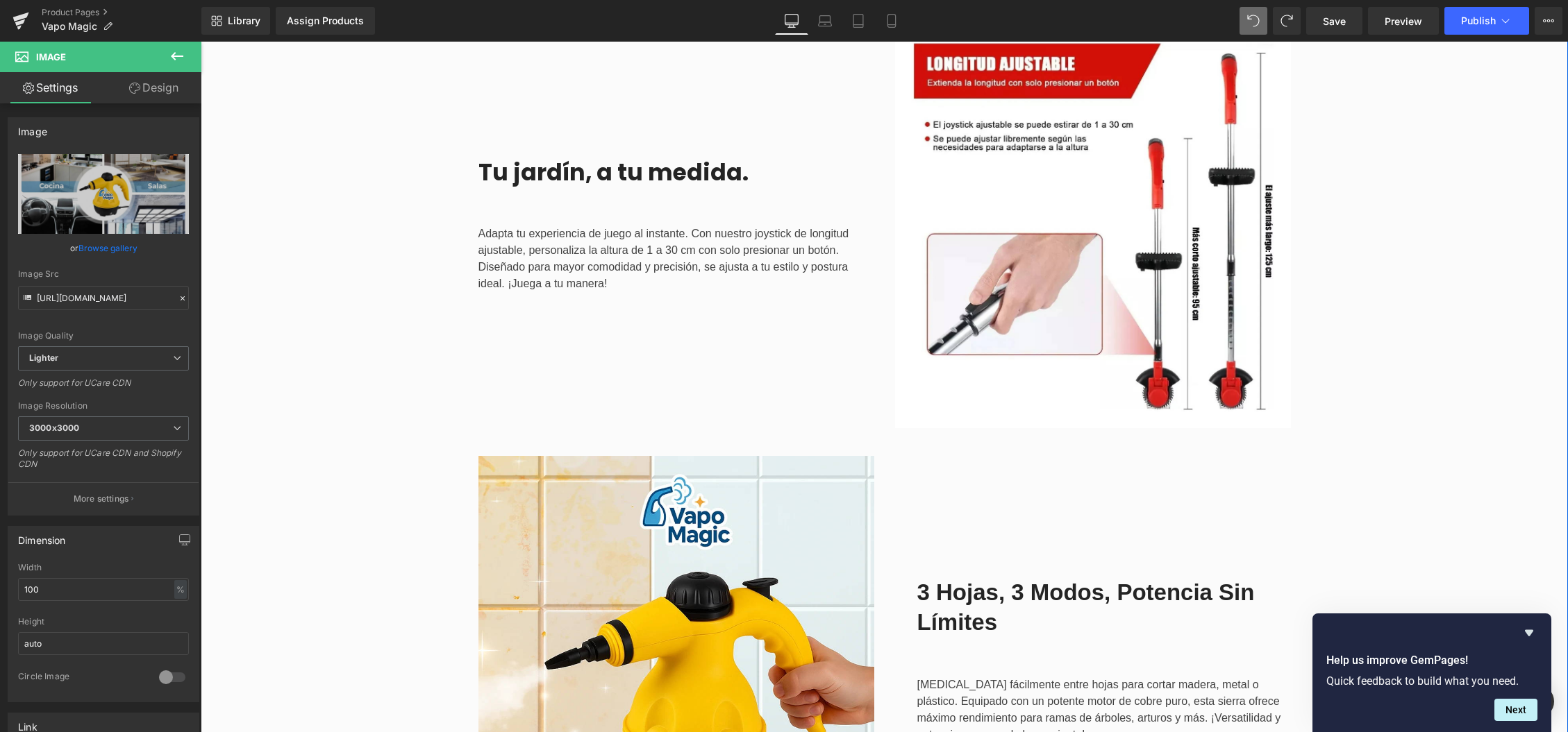
scroll to position [2135, 0]
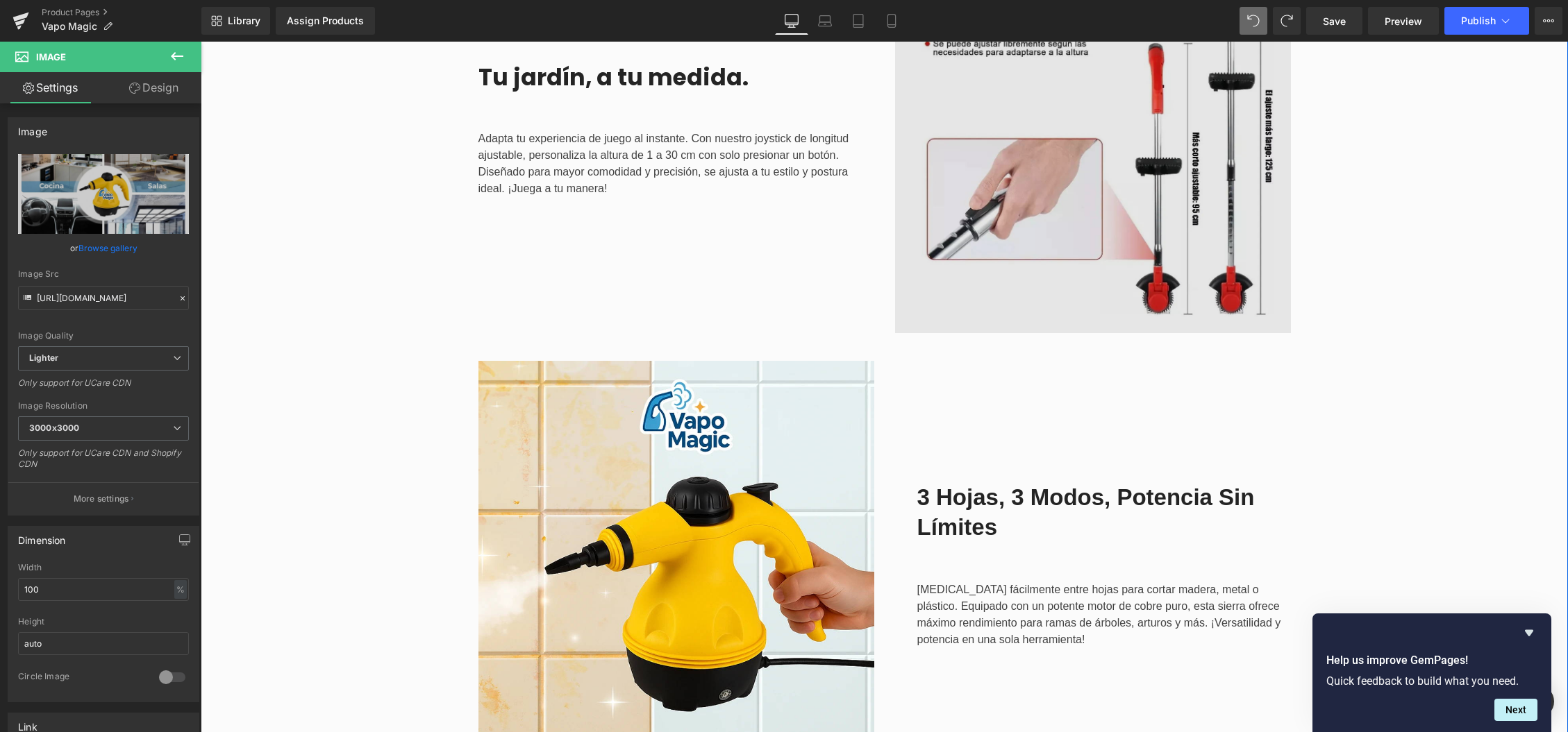
click at [1139, 192] on img at bounding box center [1093, 131] width 396 height 403
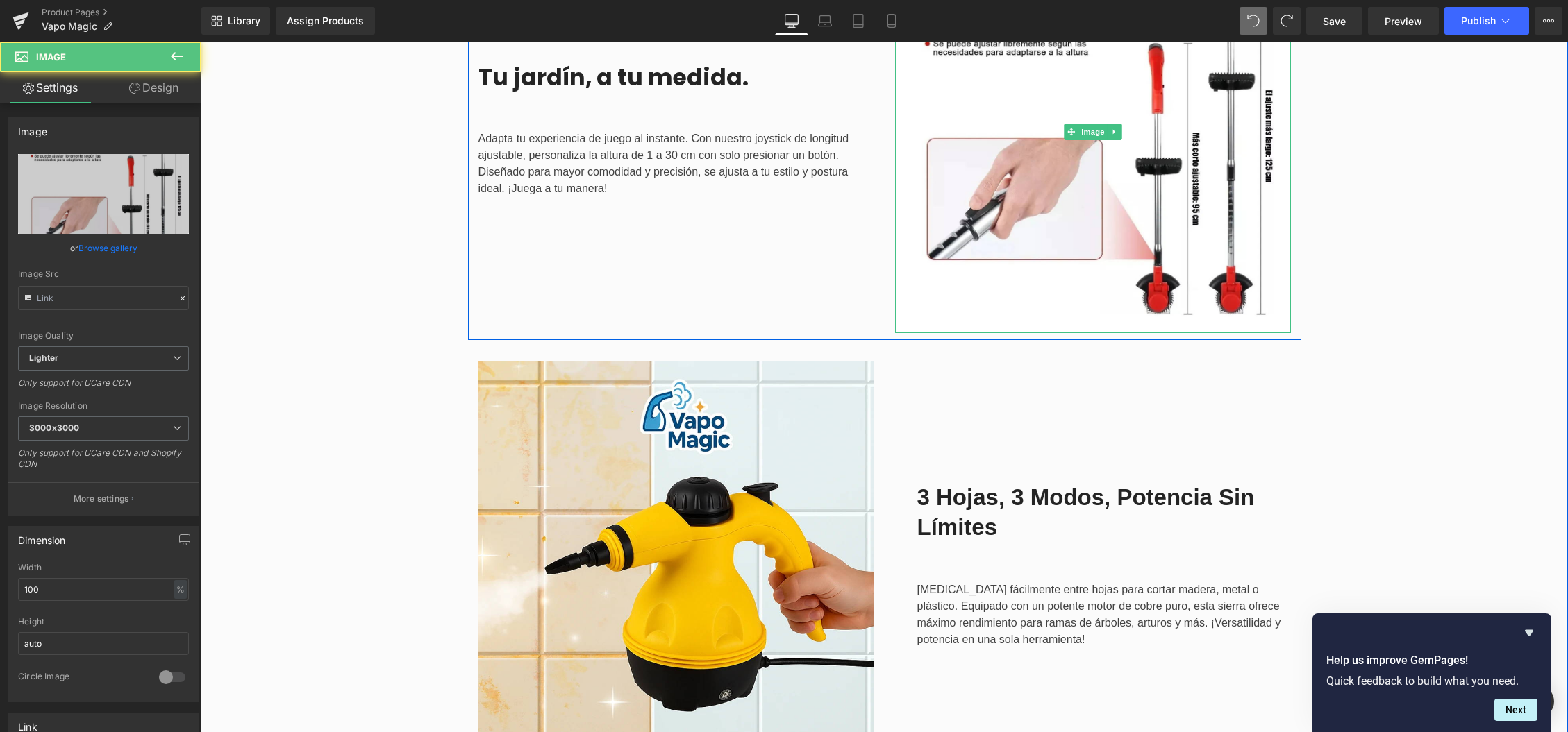
type input "[URL][DOMAIN_NAME]"
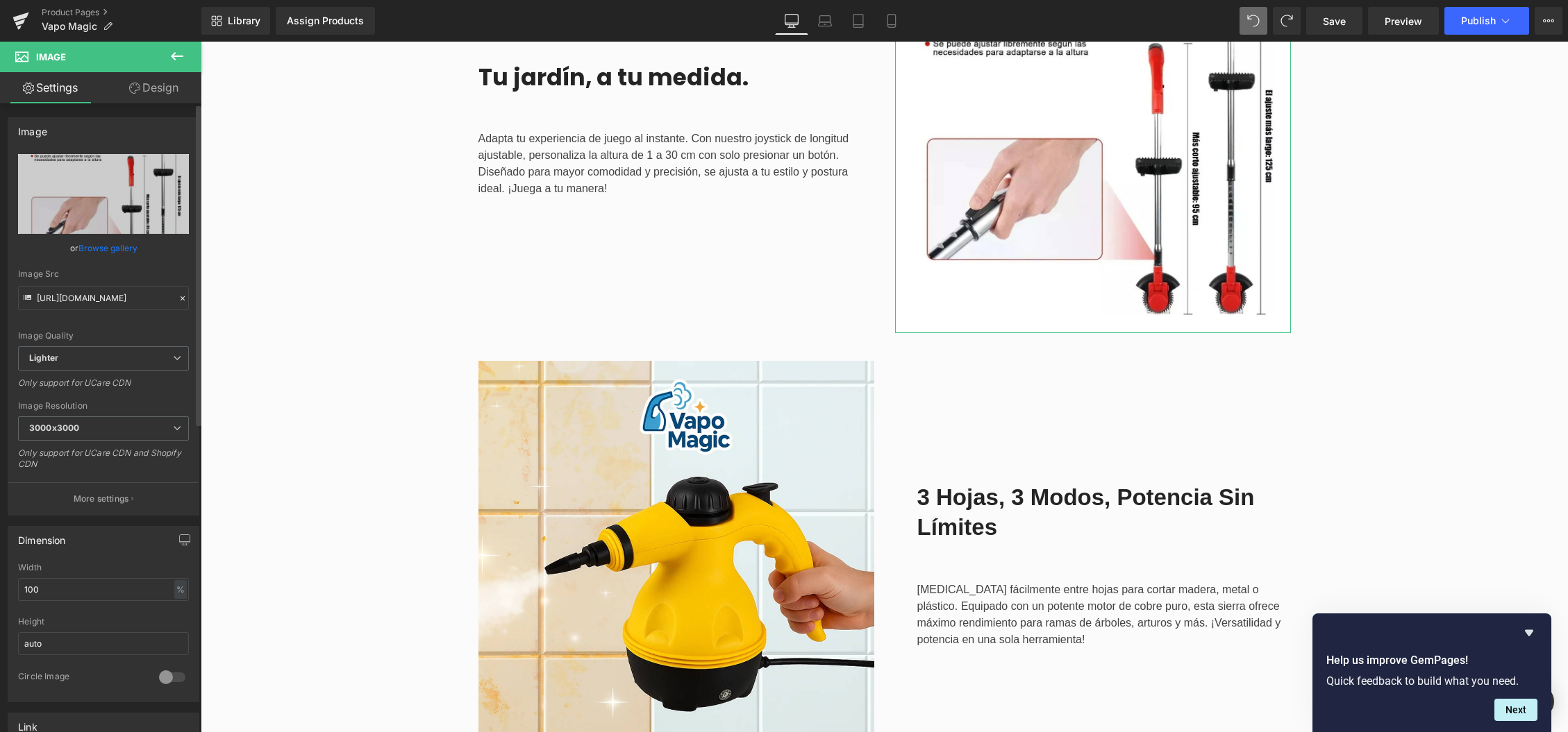
click at [113, 247] on link "Browse gallery" at bounding box center [108, 248] width 59 height 25
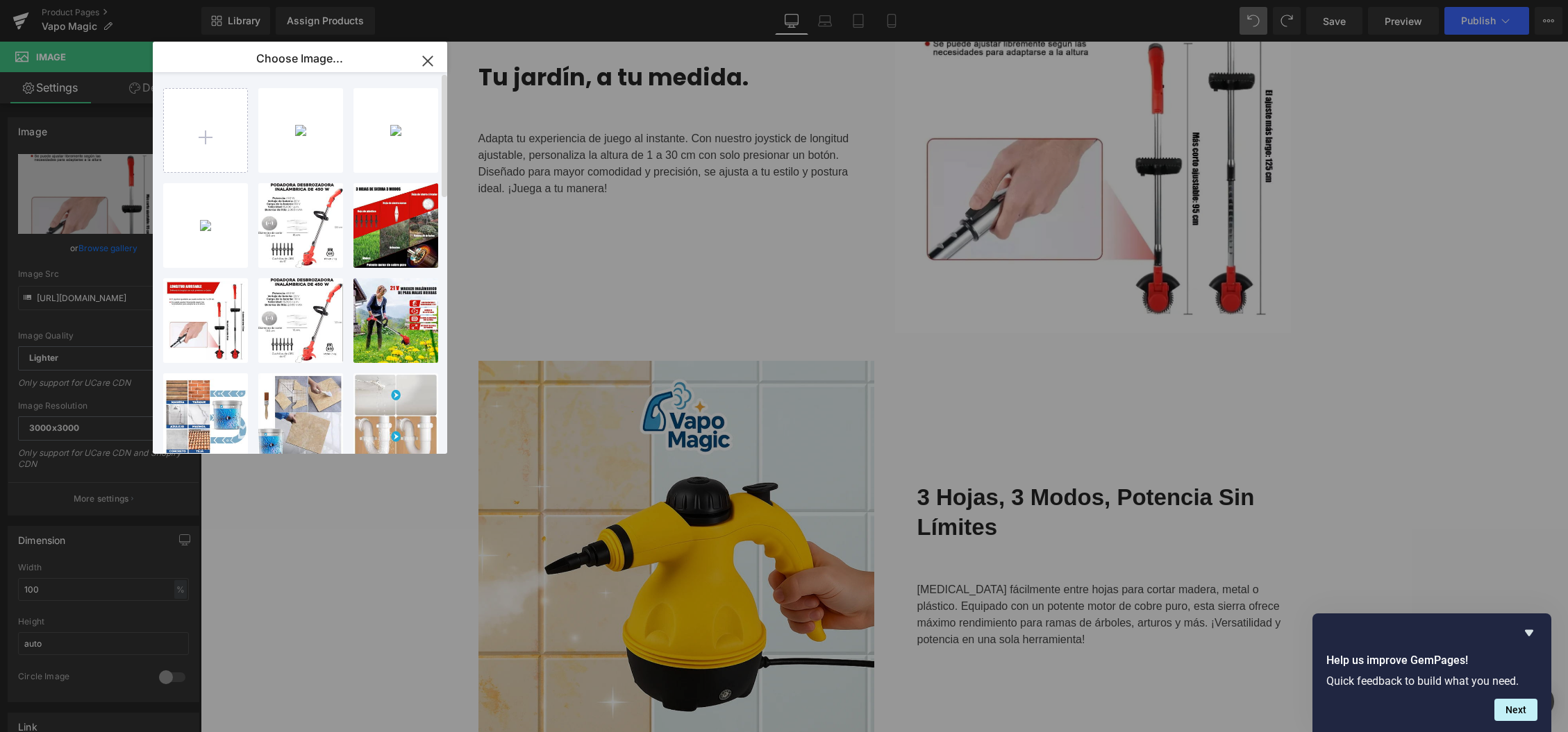
click at [252, 138] on div "Vapomag...tada.webp 86.08 KB Delete image? Yes No Boquill...opia.webp 239.70 KB…" at bounding box center [307, 265] width 289 height 388
click at [218, 137] on input "file" at bounding box center [206, 131] width 83 height 83
type input "C:\fakepath\Boquillas copia (1).webp"
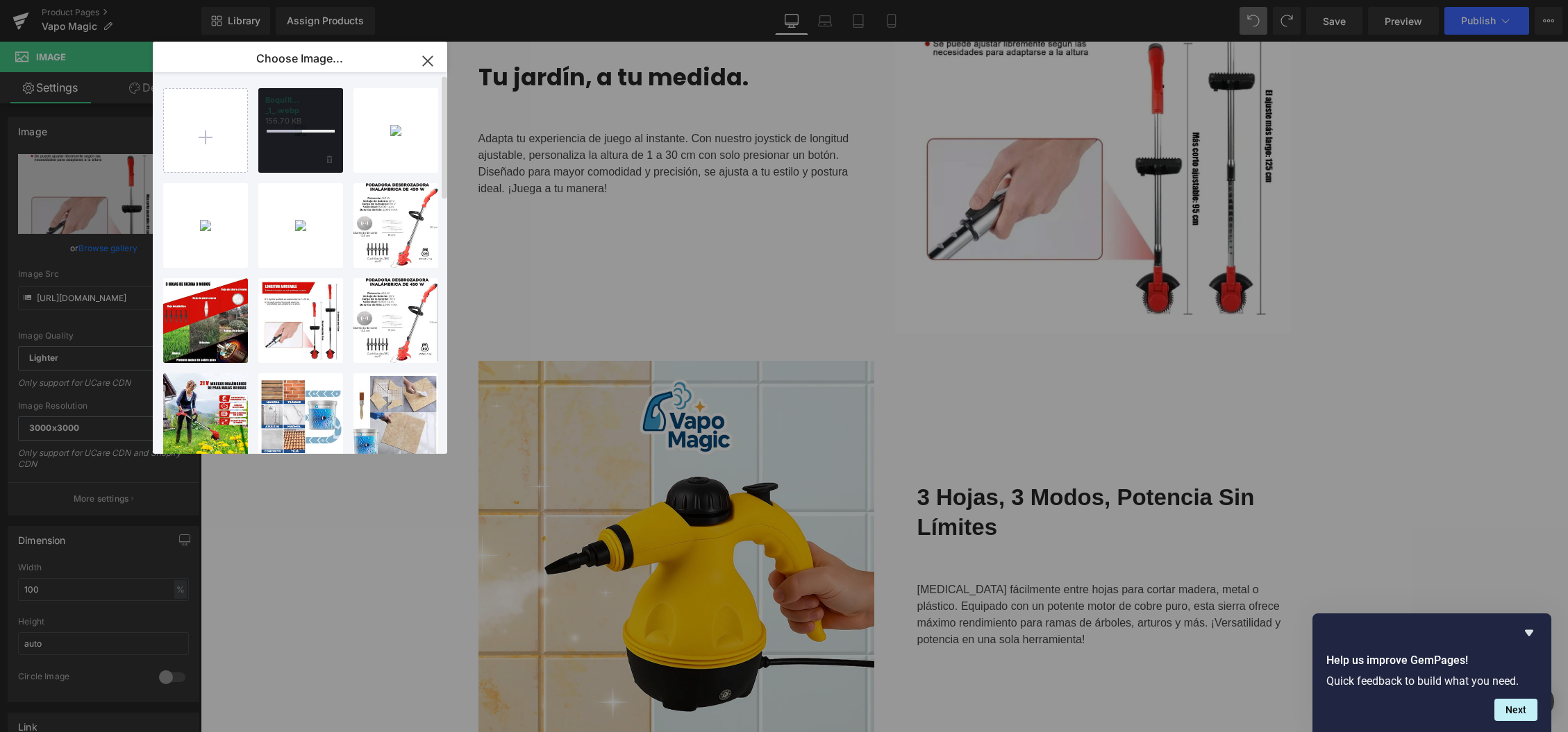
scroll to position [6, 0]
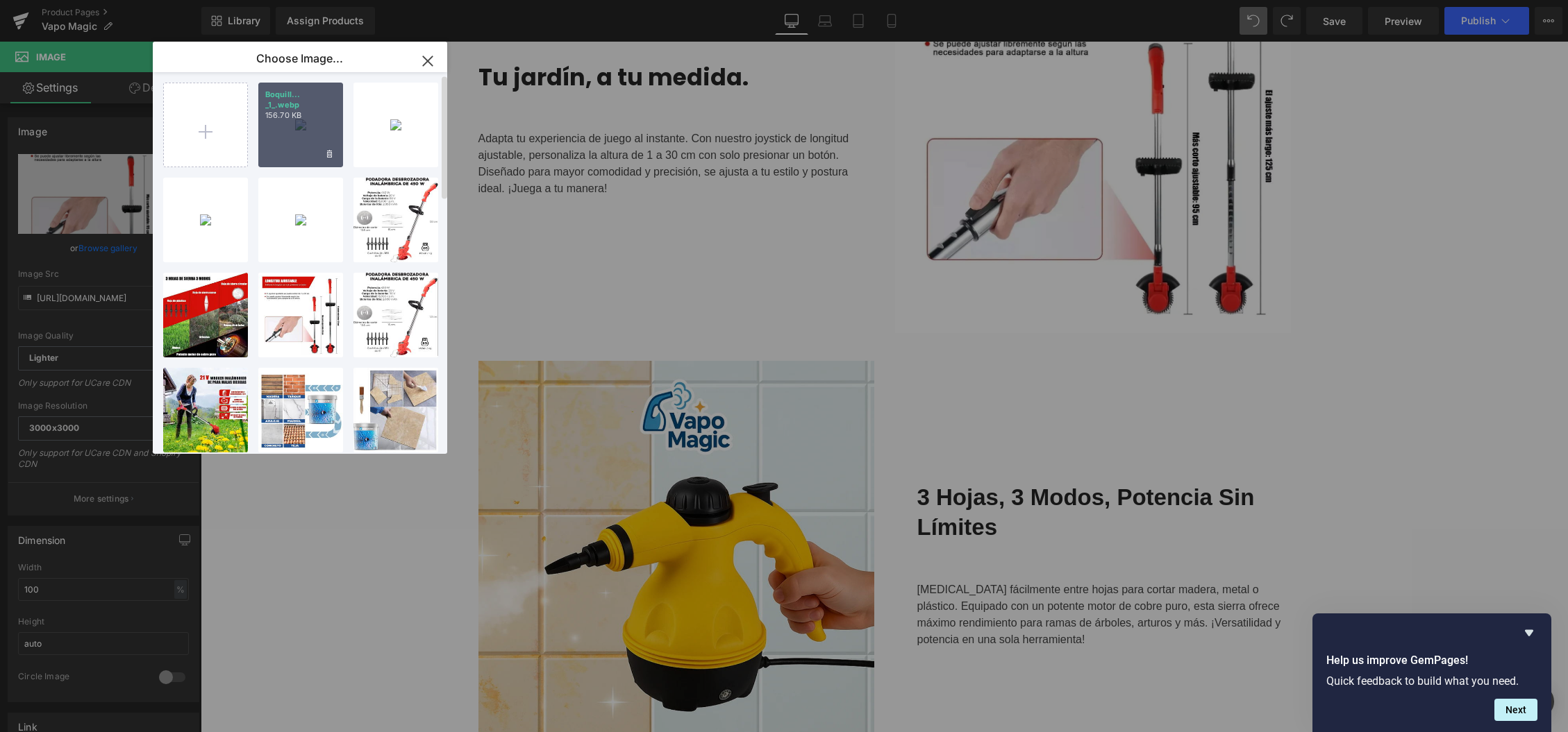
click at [284, 116] on div "Boquill... _1_.webp 156.70 KB" at bounding box center [300, 124] width 84 height 84
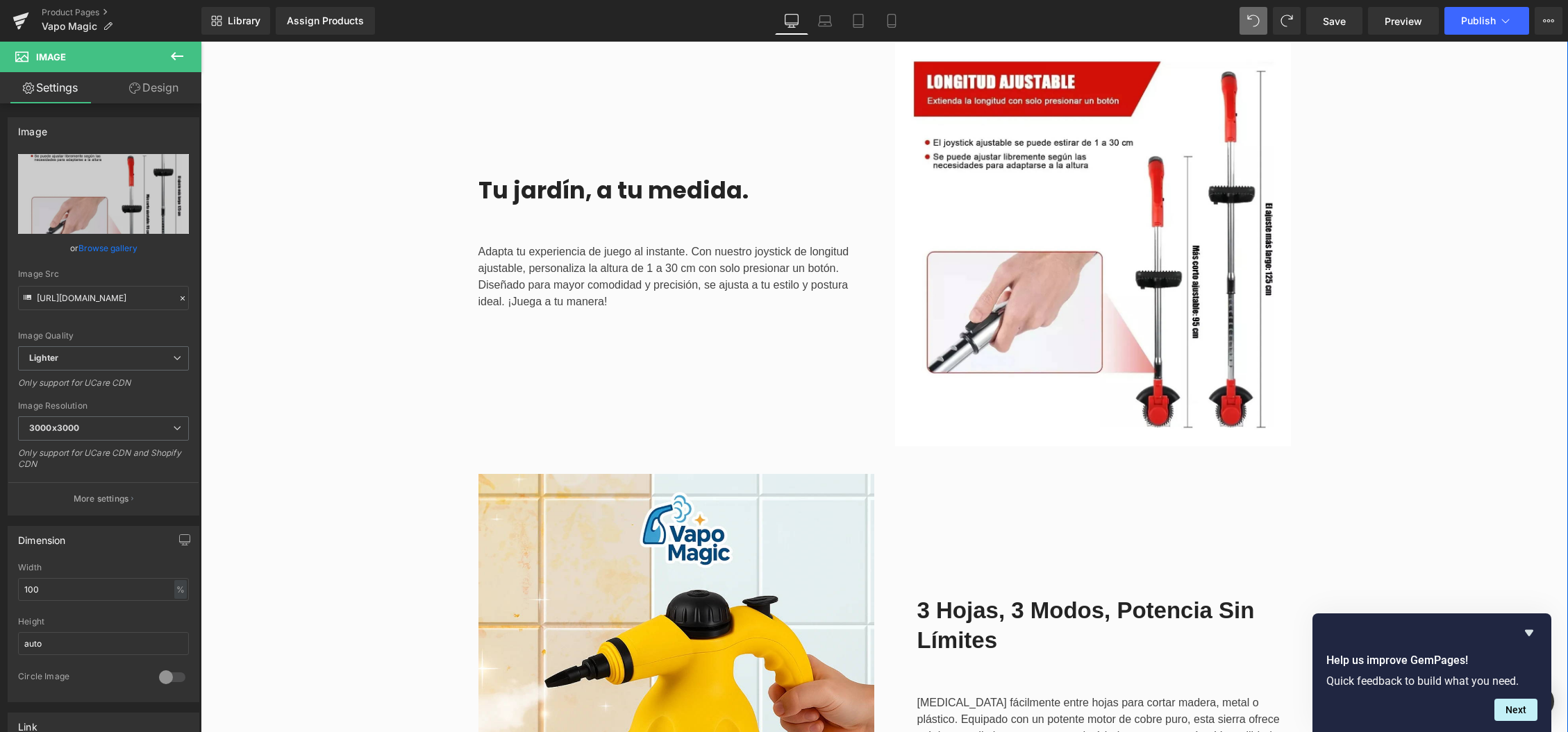
scroll to position [2022, 0]
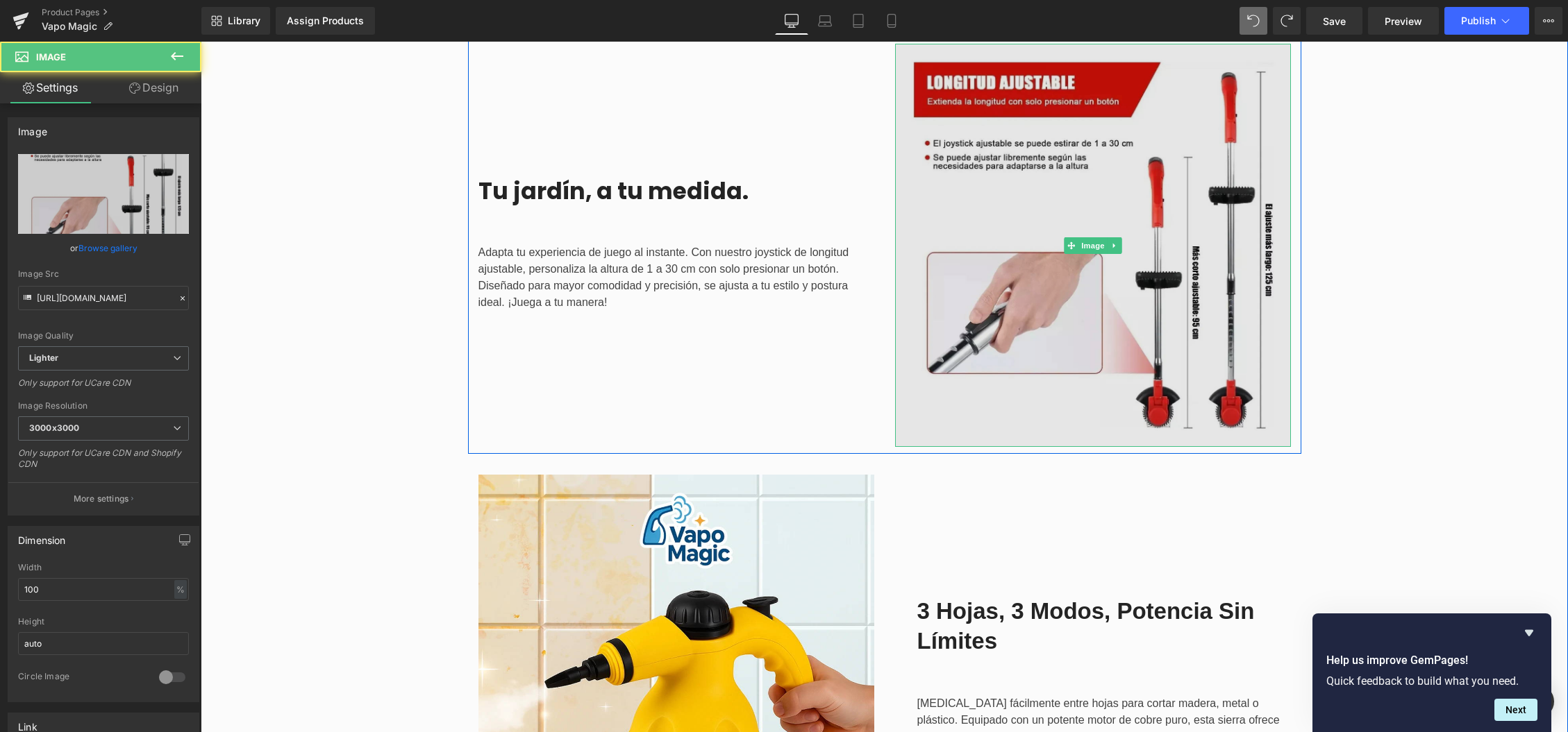
click at [1059, 273] on img at bounding box center [1093, 245] width 396 height 403
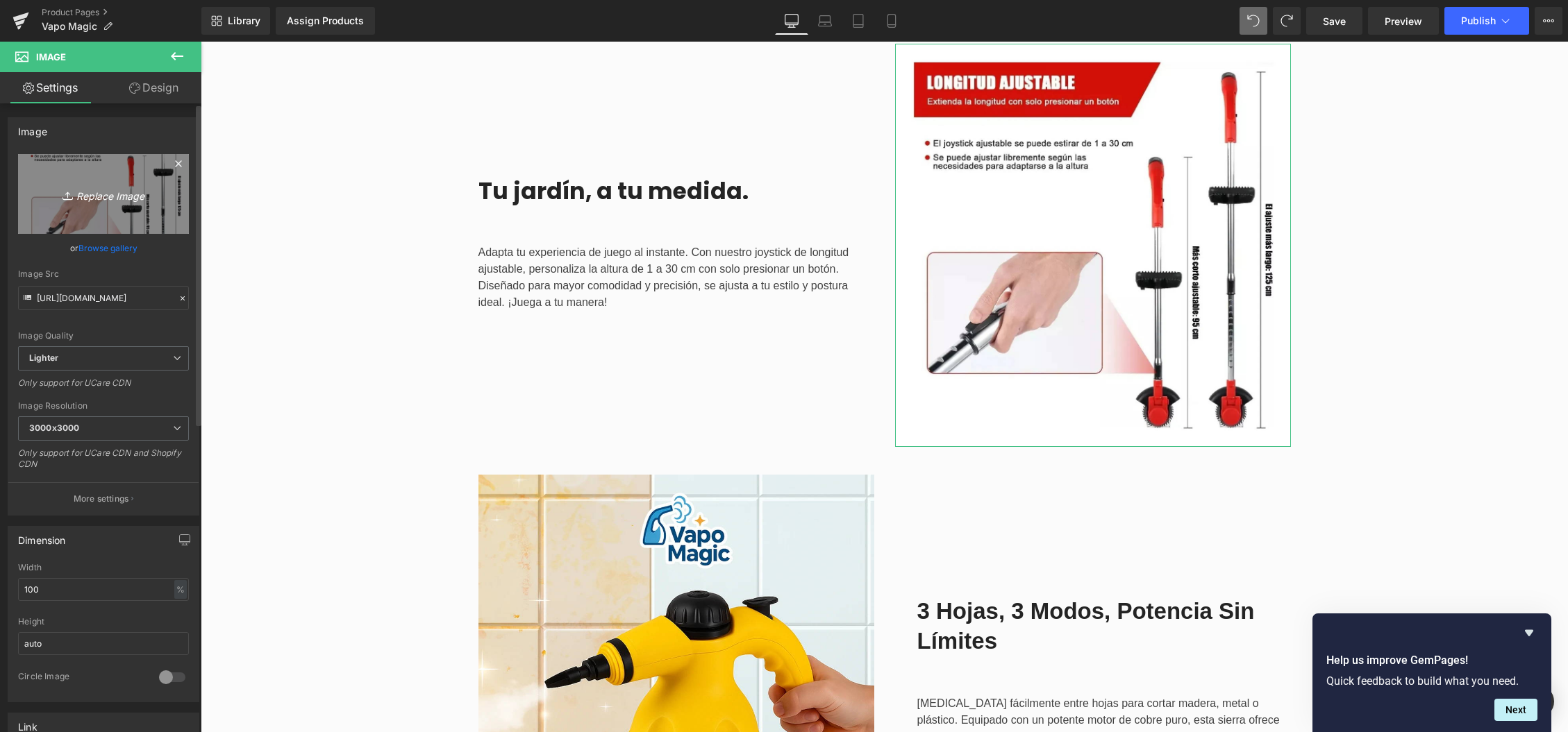
click at [108, 198] on icon "Replace Image" at bounding box center [103, 193] width 111 height 17
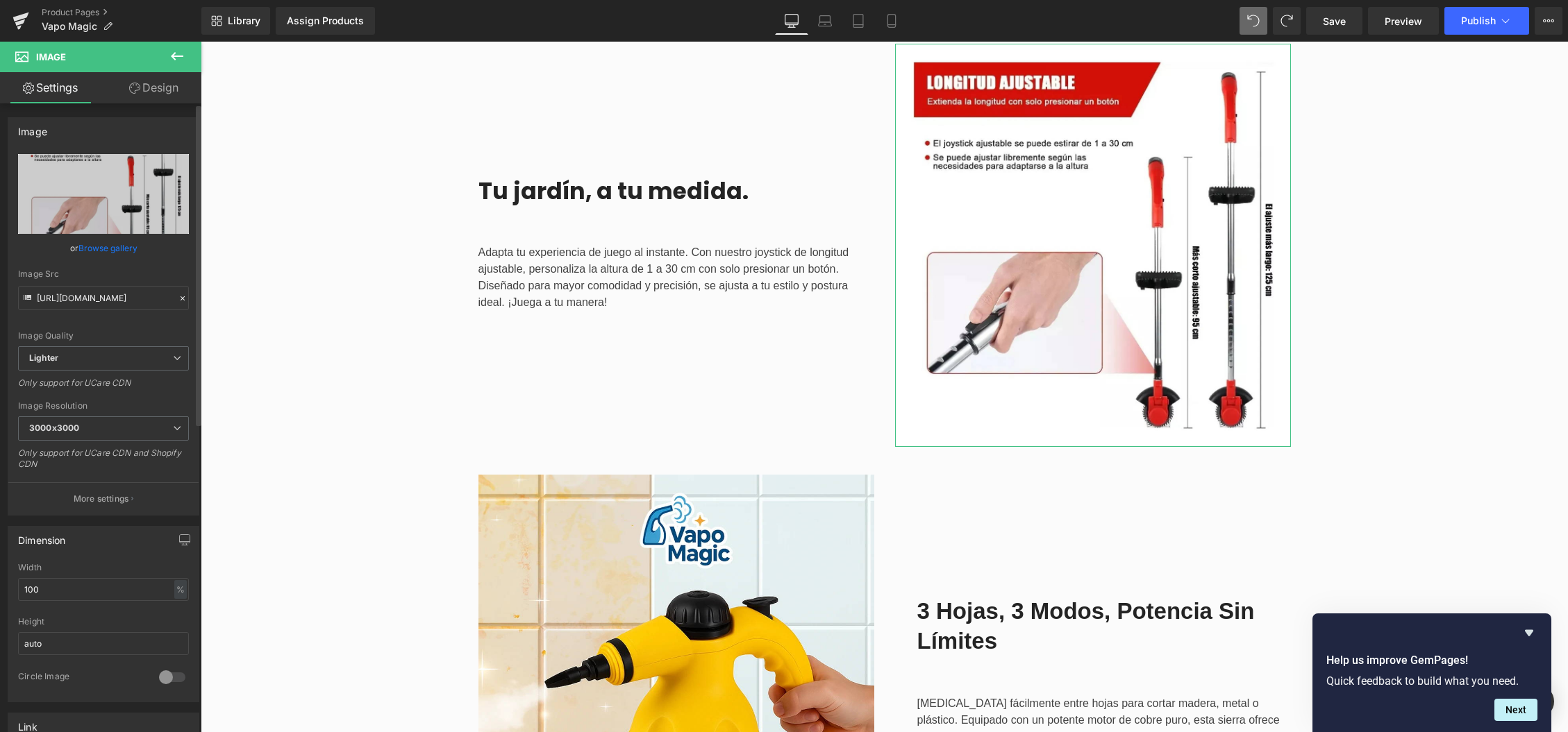
click at [102, 251] on link "Browse gallery" at bounding box center [108, 248] width 59 height 25
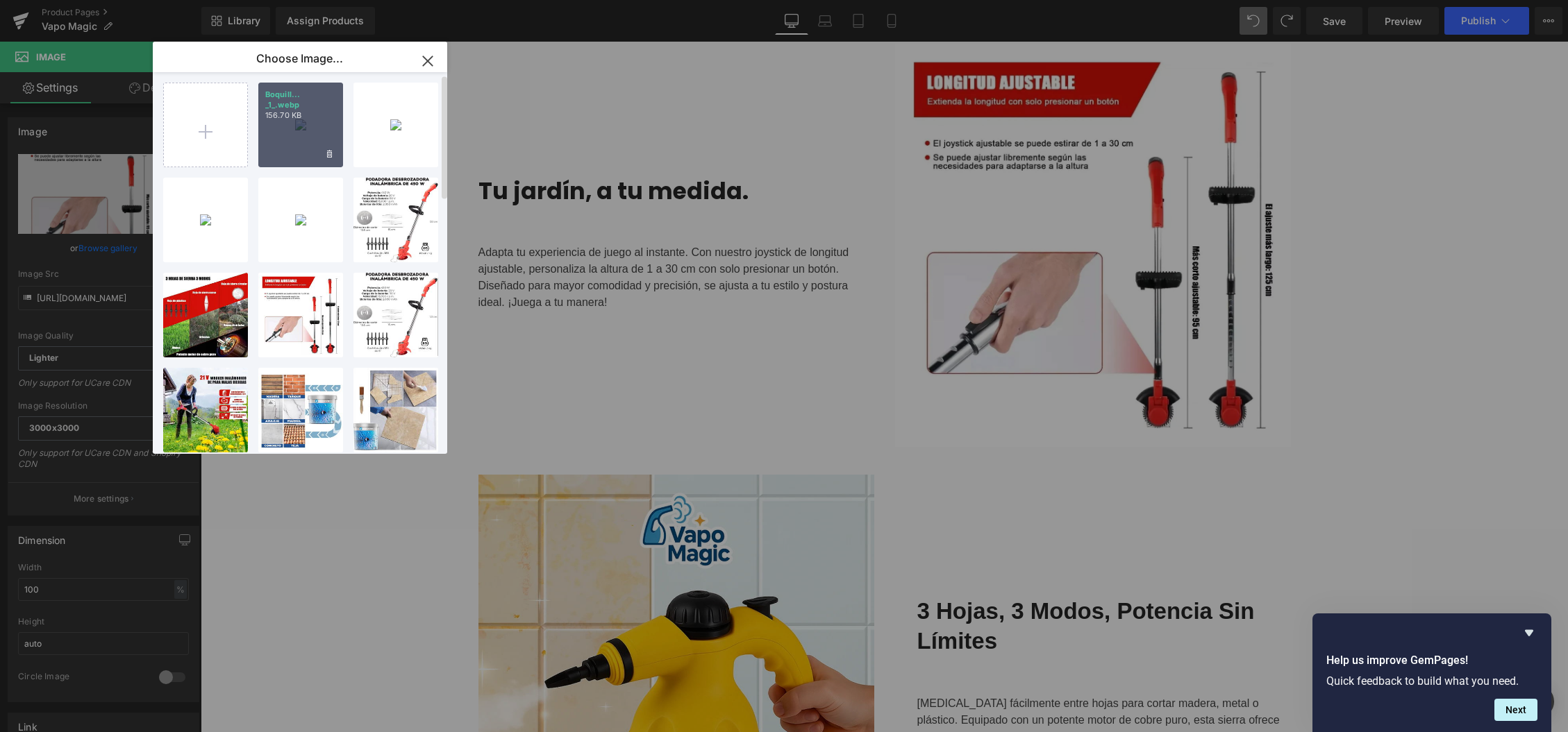
click at [341, 118] on div "Boquill... _1_.webp 156.70 KB" at bounding box center [300, 124] width 84 height 84
type input "[URL][DOMAIN_NAME]"
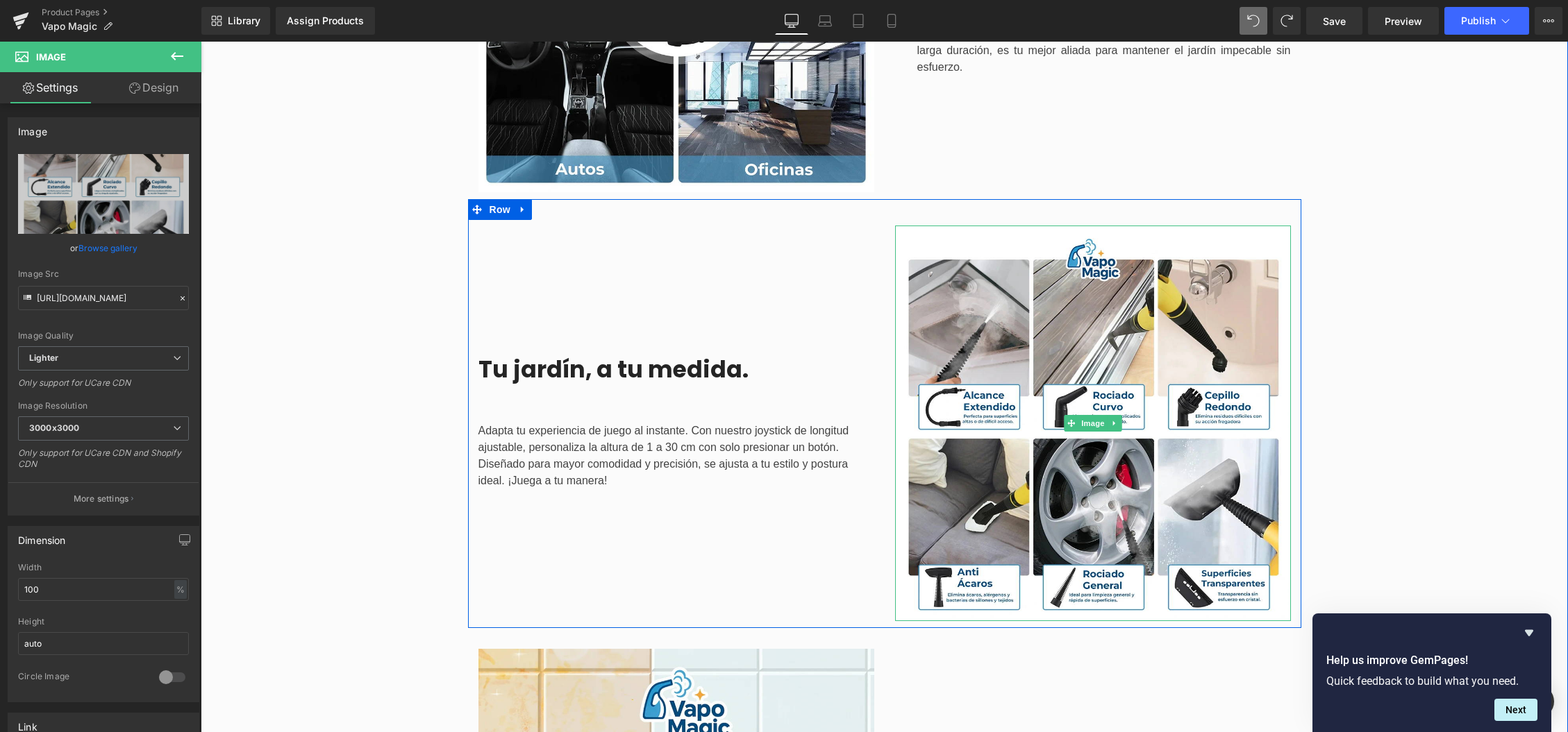
scroll to position [1833, 0]
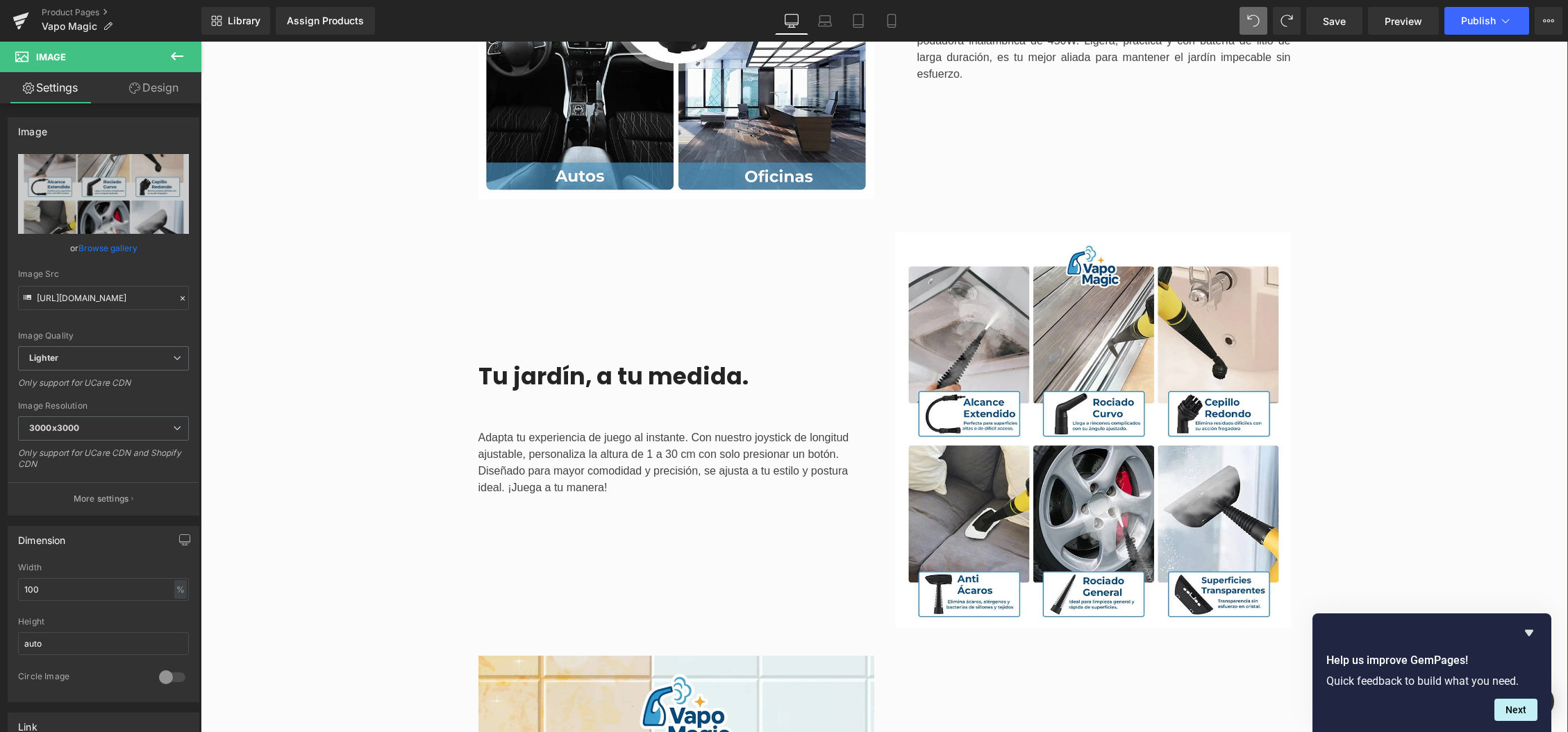
click at [340, 395] on div "Image Transforma tu jardín sin esfuerzo Heading ¡Haz que tu jardín se vea incre…" at bounding box center [885, 209] width 1368 height 1699
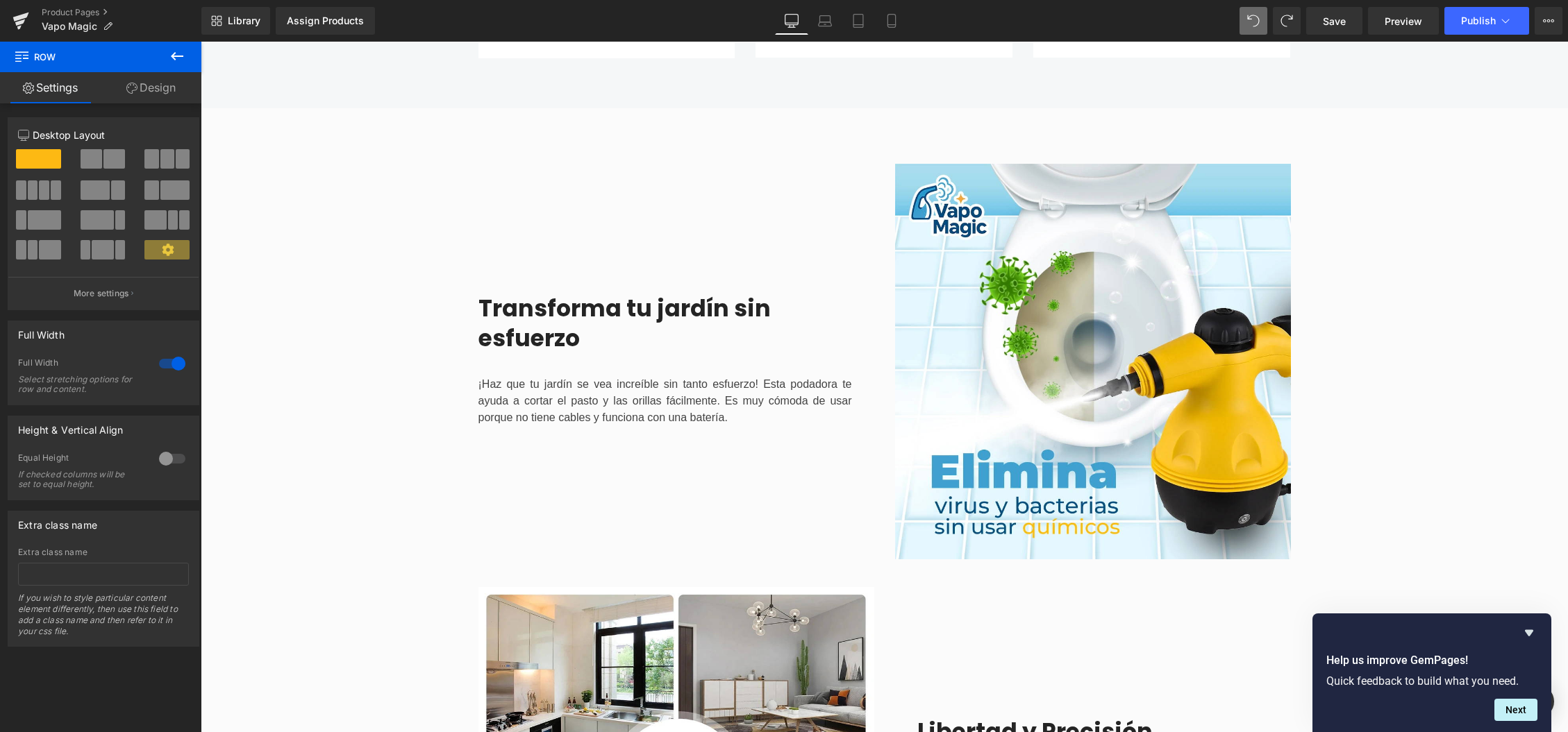
scroll to position [1055, 0]
